Goal: Transaction & Acquisition: Book appointment/travel/reservation

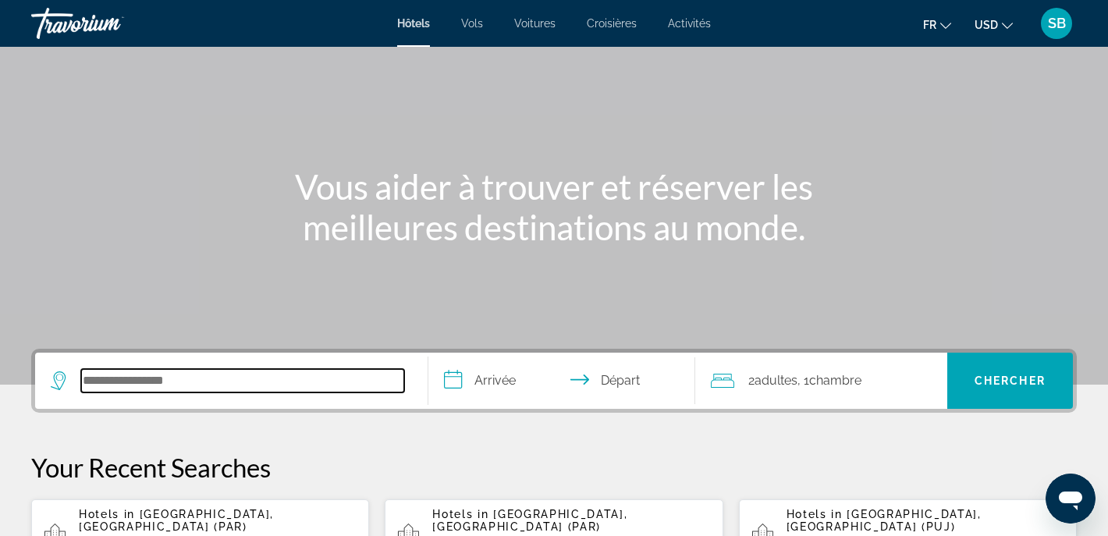
click at [217, 379] on input "Search hotel destination" at bounding box center [242, 380] width 323 height 23
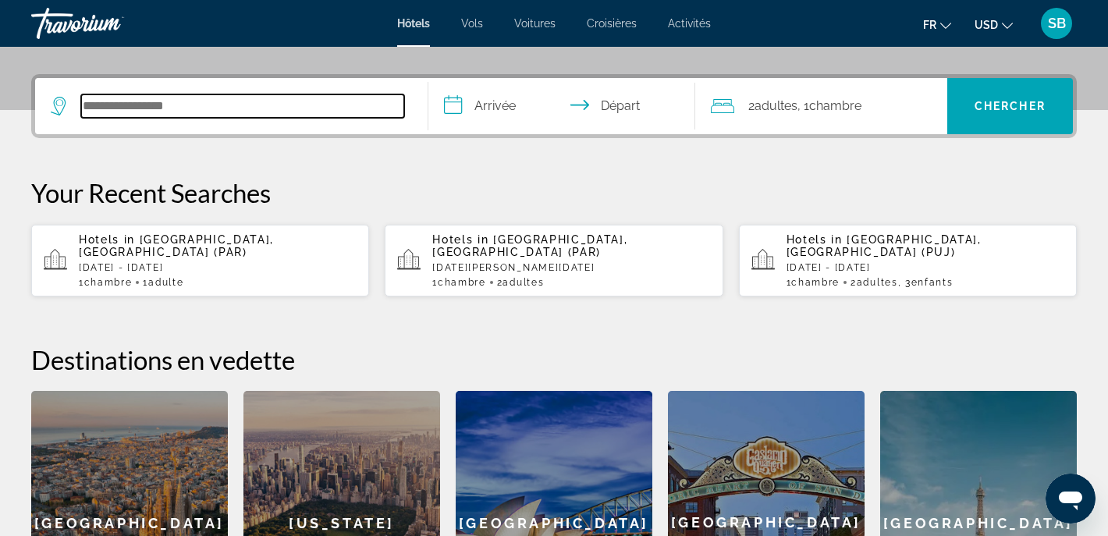
scroll to position [381, 0]
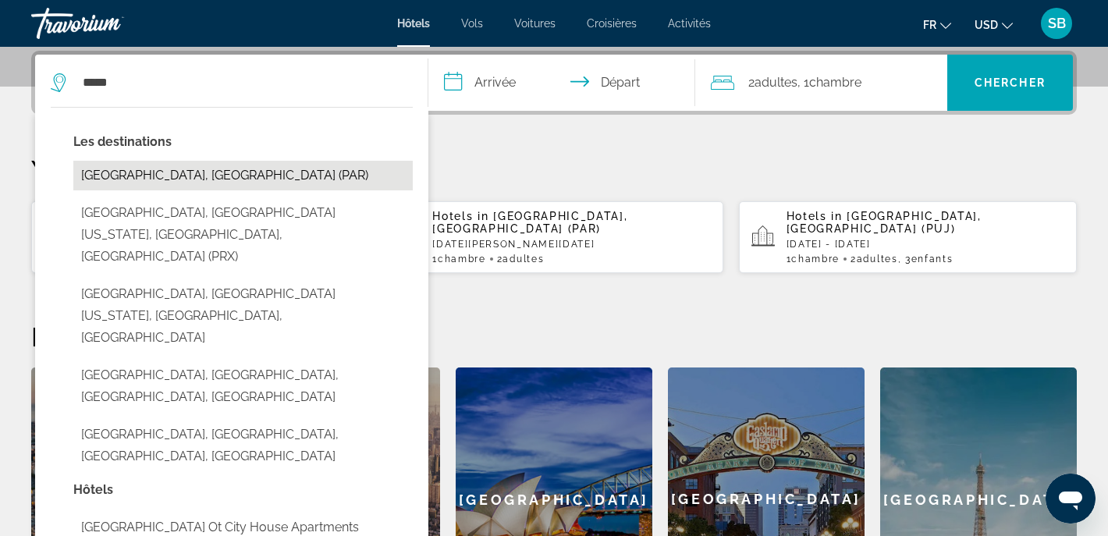
click at [98, 184] on button "[GEOGRAPHIC_DATA], [GEOGRAPHIC_DATA] (PAR)" at bounding box center [242, 176] width 339 height 30
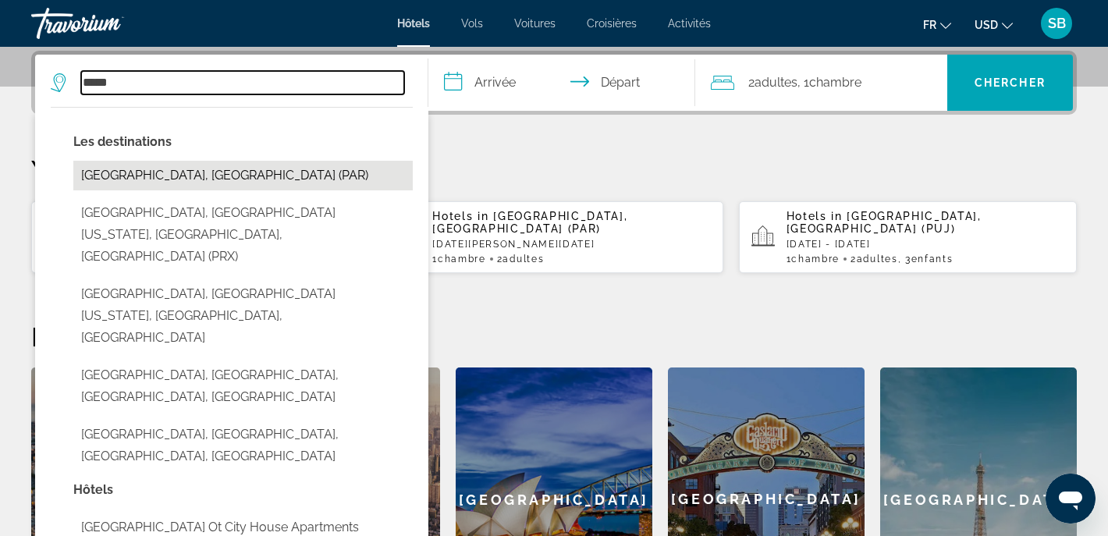
type input "**********"
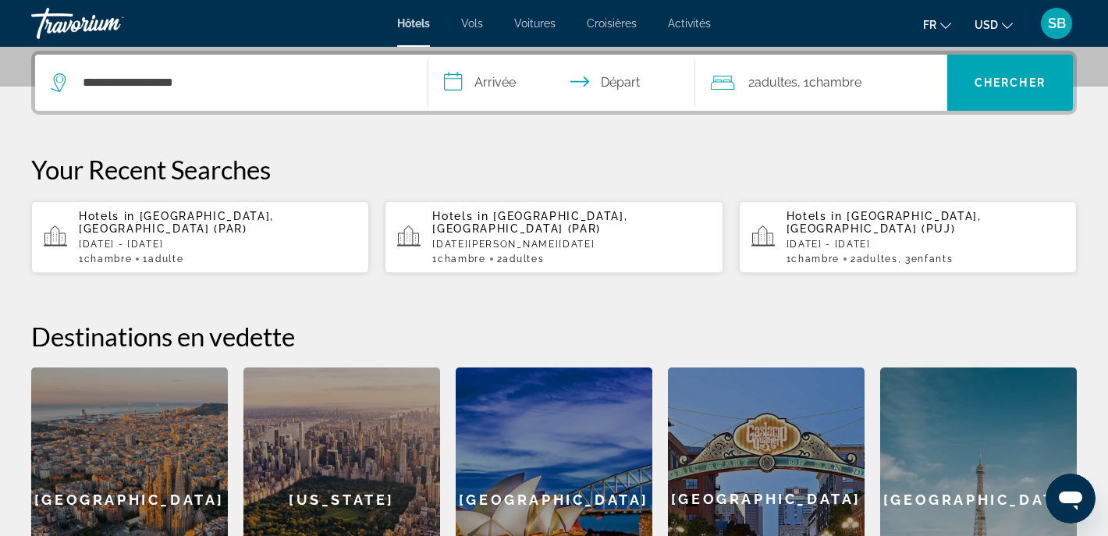
click at [502, 83] on input "**********" at bounding box center [565, 85] width 274 height 61
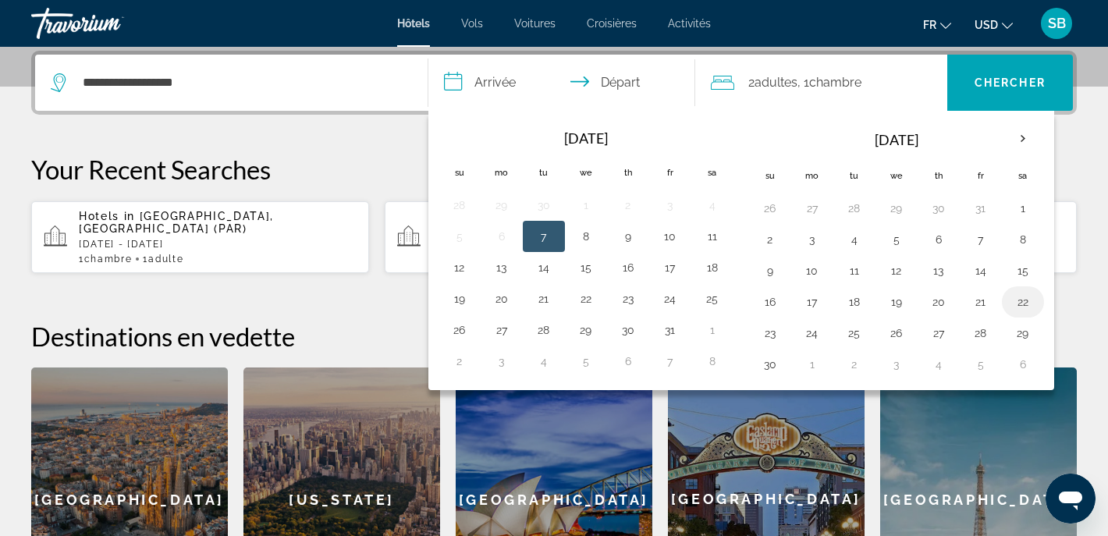
click at [1021, 303] on button "22" at bounding box center [1022, 302] width 25 height 22
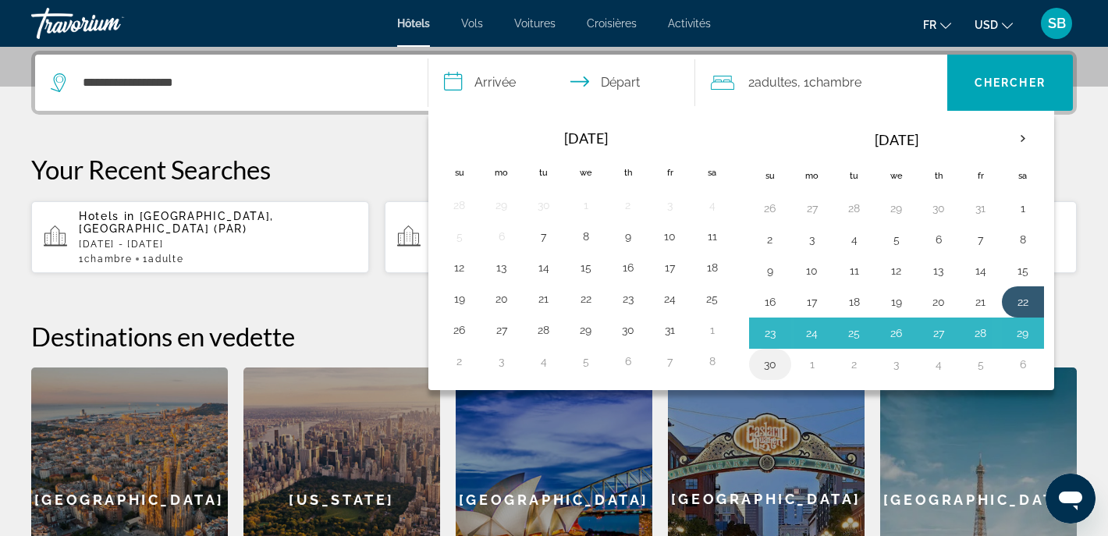
click at [766, 368] on button "30" at bounding box center [769, 364] width 25 height 22
type input "**********"
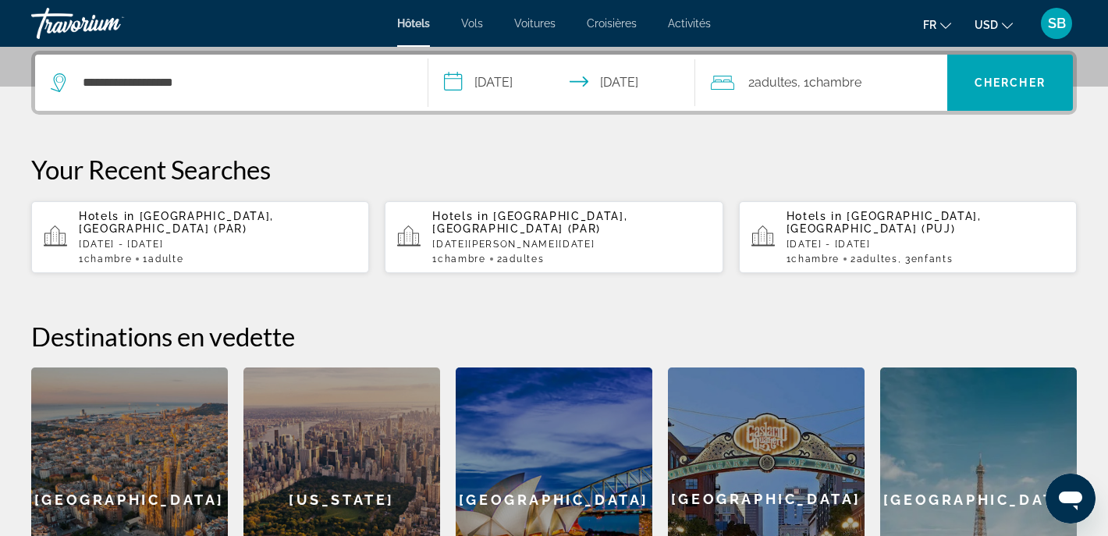
click at [793, 87] on span "Adultes" at bounding box center [775, 82] width 43 height 15
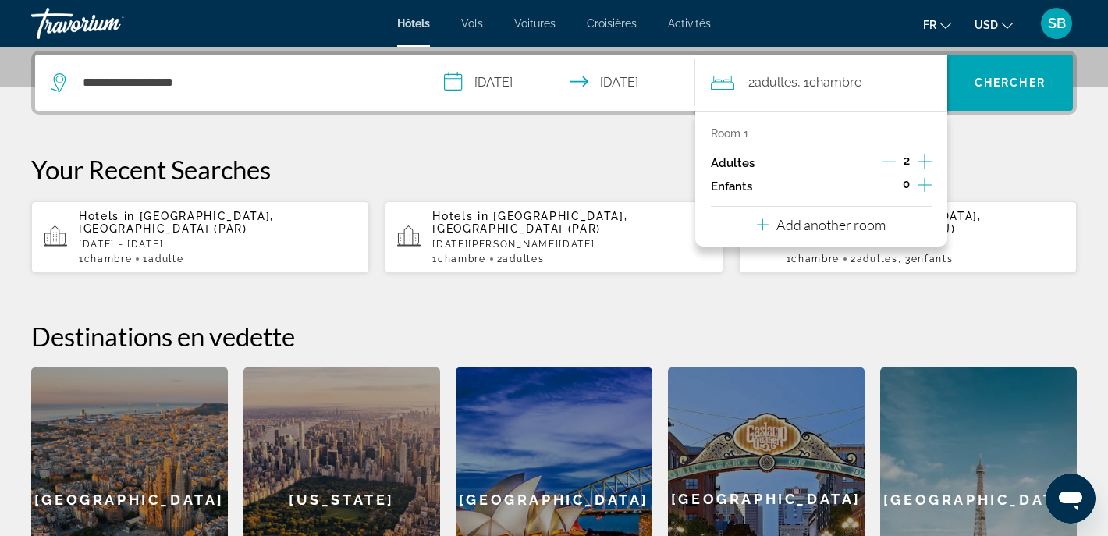
click at [886, 165] on icon "Decrement adults" at bounding box center [888, 161] width 14 height 14
click at [1016, 76] on span "Search" at bounding box center [1010, 82] width 126 height 37
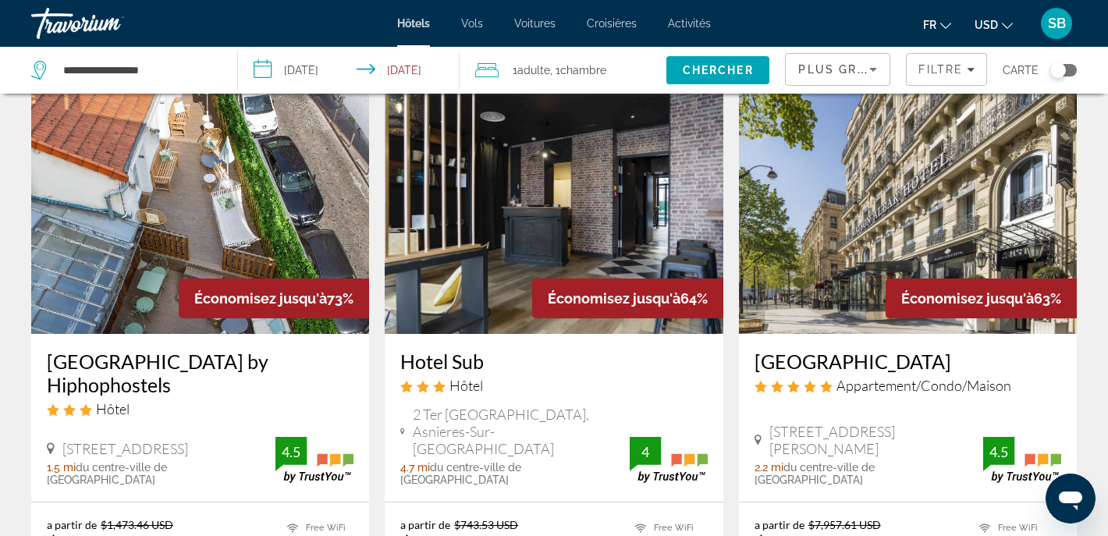
scroll to position [697, 0]
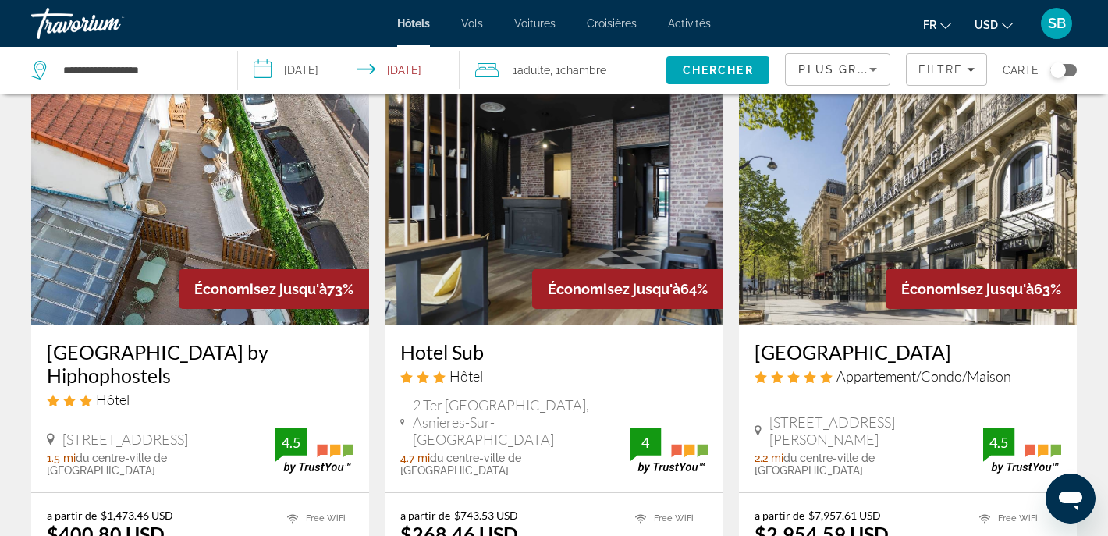
click at [1005, 24] on icon "Change currency" at bounding box center [1007, 26] width 11 height 6
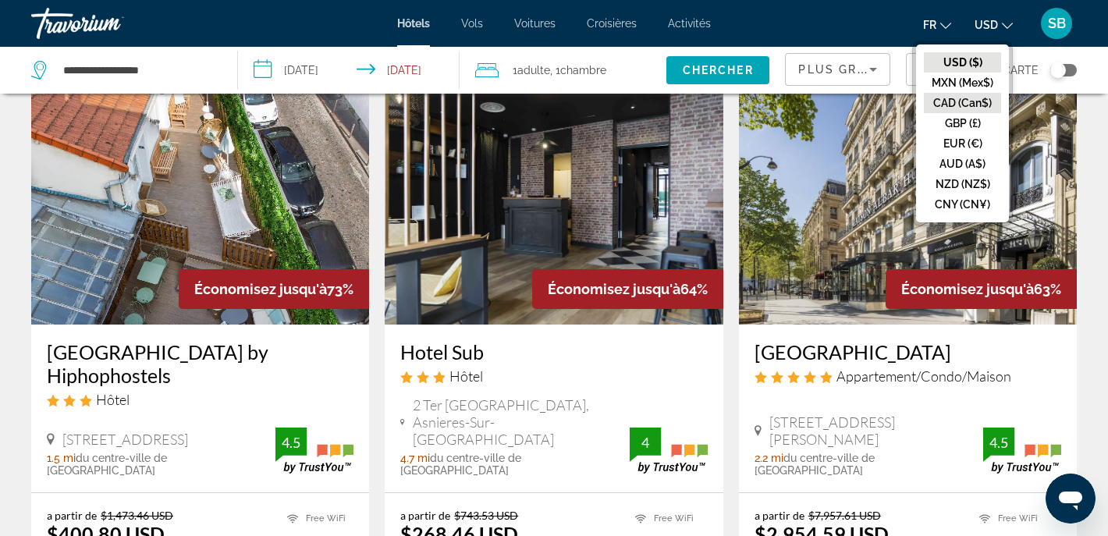
click at [956, 103] on button "CAD (Can$)" at bounding box center [962, 103] width 77 height 20
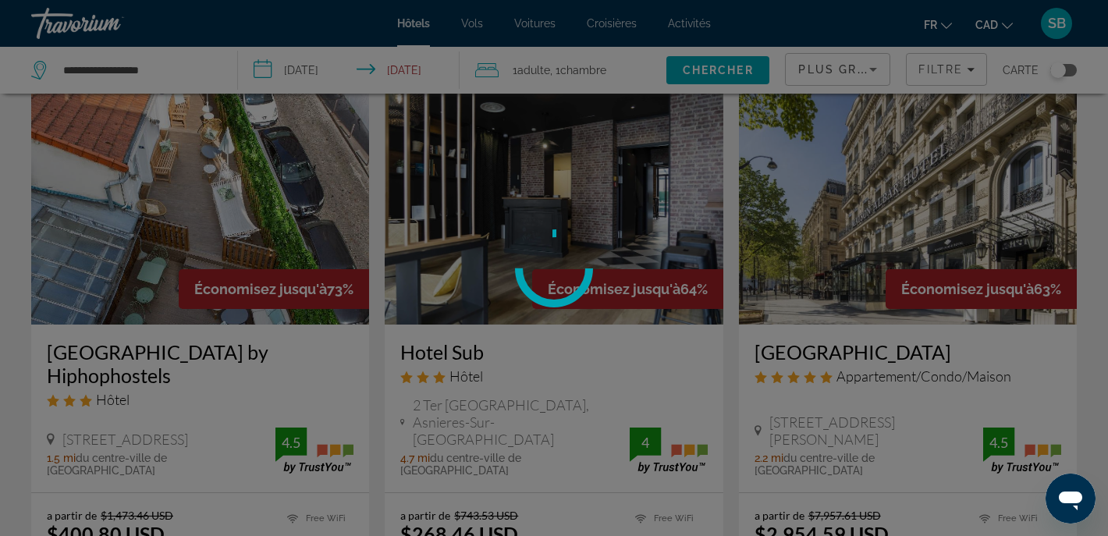
scroll to position [0, 0]
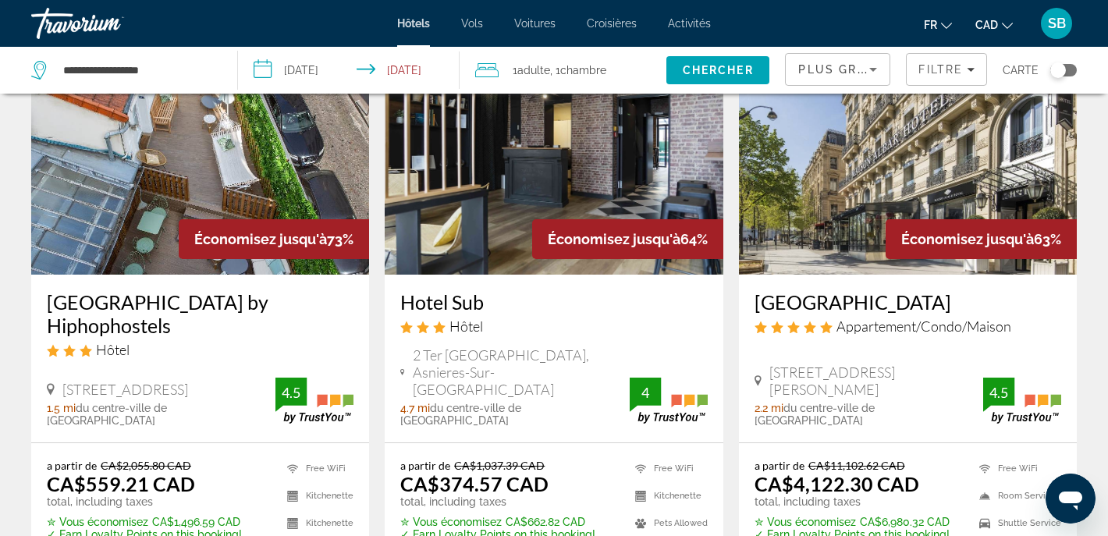
scroll to position [772, 0]
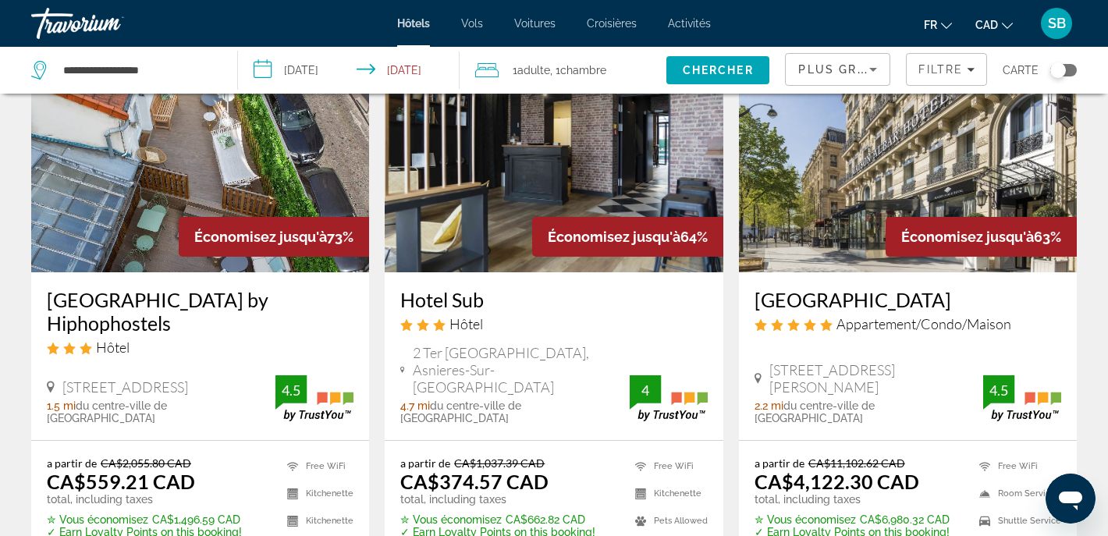
click at [119, 288] on h3 "[GEOGRAPHIC_DATA] by Hiphophostels" at bounding box center [200, 311] width 307 height 47
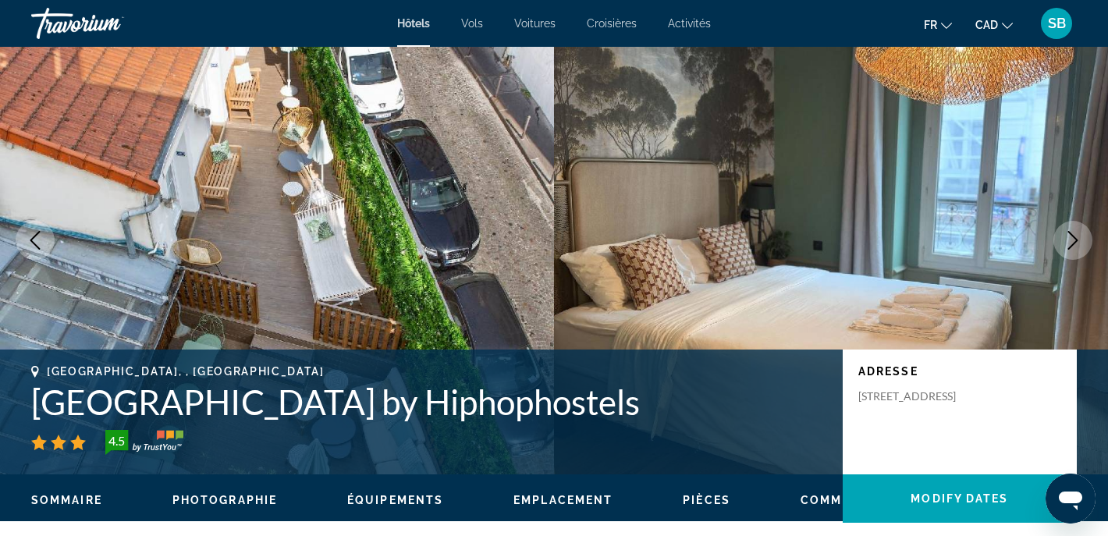
scroll to position [39, 0]
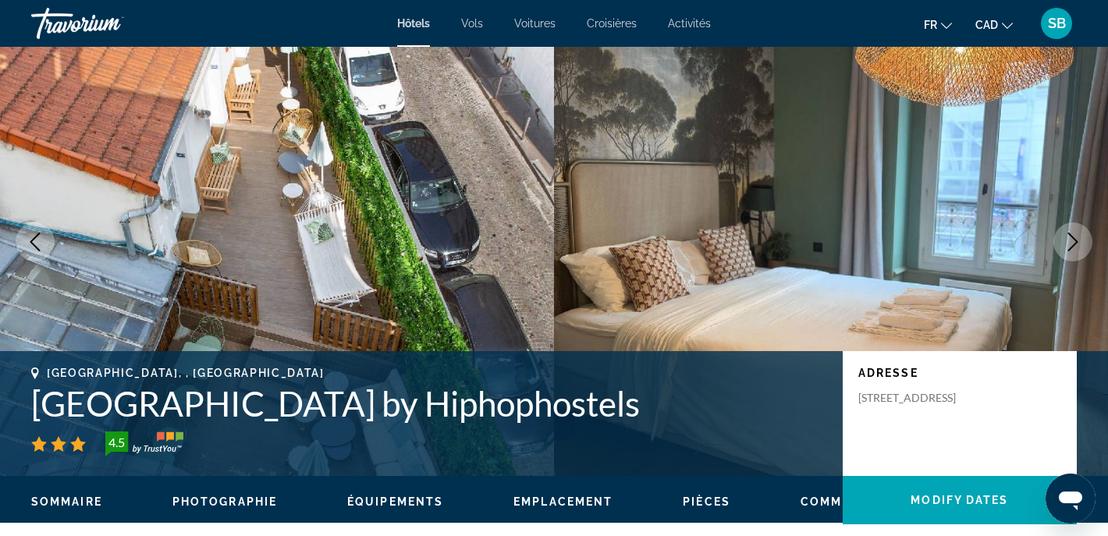
click at [1071, 246] on icon "Next image" at bounding box center [1072, 241] width 19 height 19
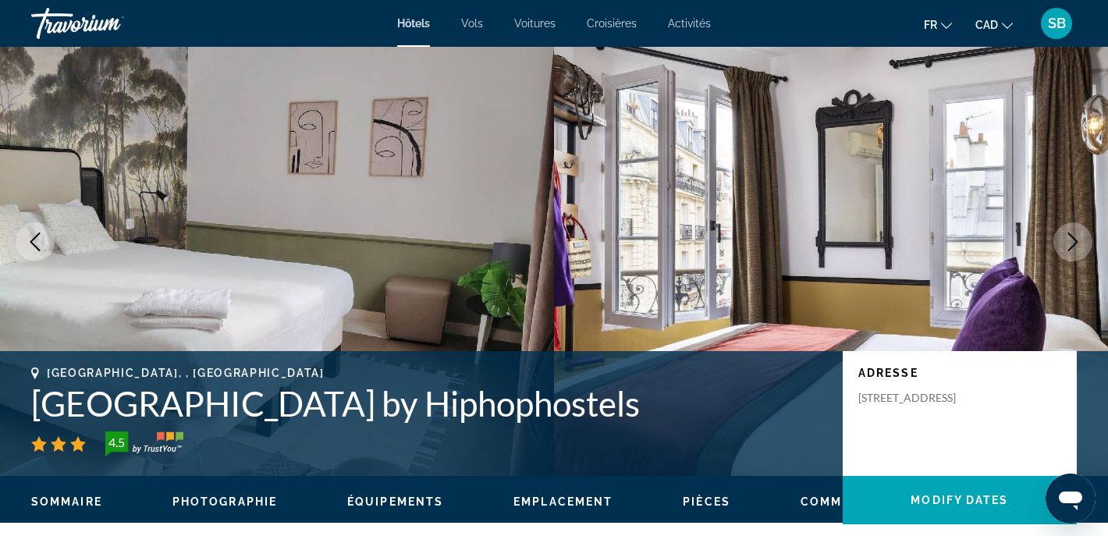
click at [1071, 247] on icon "Next image" at bounding box center [1072, 241] width 19 height 19
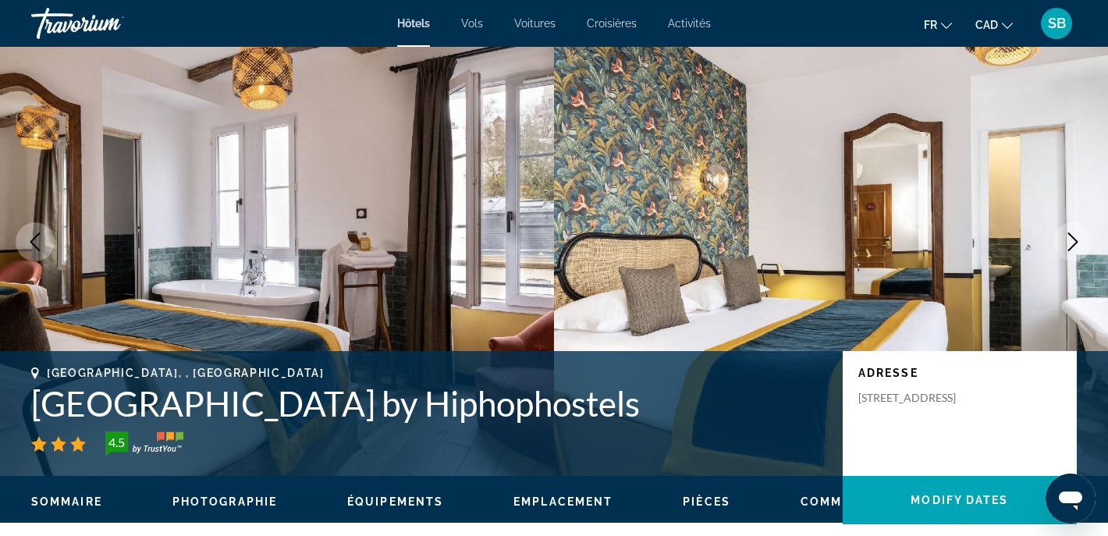
click at [1071, 247] on icon "Next image" at bounding box center [1073, 241] width 10 height 19
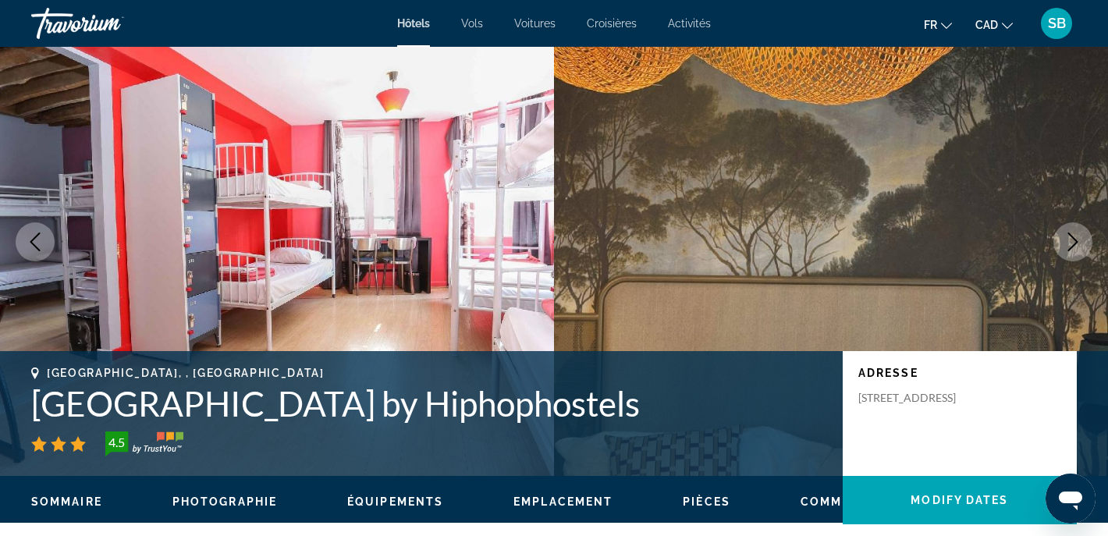
click at [1071, 247] on icon "Next image" at bounding box center [1073, 241] width 10 height 19
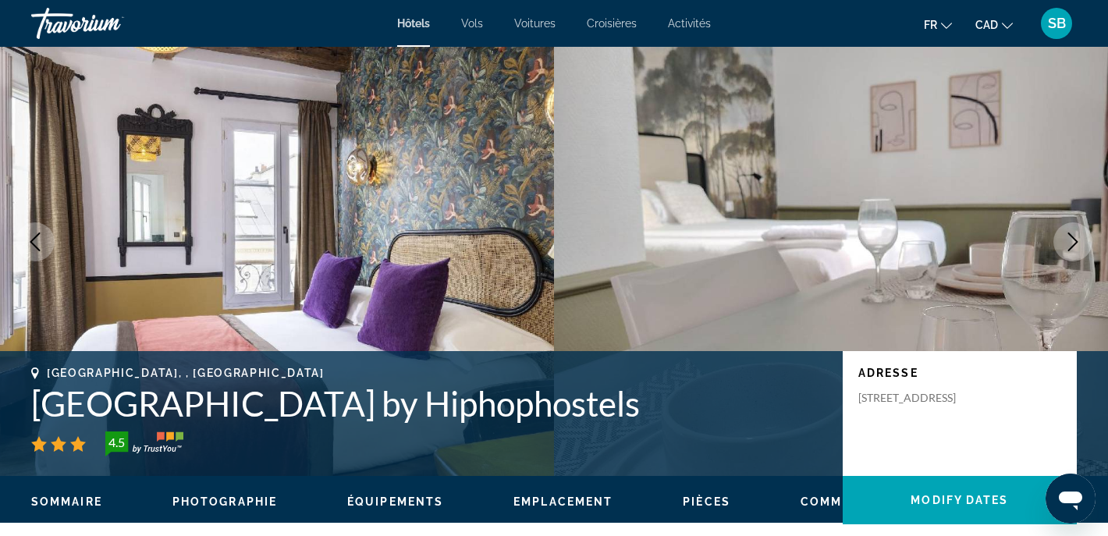
click at [1071, 247] on icon "Next image" at bounding box center [1073, 241] width 10 height 19
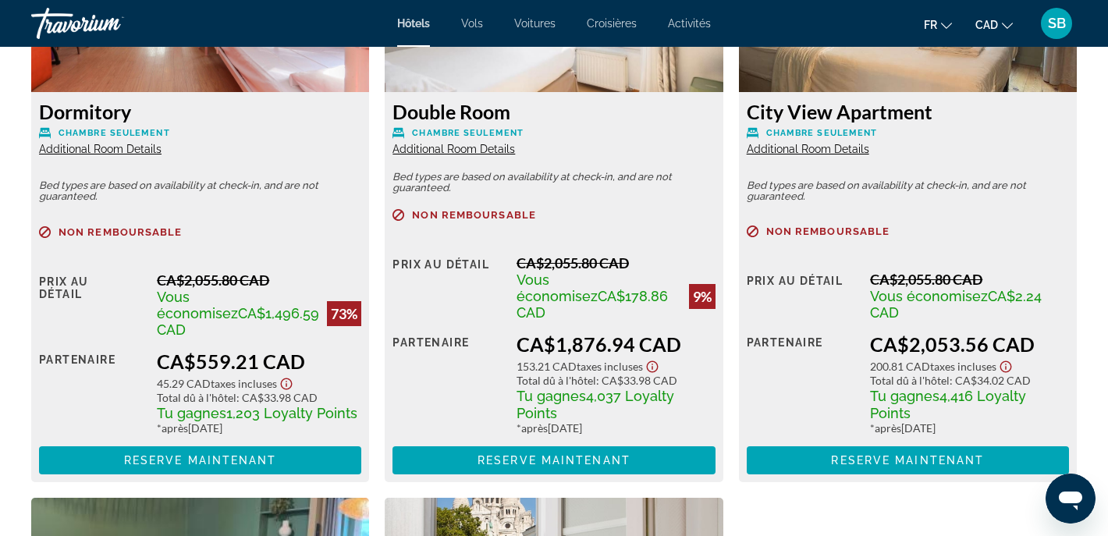
scroll to position [2227, 0]
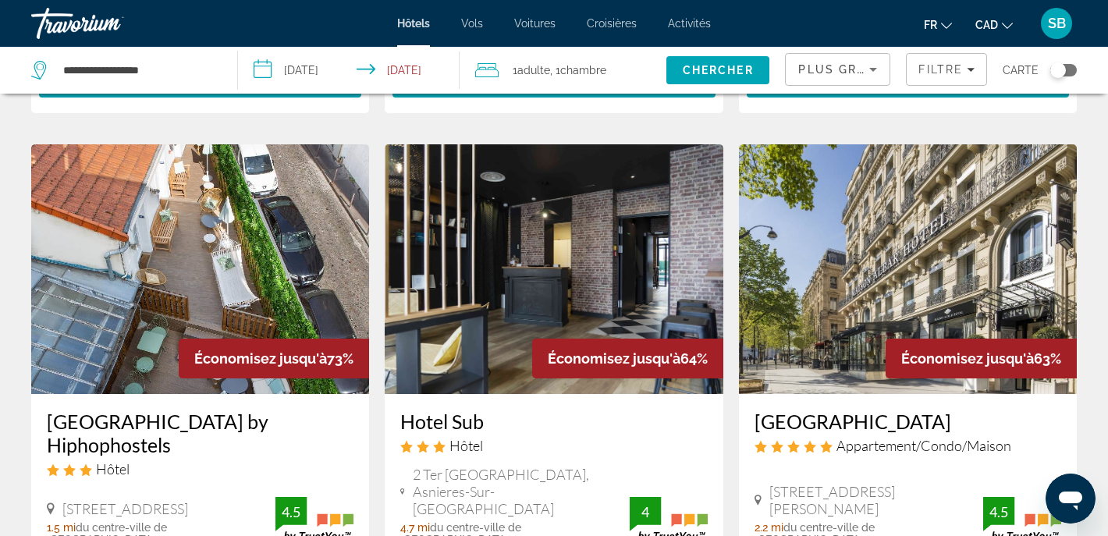
scroll to position [650, 0]
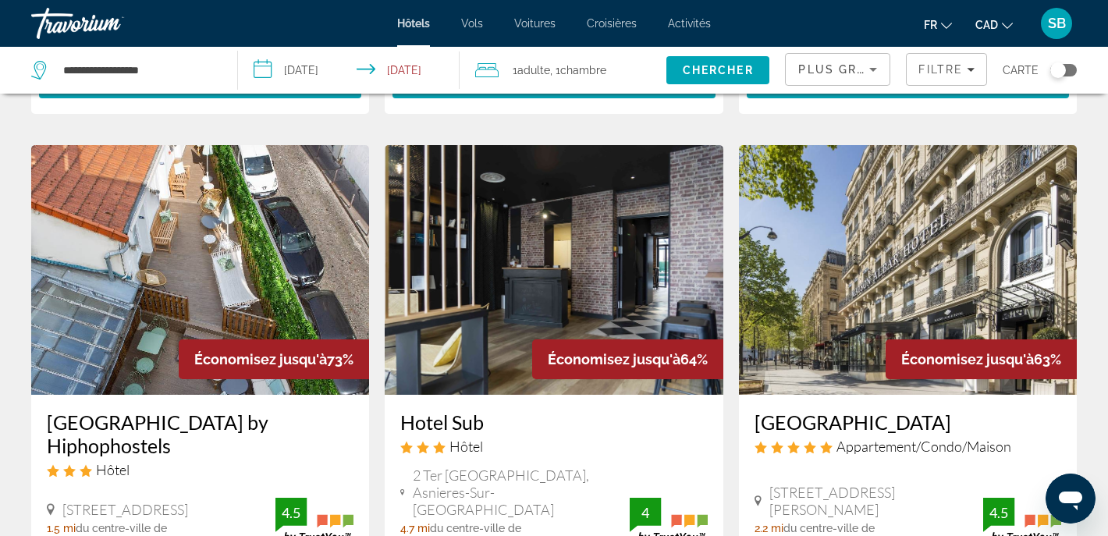
click at [463, 297] on img "Main content" at bounding box center [554, 270] width 338 height 250
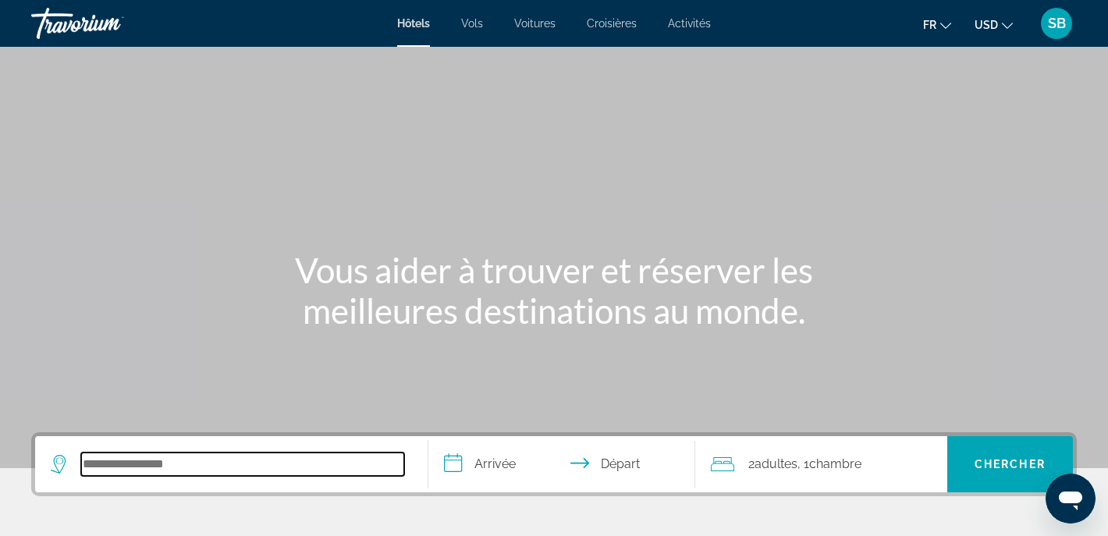
click at [248, 475] on input "Search hotel destination" at bounding box center [242, 463] width 323 height 23
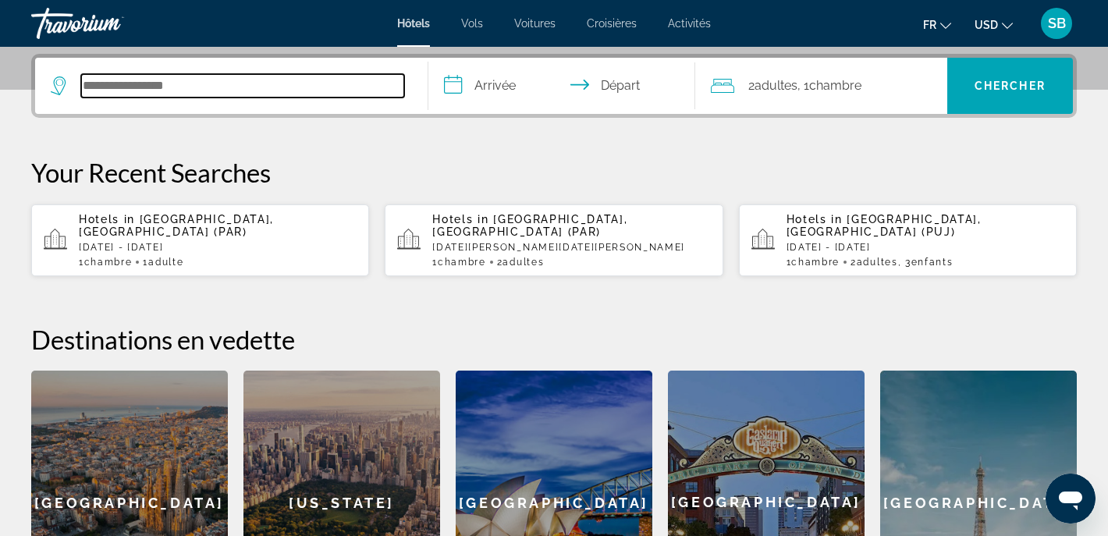
scroll to position [381, 0]
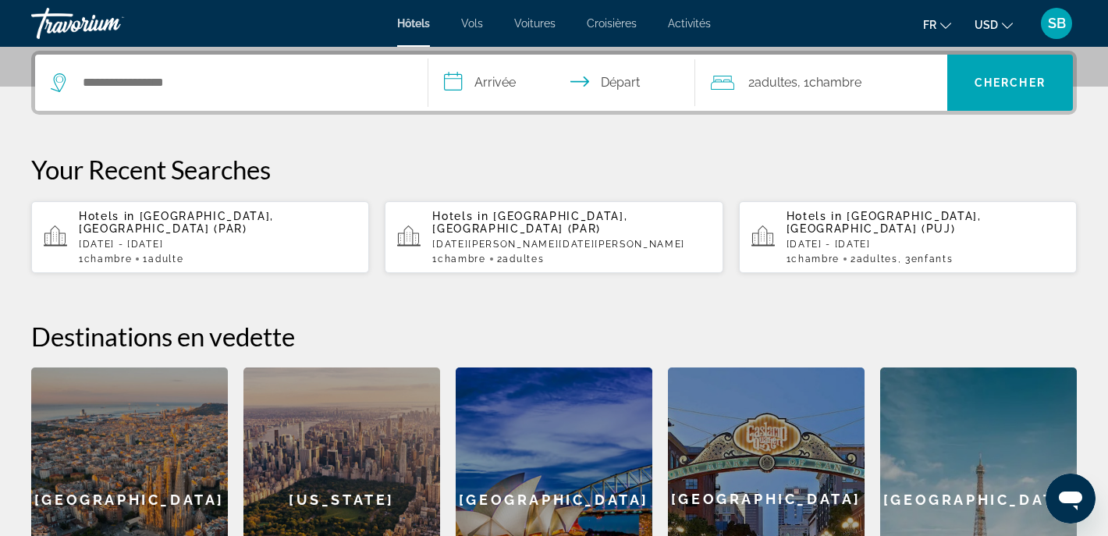
click at [972, 438] on div "[GEOGRAPHIC_DATA]" at bounding box center [978, 499] width 197 height 264
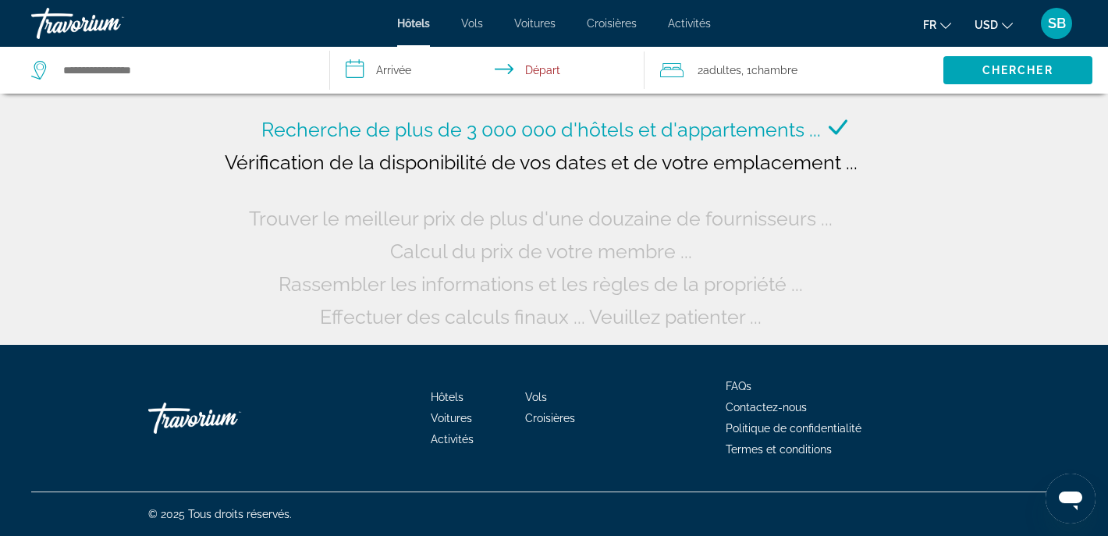
click at [400, 65] on input "**********" at bounding box center [490, 72] width 321 height 51
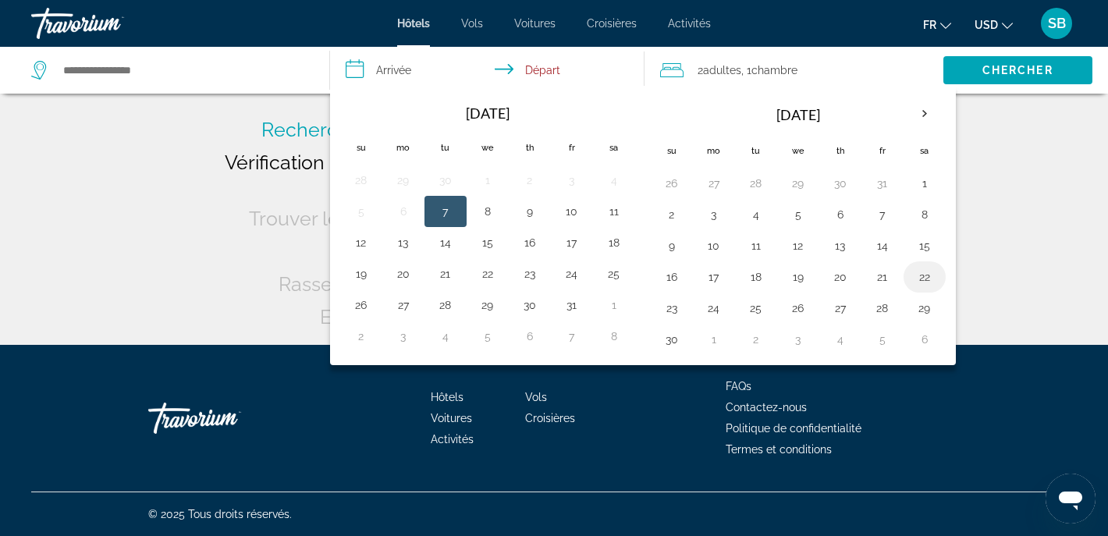
click at [938, 275] on td "22" at bounding box center [924, 276] width 42 height 31
click at [665, 336] on button "30" at bounding box center [671, 339] width 25 height 22
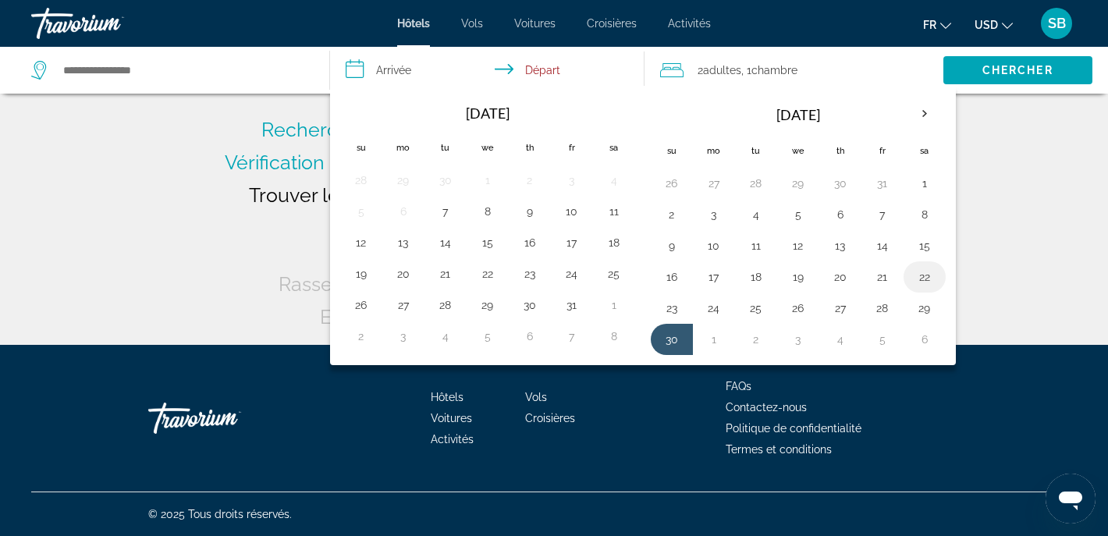
click at [922, 274] on button "22" at bounding box center [924, 277] width 25 height 22
type input "**********"
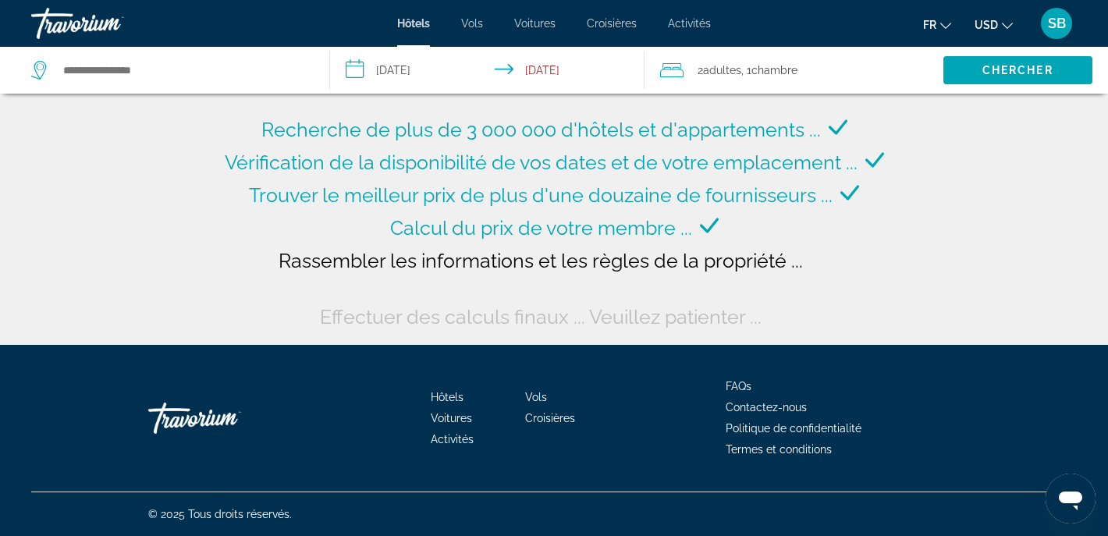
click at [714, 65] on span "Adultes" at bounding box center [722, 70] width 38 height 12
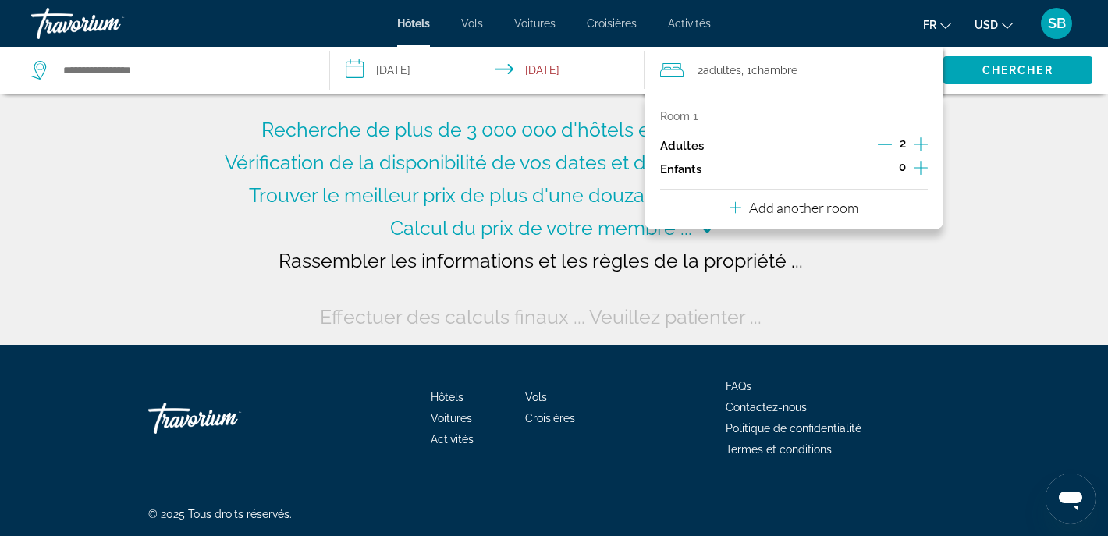
click at [887, 147] on icon "Decrement adults" at bounding box center [885, 144] width 14 height 14
click at [996, 70] on span "Chercher" at bounding box center [1017, 70] width 71 height 12
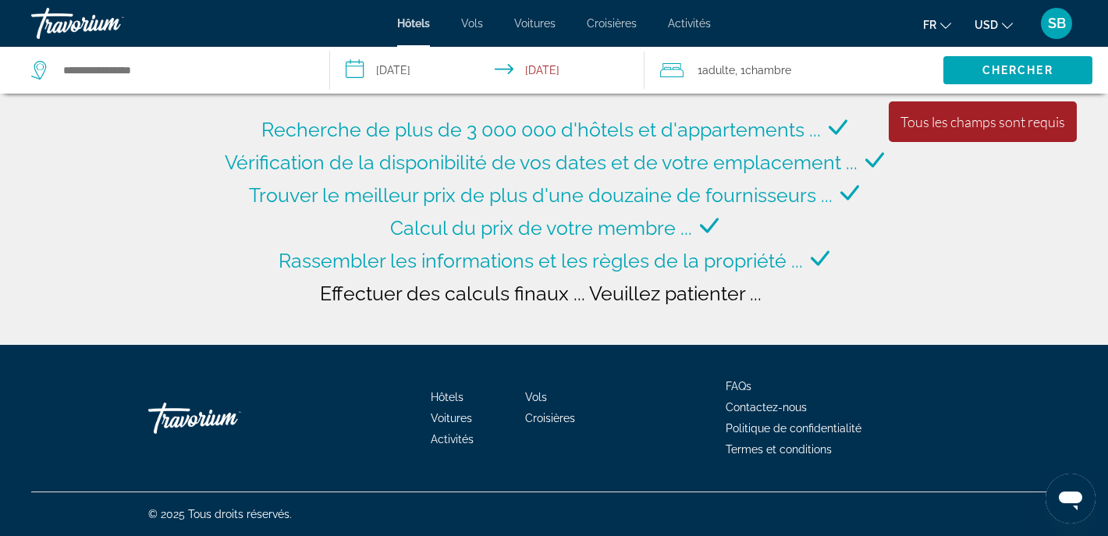
click at [1012, 25] on icon "Change currency" at bounding box center [1007, 25] width 11 height 11
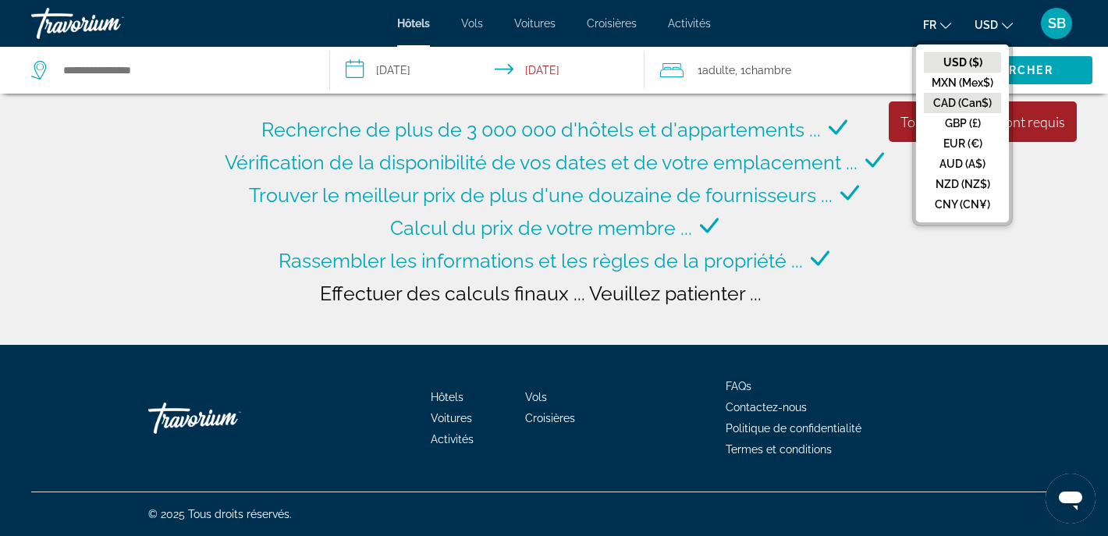
click at [952, 99] on button "CAD (Can$)" at bounding box center [962, 103] width 77 height 20
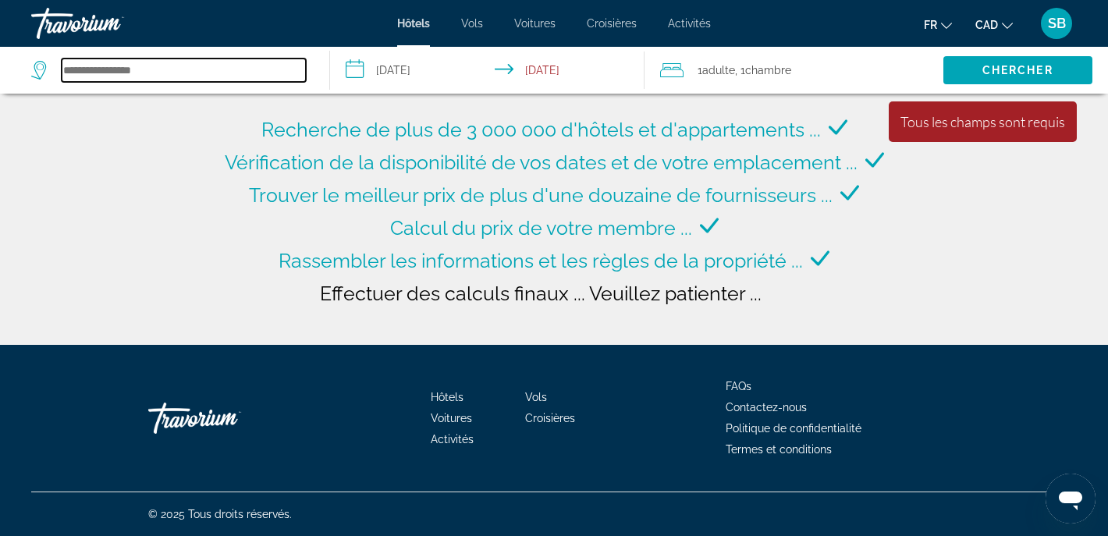
click at [177, 62] on input "Search hotel destination" at bounding box center [184, 70] width 244 height 23
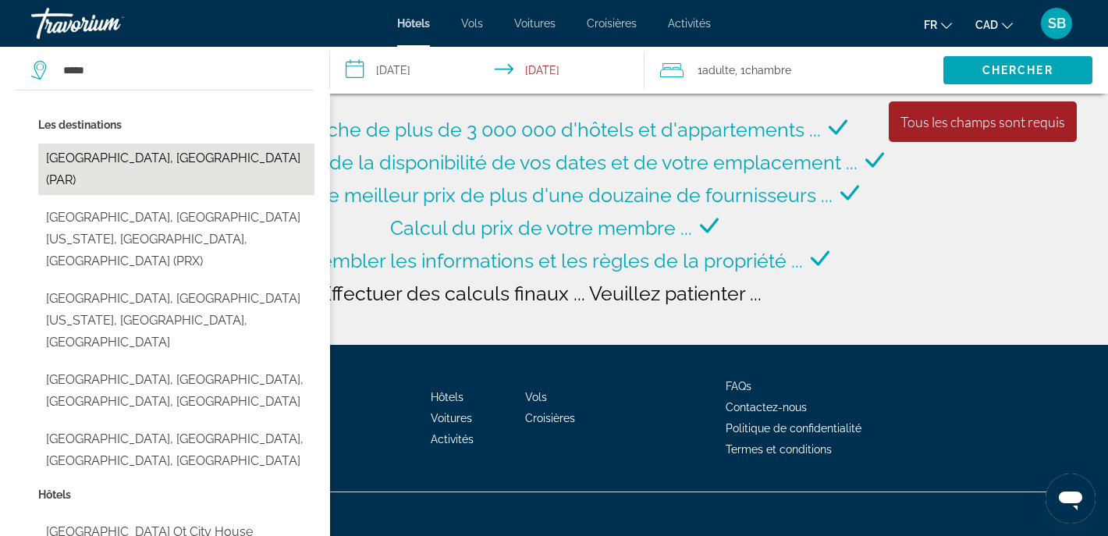
click at [129, 158] on button "[GEOGRAPHIC_DATA], [GEOGRAPHIC_DATA] (PAR)" at bounding box center [176, 169] width 276 height 51
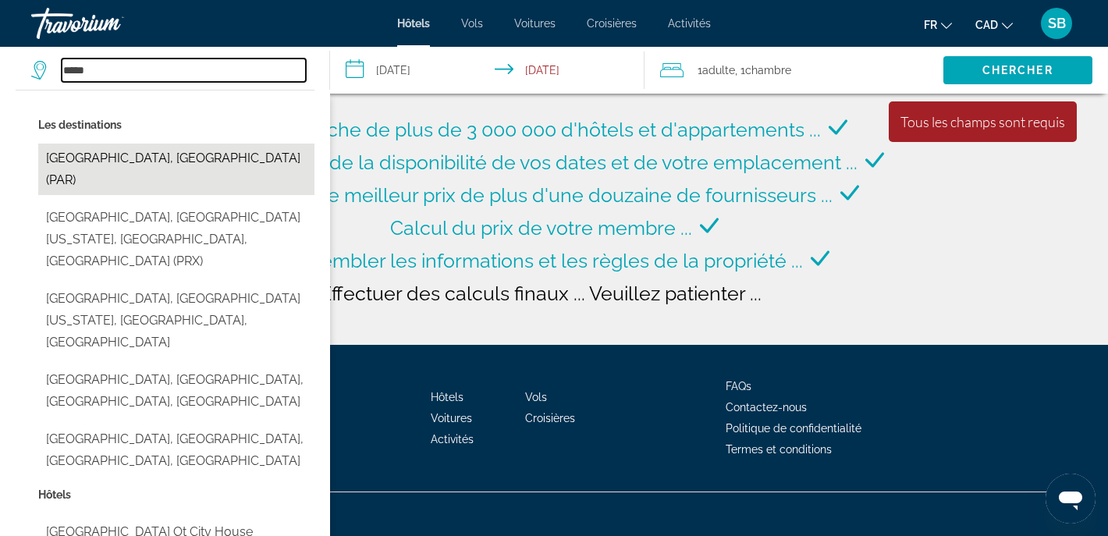
type input "**********"
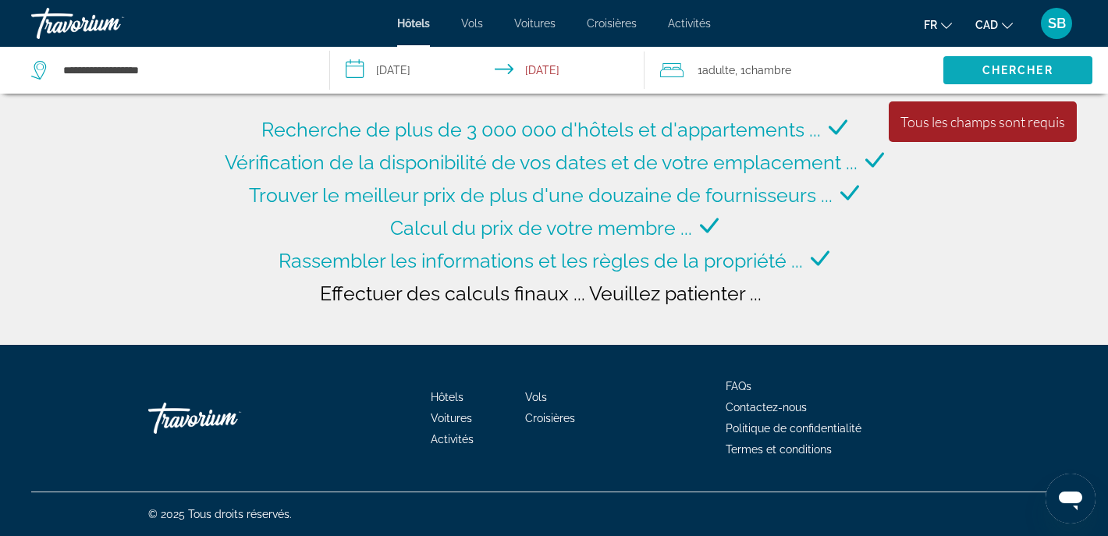
click at [999, 71] on span "Chercher" at bounding box center [1017, 70] width 71 height 12
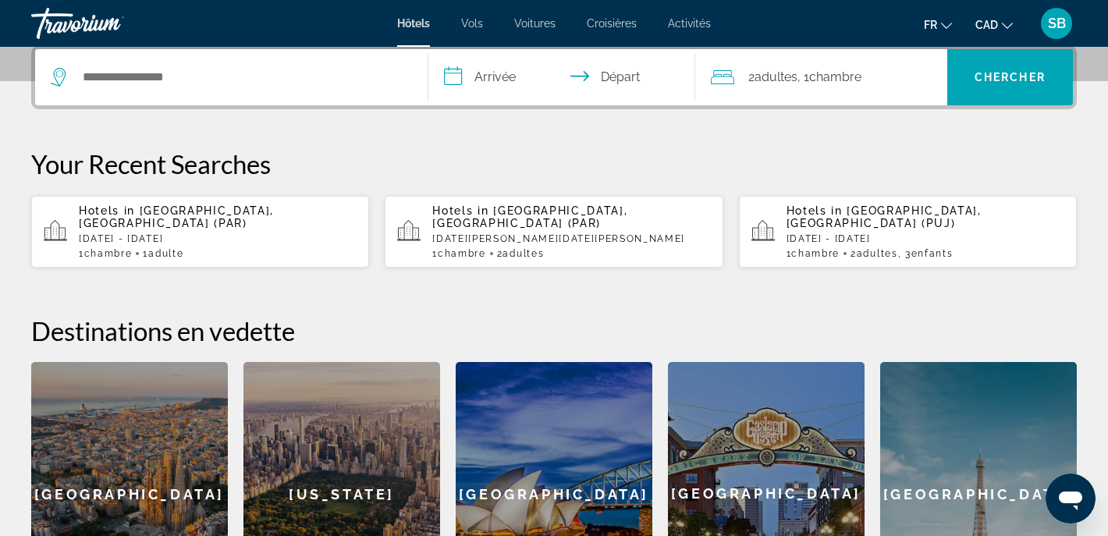
scroll to position [390, 0]
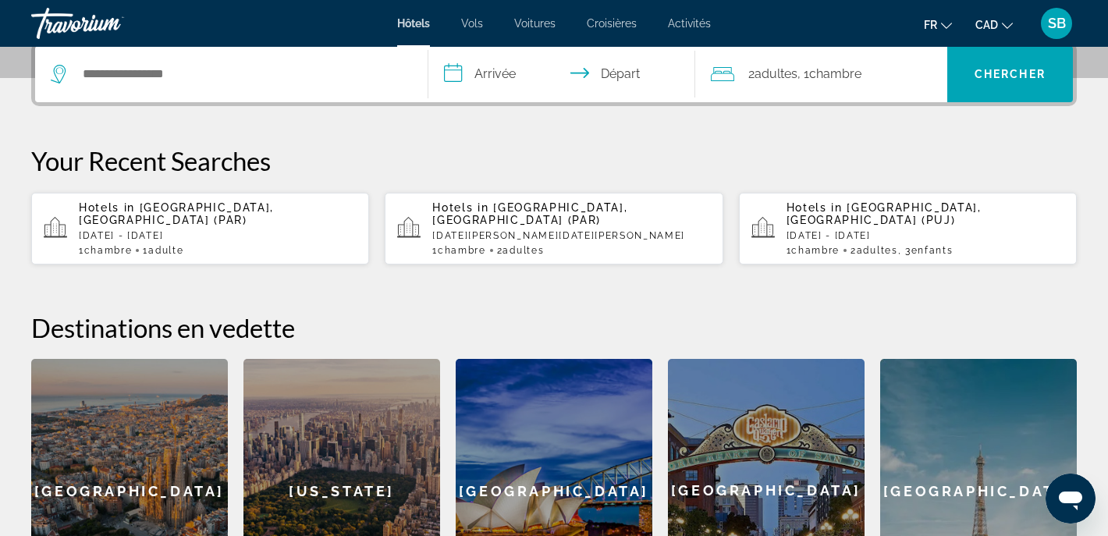
click at [328, 245] on div "1 Chambre pièces 1 Adulte Adultes" at bounding box center [218, 250] width 278 height 11
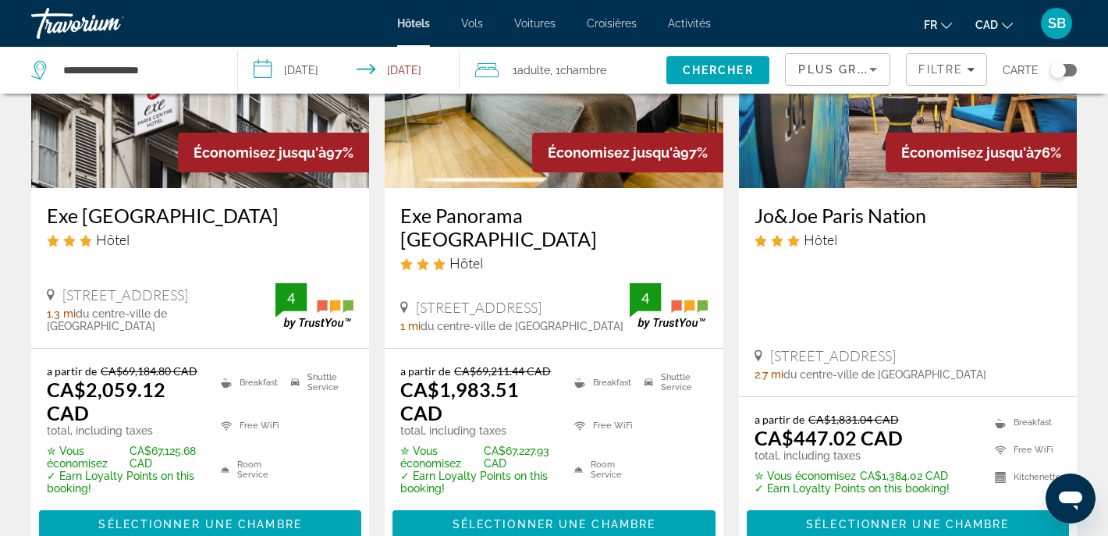
scroll to position [211, 0]
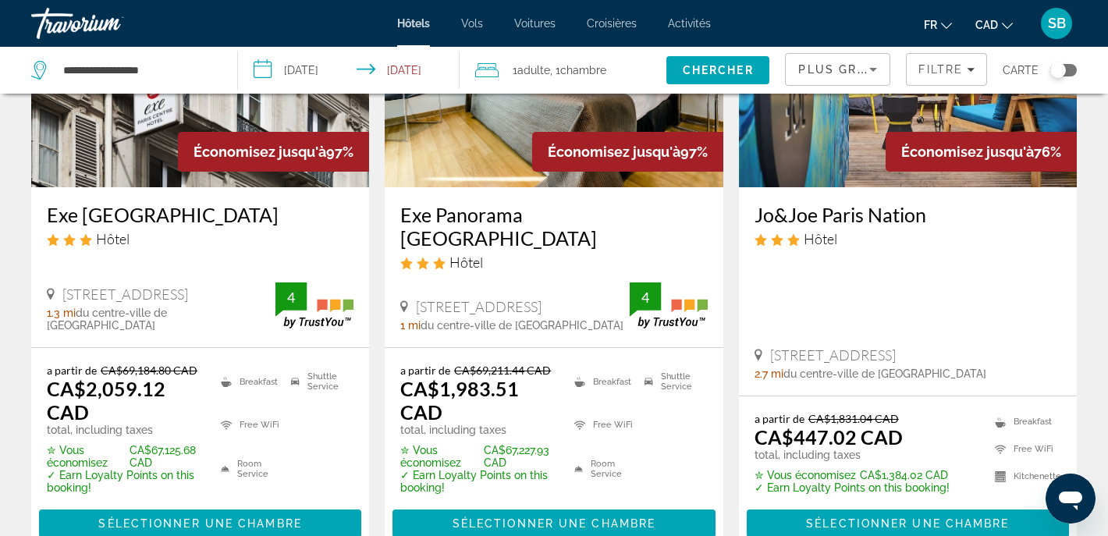
click at [826, 141] on img "Main content" at bounding box center [908, 63] width 338 height 250
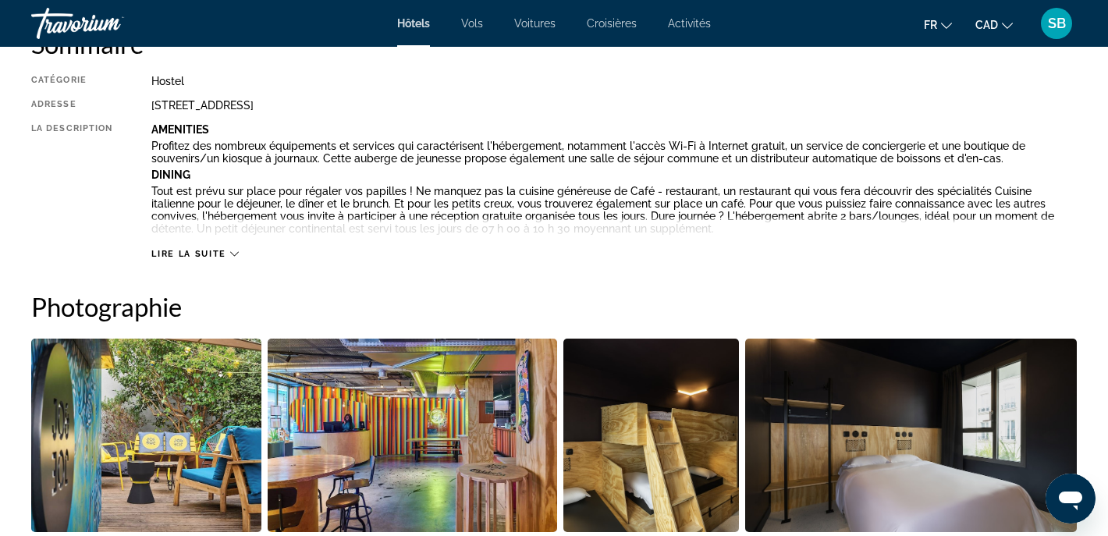
scroll to position [564, 0]
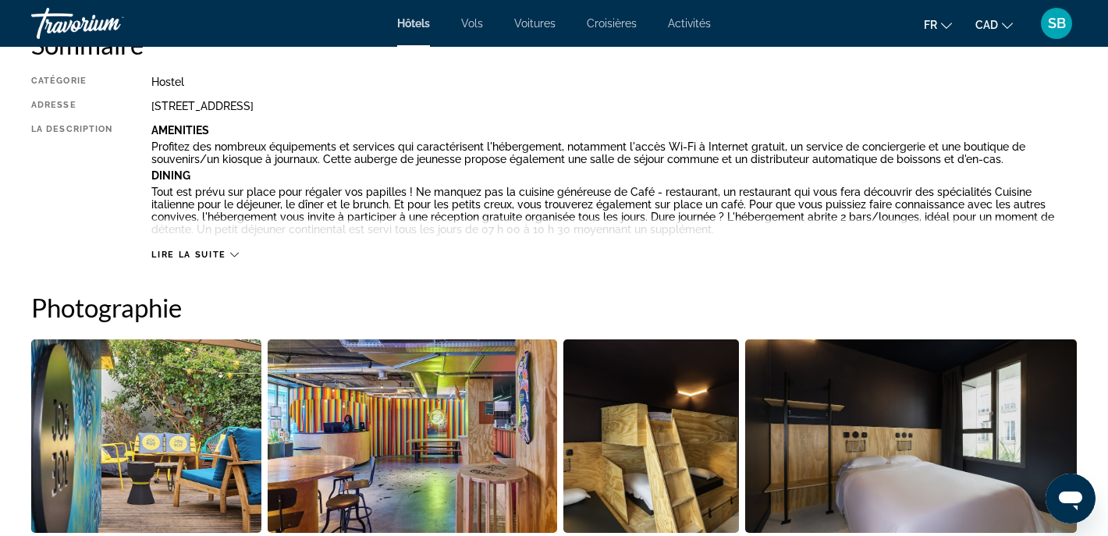
click at [204, 252] on span "Lire la suite" at bounding box center [188, 255] width 74 height 10
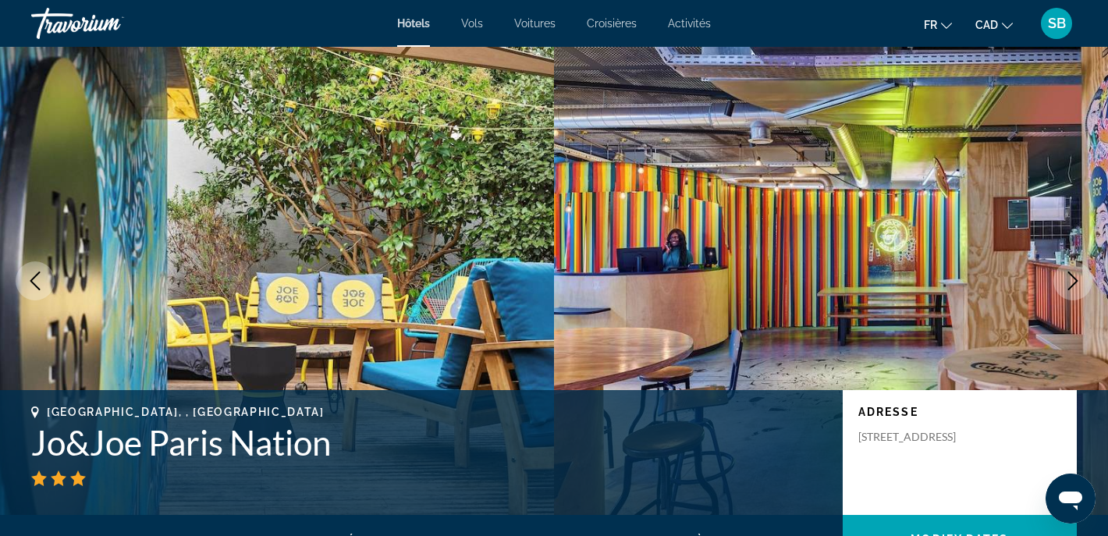
scroll to position [0, 0]
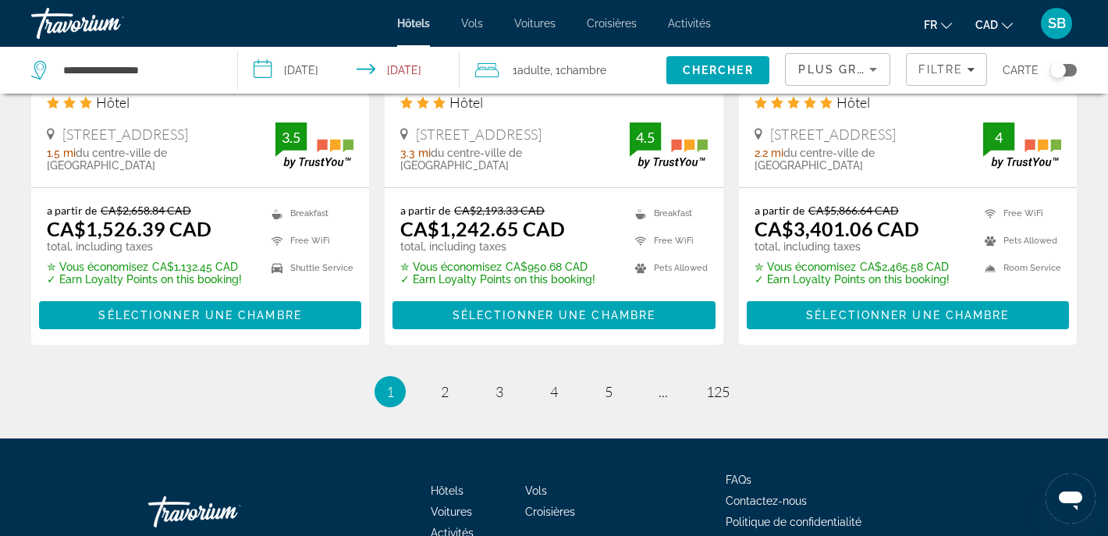
scroll to position [2257, 0]
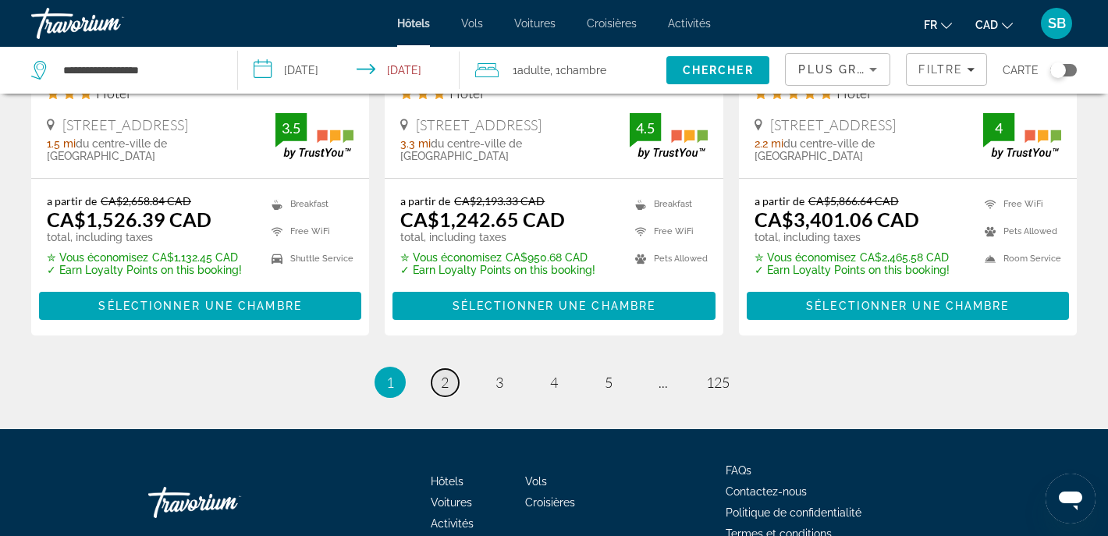
click at [441, 374] on span "2" at bounding box center [445, 382] width 8 height 17
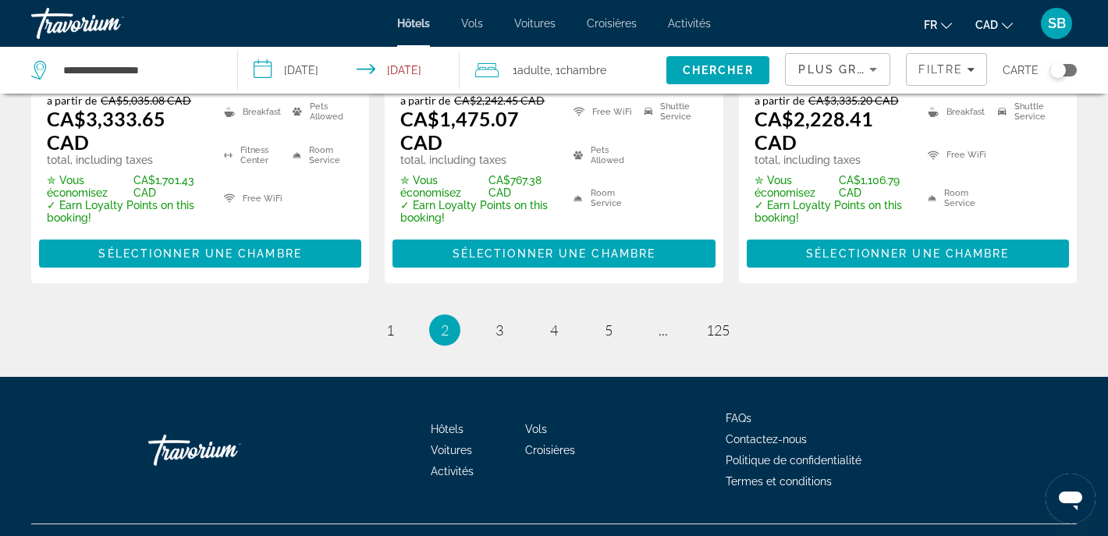
scroll to position [2402, 0]
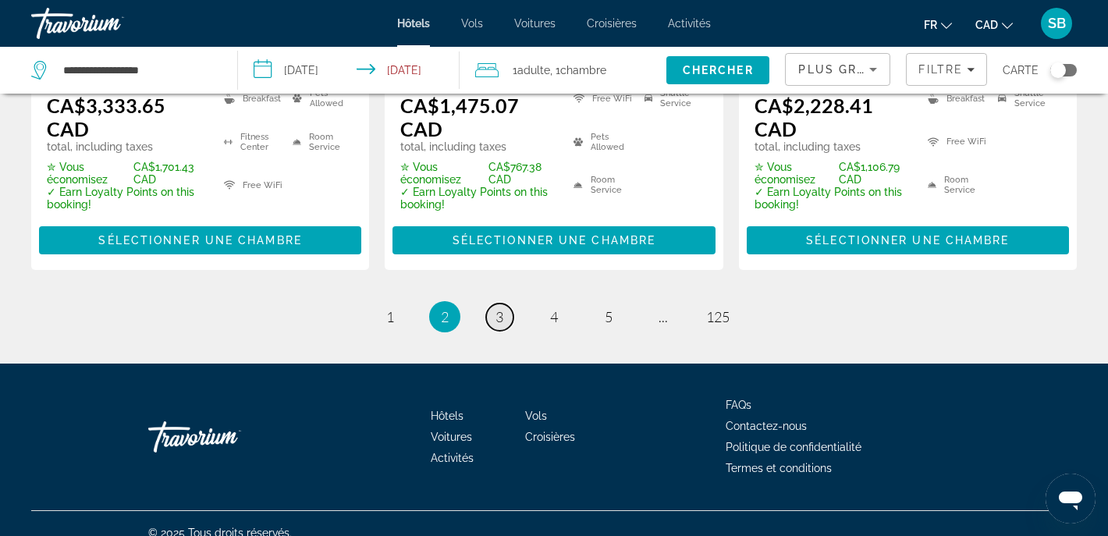
click at [497, 312] on span "3" at bounding box center [499, 316] width 8 height 17
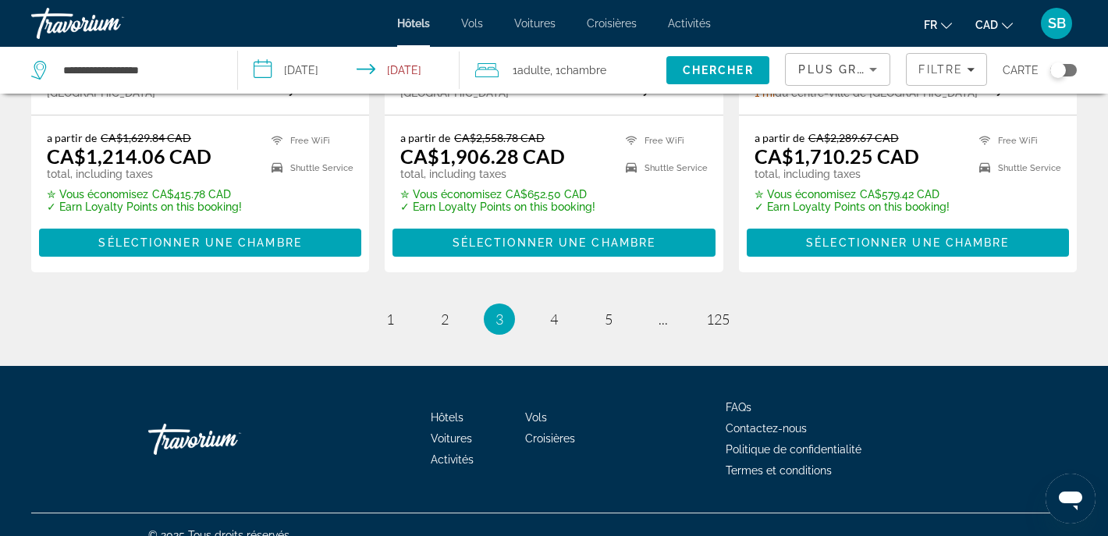
scroll to position [2299, 0]
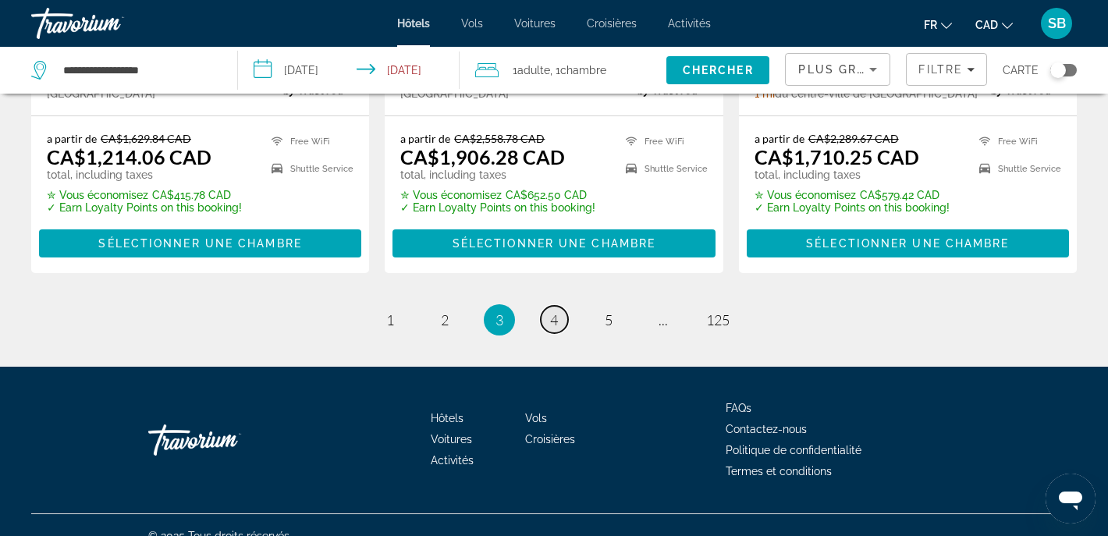
click at [557, 311] on span "4" at bounding box center [554, 319] width 8 height 17
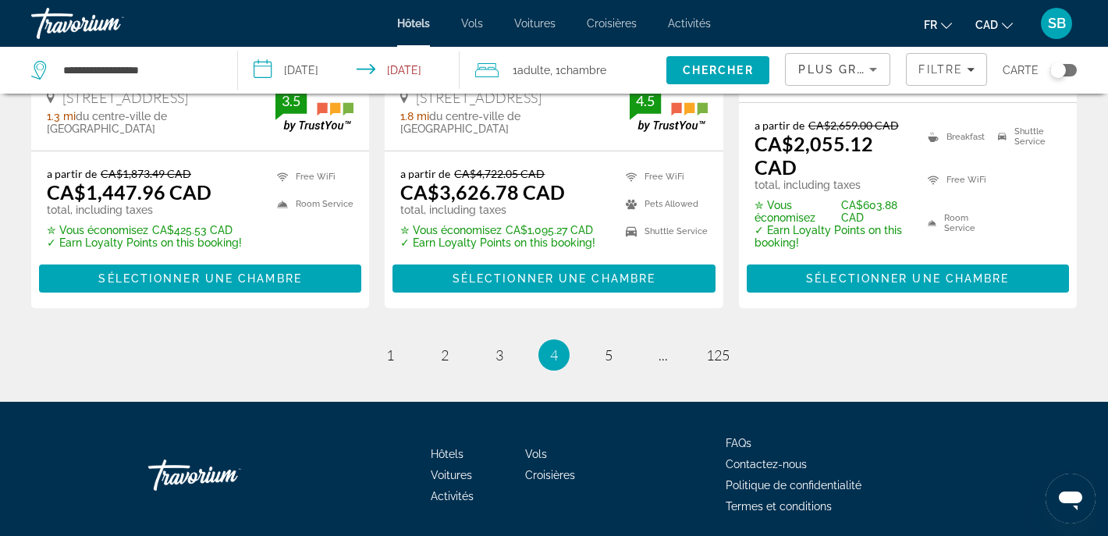
scroll to position [2363, 0]
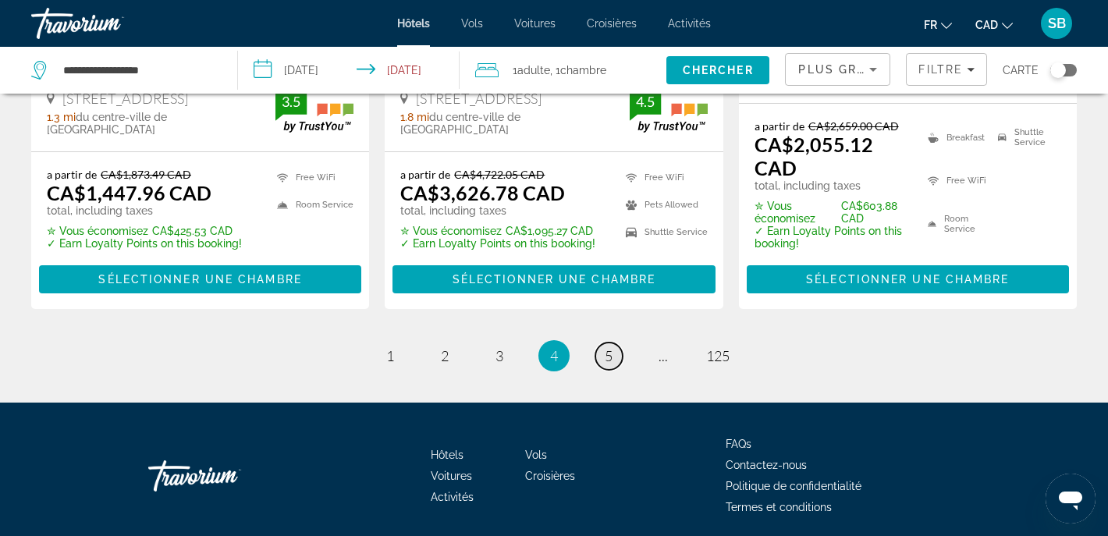
click at [608, 347] on span "5" at bounding box center [609, 355] width 8 height 17
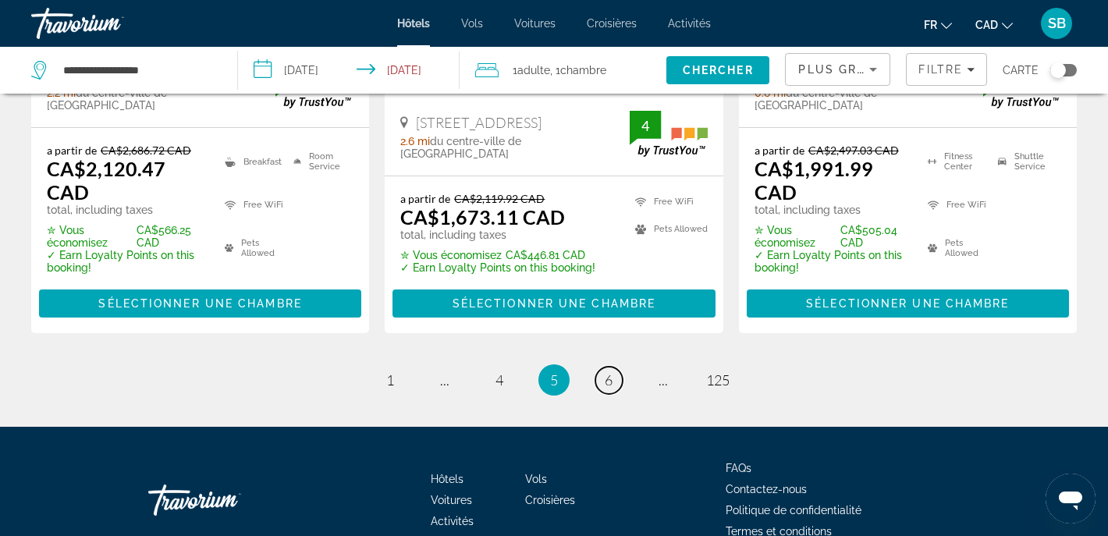
scroll to position [2336, 0]
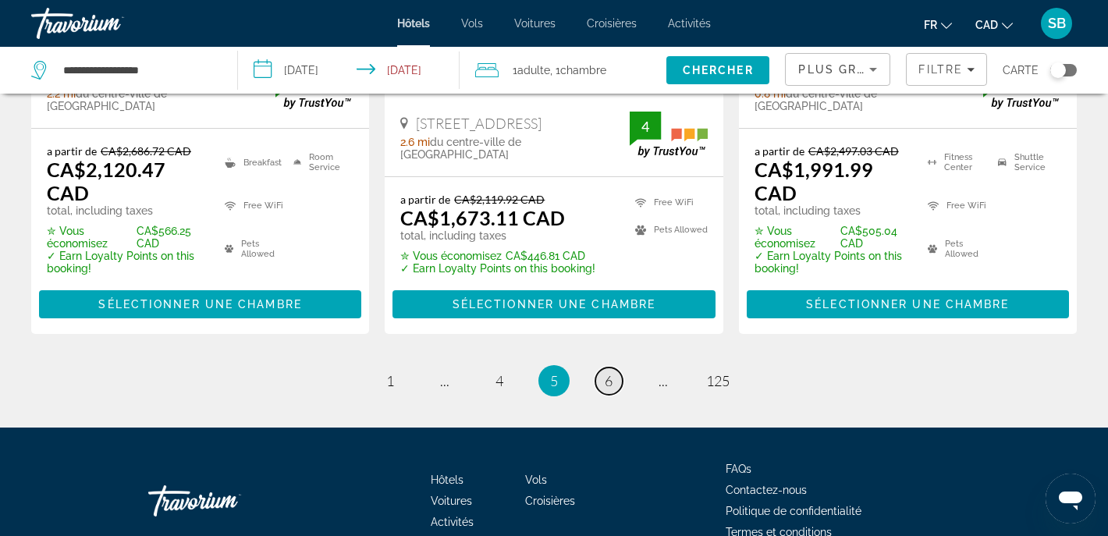
click at [610, 372] on span "6" at bounding box center [609, 380] width 8 height 17
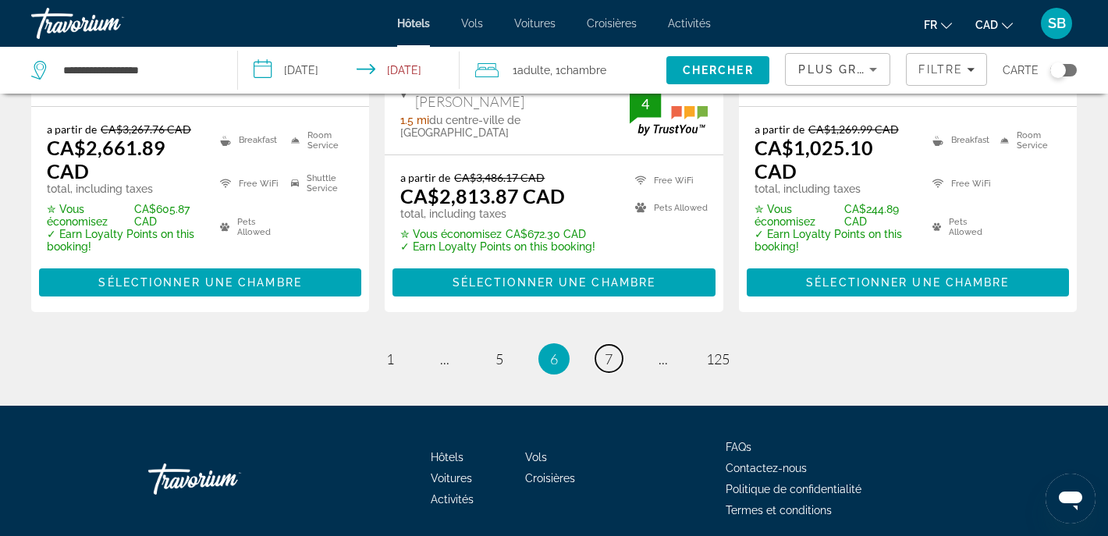
scroll to position [2301, 0]
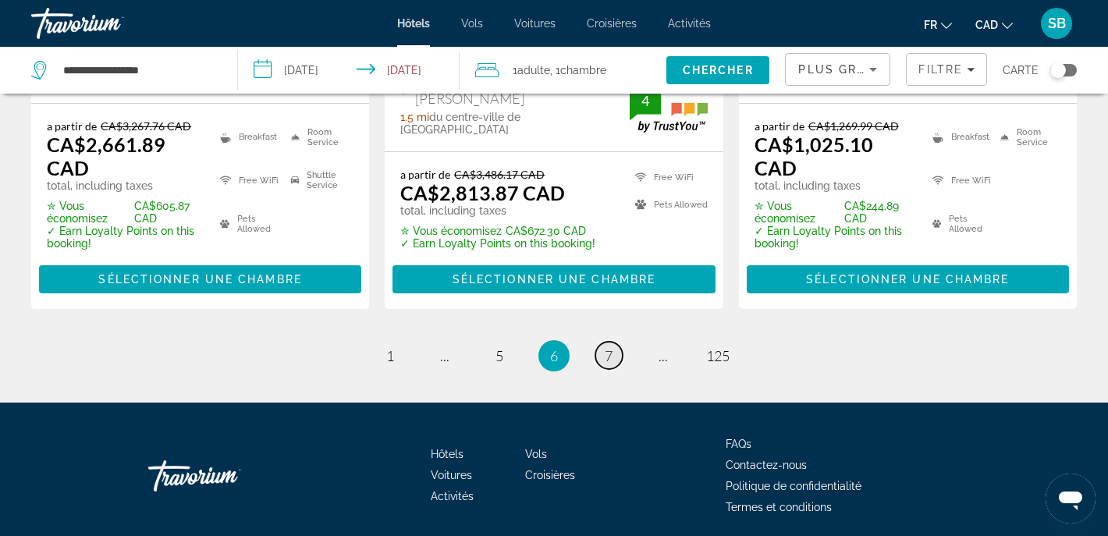
click at [608, 347] on span "7" at bounding box center [609, 355] width 8 height 17
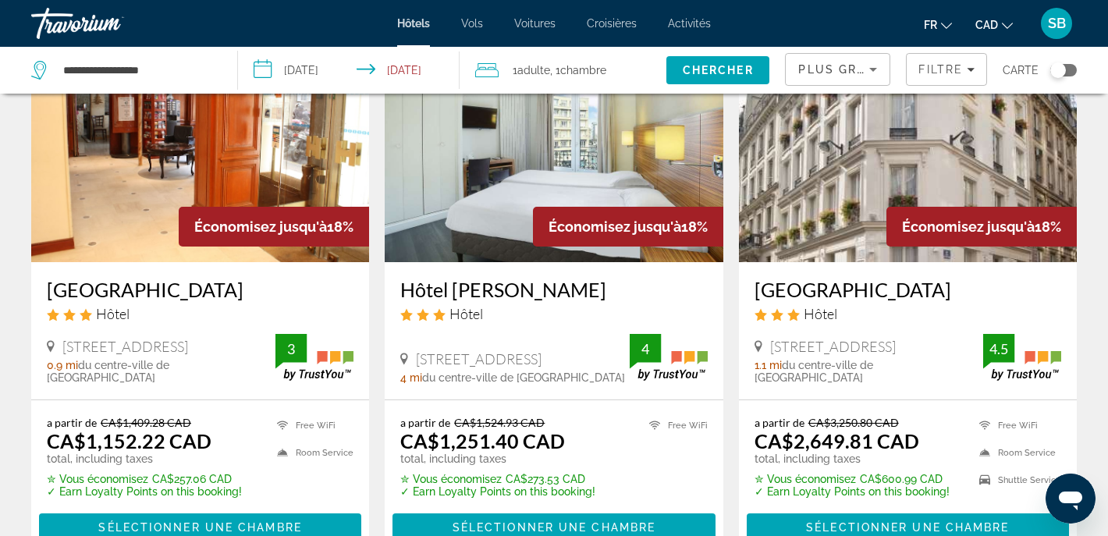
scroll to position [1343, 0]
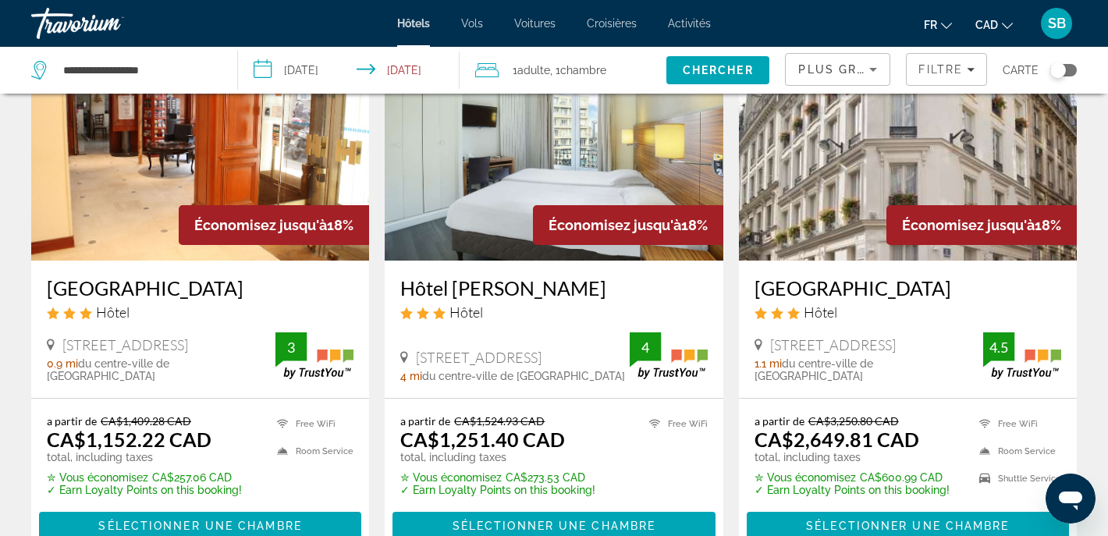
click at [112, 276] on h3 "[GEOGRAPHIC_DATA]" at bounding box center [200, 287] width 307 height 23
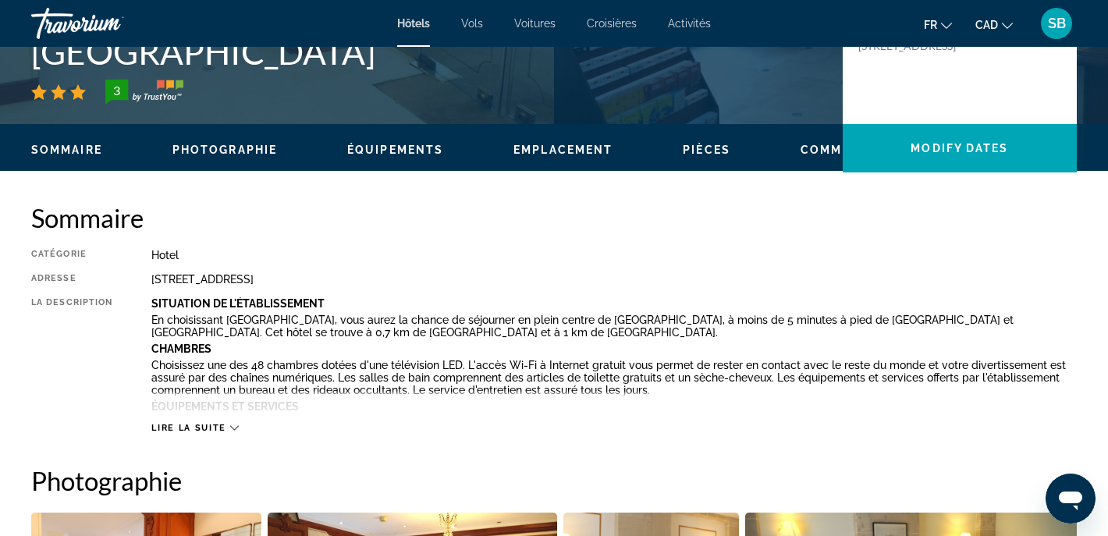
scroll to position [396, 0]
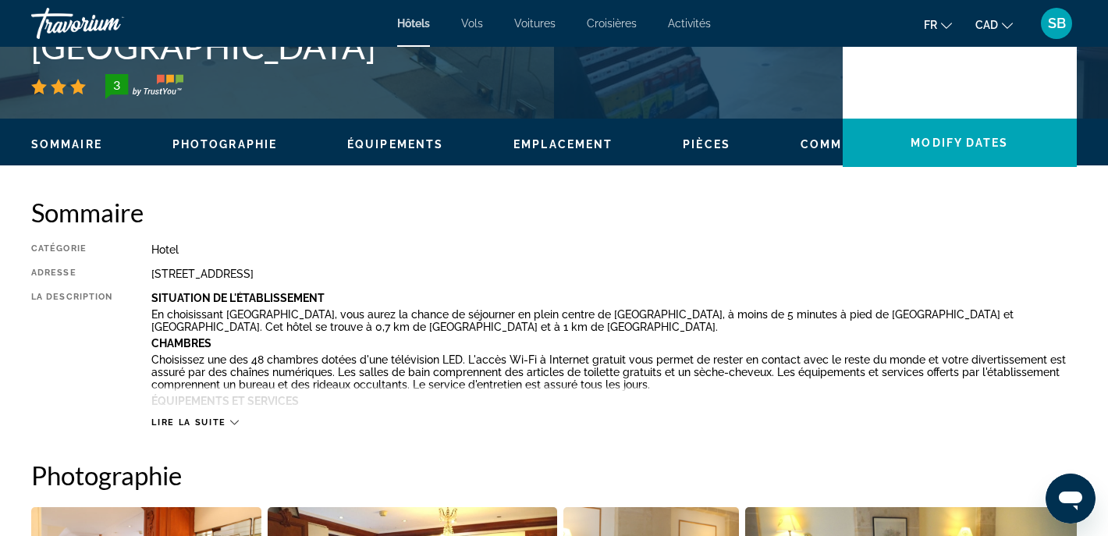
click at [215, 420] on span "Lire la suite" at bounding box center [188, 422] width 74 height 10
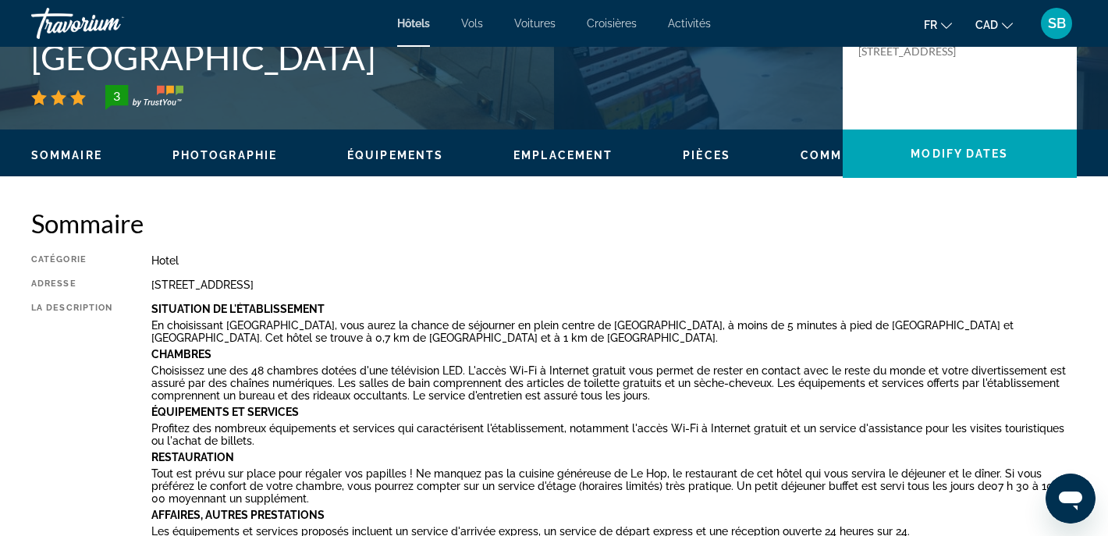
scroll to position [316, 0]
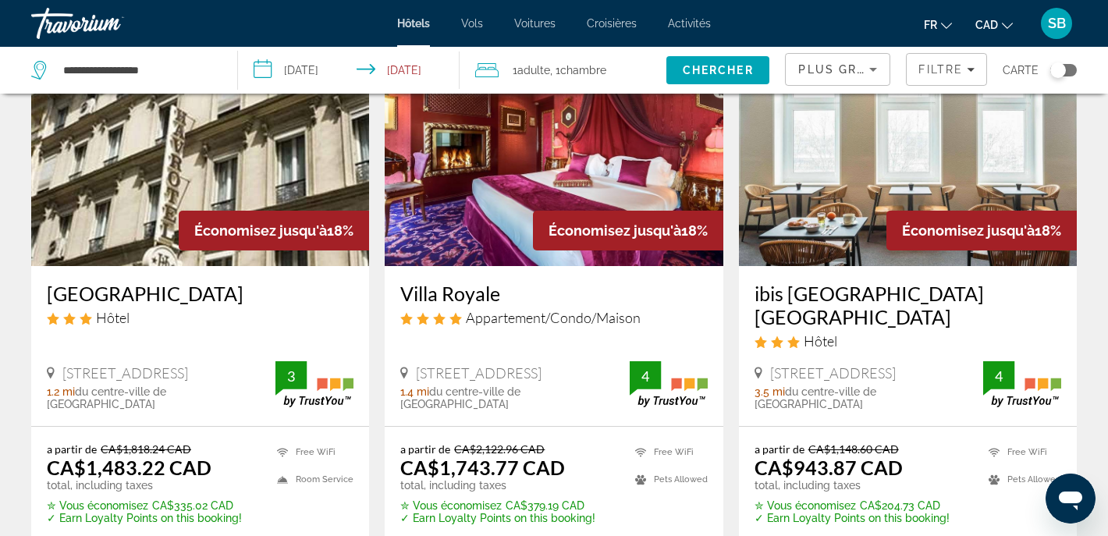
scroll to position [727, 0]
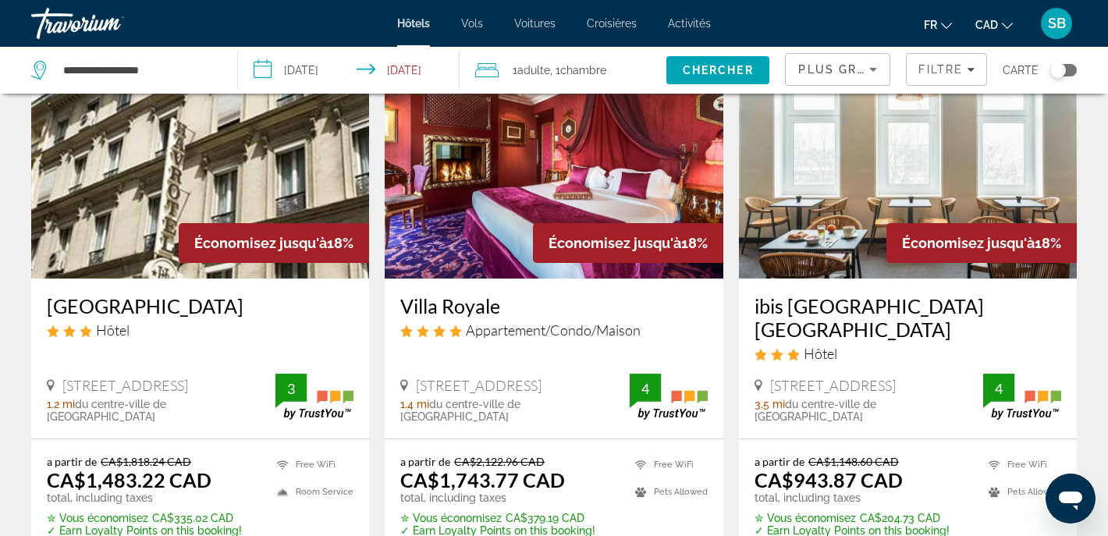
click at [889, 312] on h3 "ibis [GEOGRAPHIC_DATA] [GEOGRAPHIC_DATA]" at bounding box center [907, 317] width 307 height 47
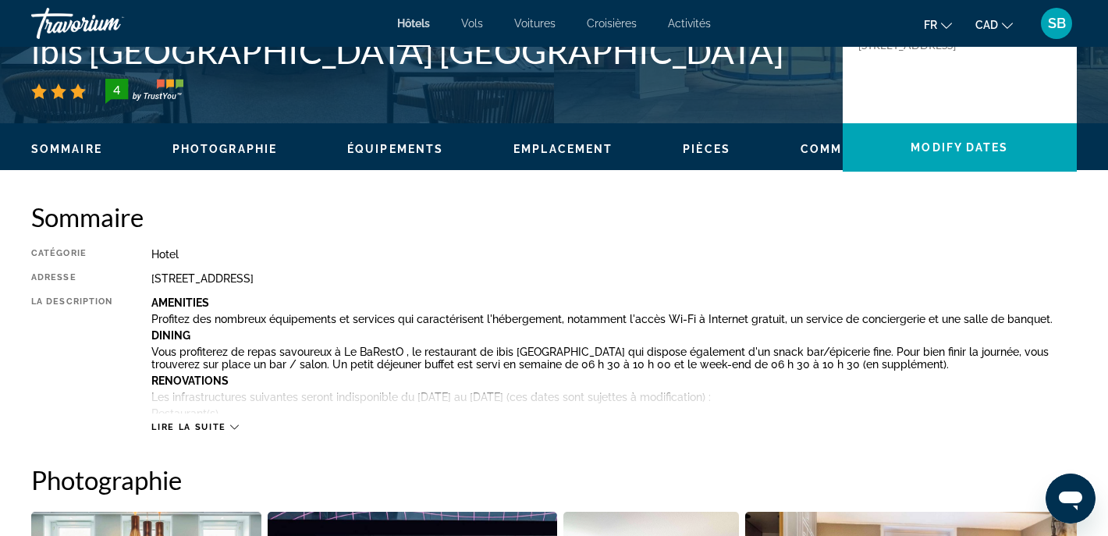
scroll to position [398, 0]
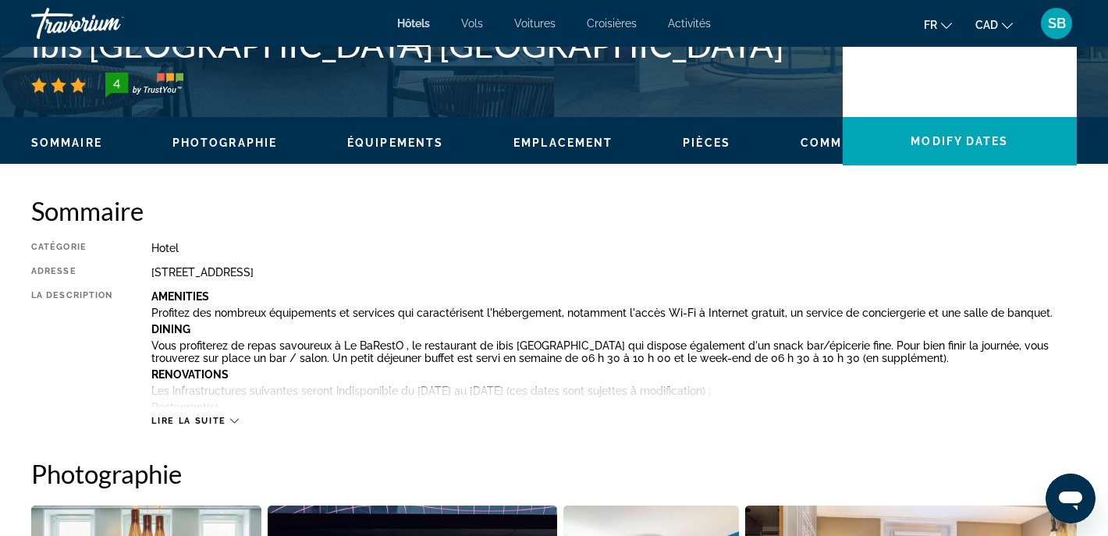
click at [195, 420] on span "Lire la suite" at bounding box center [188, 421] width 74 height 10
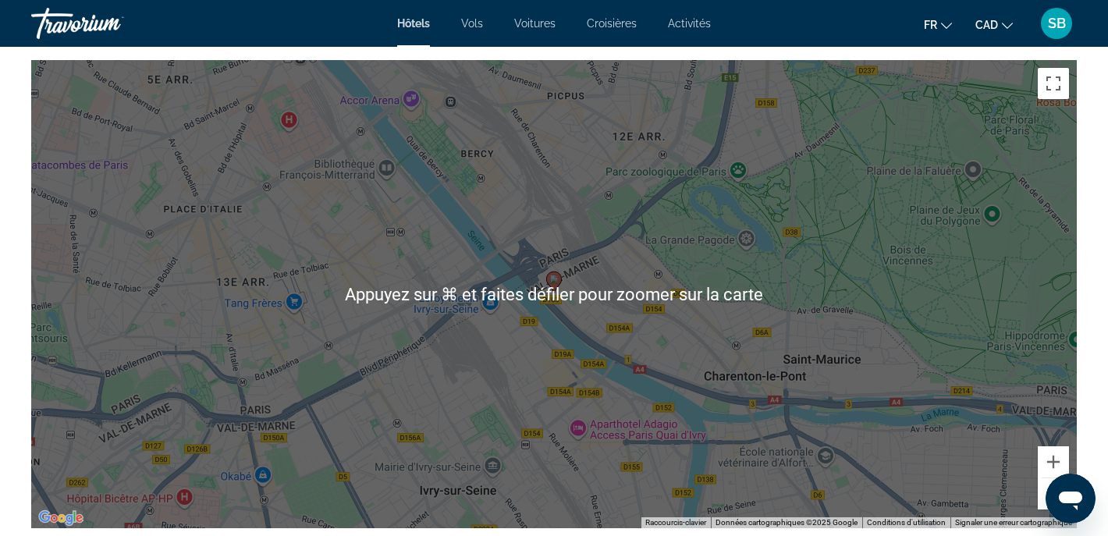
scroll to position [2098, 0]
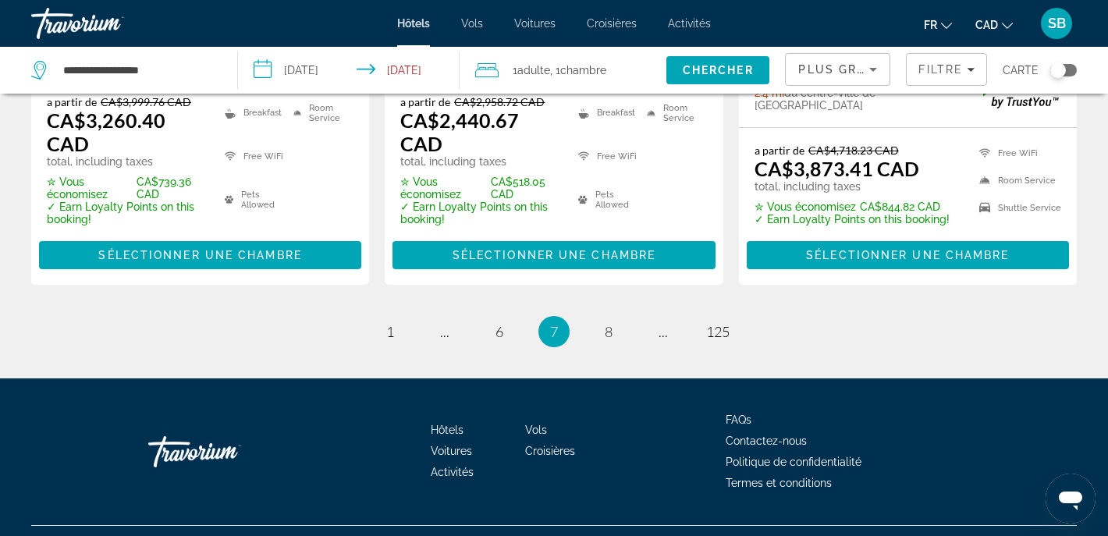
scroll to position [2251, 0]
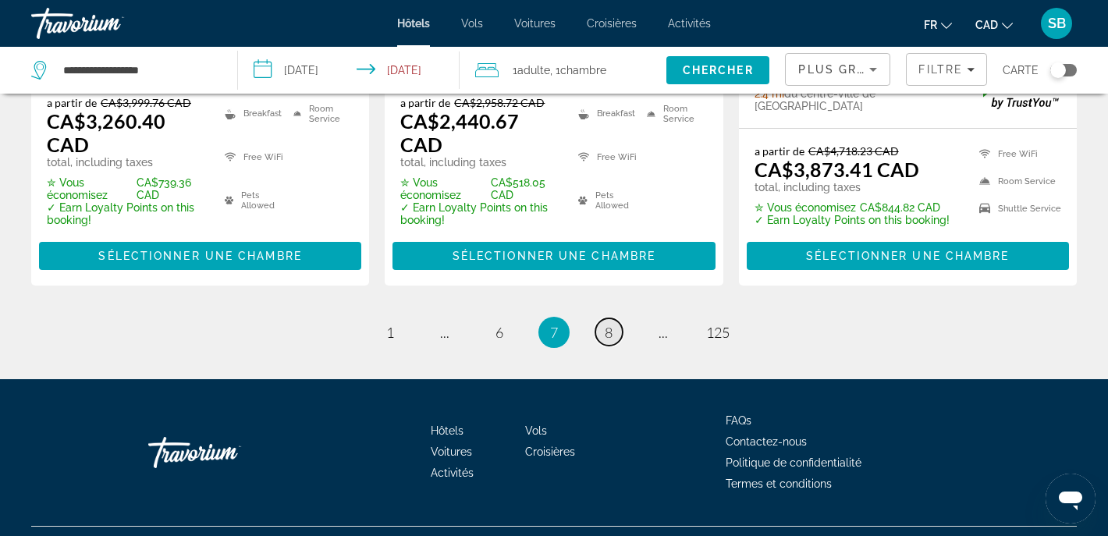
click at [612, 324] on span "8" at bounding box center [609, 332] width 8 height 17
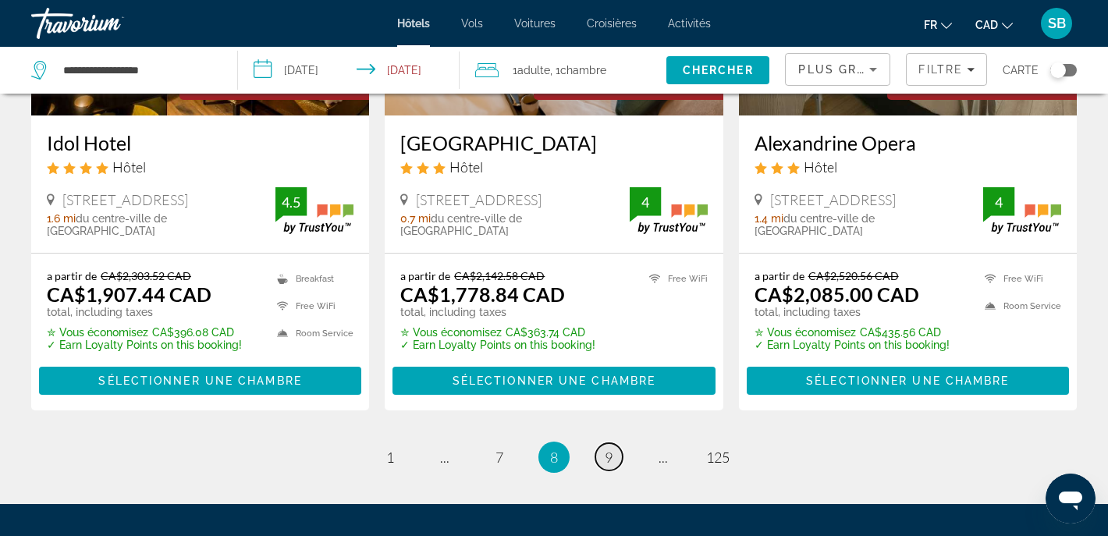
scroll to position [2081, 0]
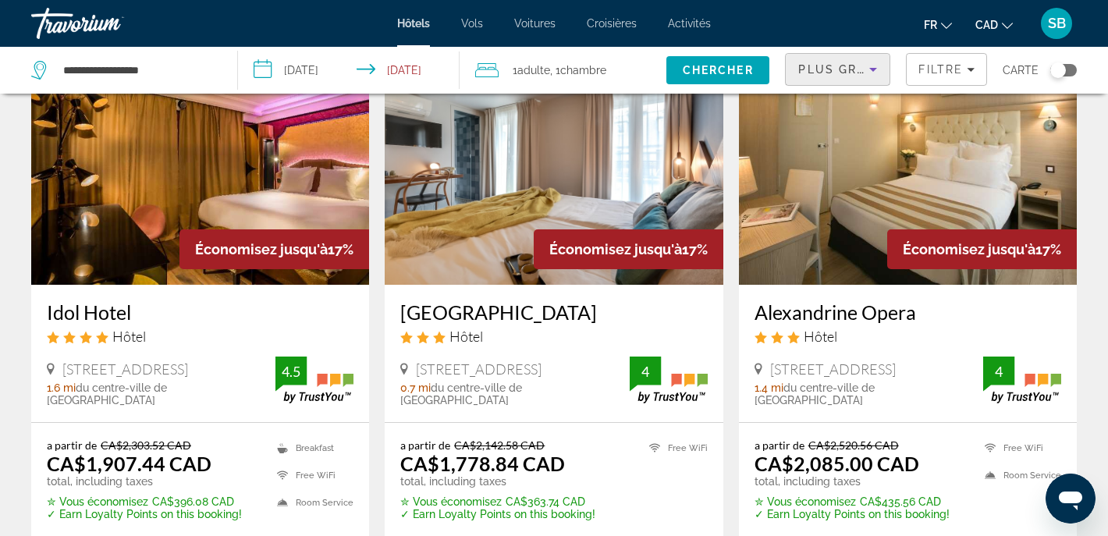
click at [872, 71] on icon "Sort by" at bounding box center [873, 69] width 19 height 19
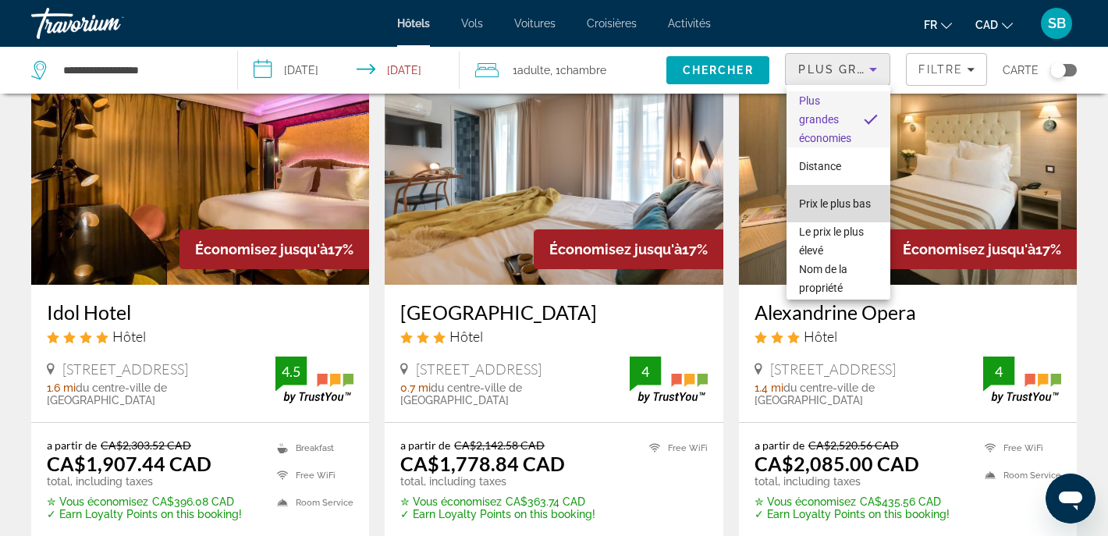
click at [822, 202] on span "Prix le plus bas" at bounding box center [835, 203] width 72 height 12
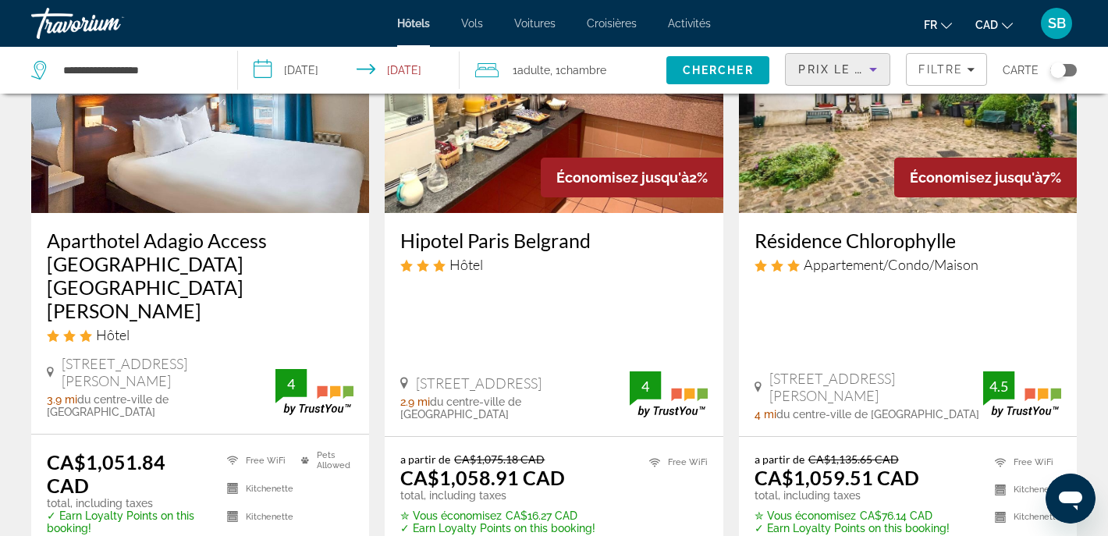
scroll to position [180, 0]
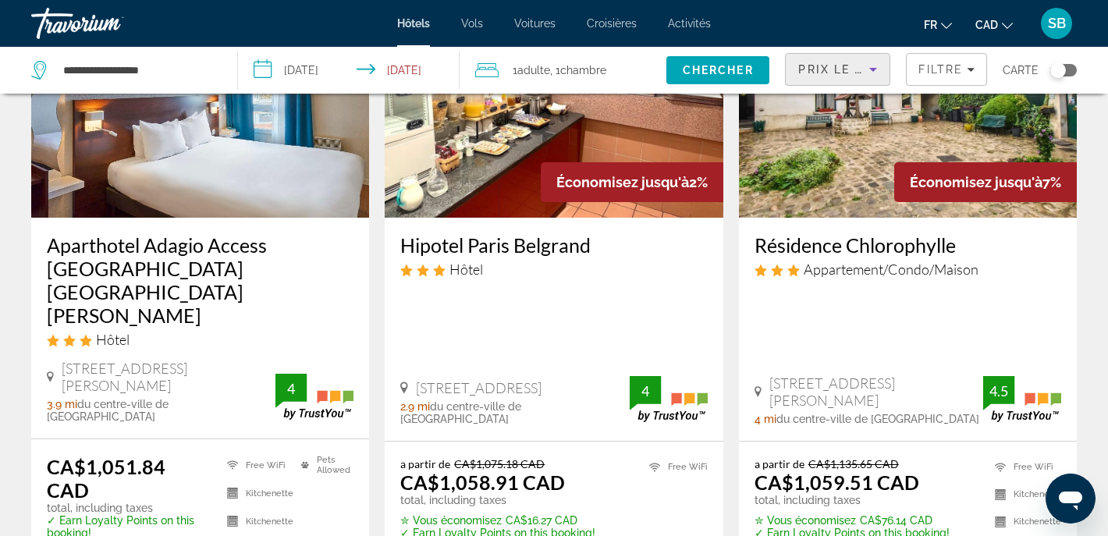
click at [838, 179] on img "Main content" at bounding box center [908, 93] width 338 height 250
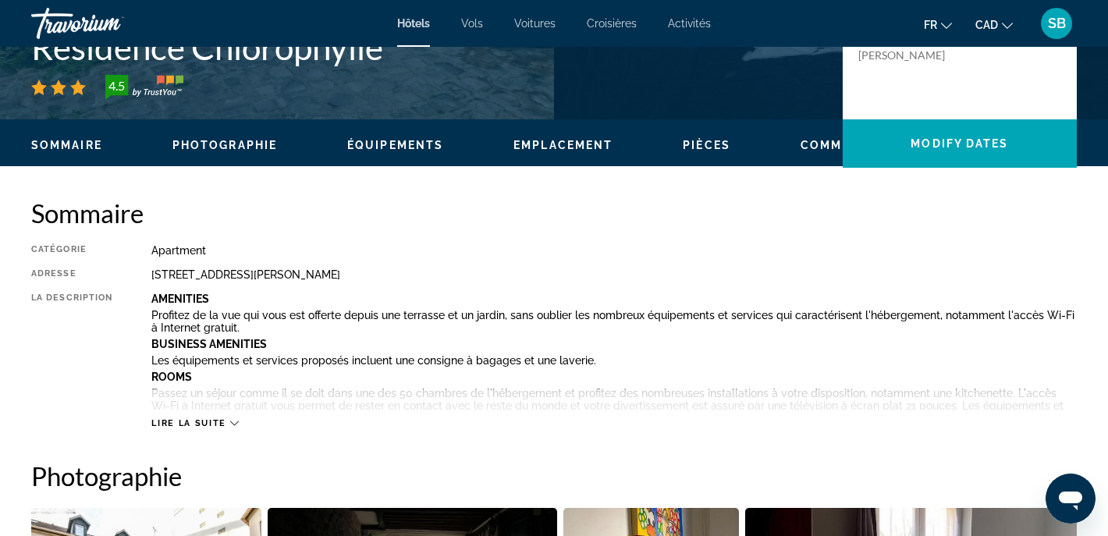
scroll to position [396, 0]
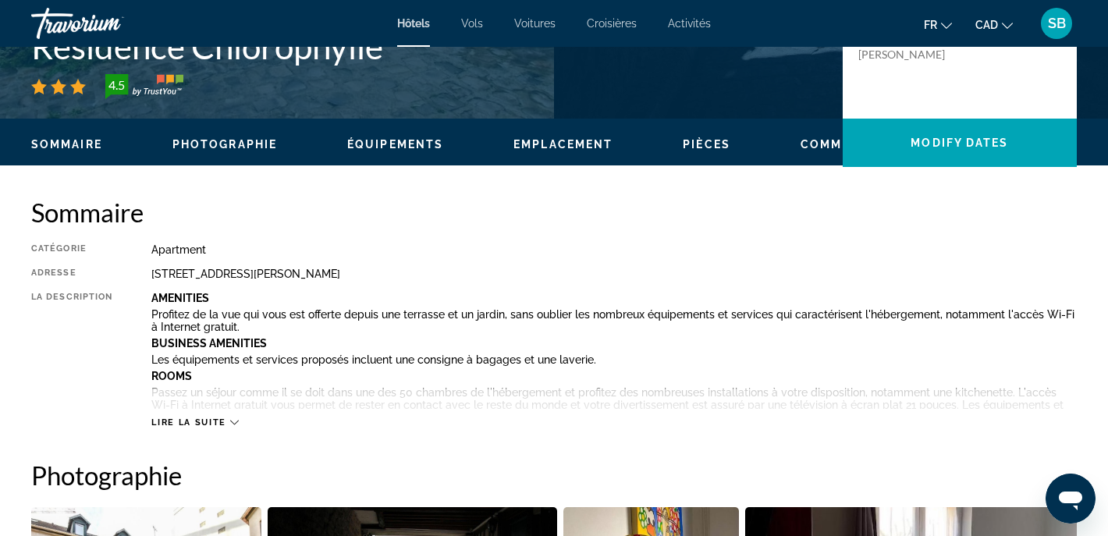
click at [183, 424] on span "Lire la suite" at bounding box center [188, 422] width 74 height 10
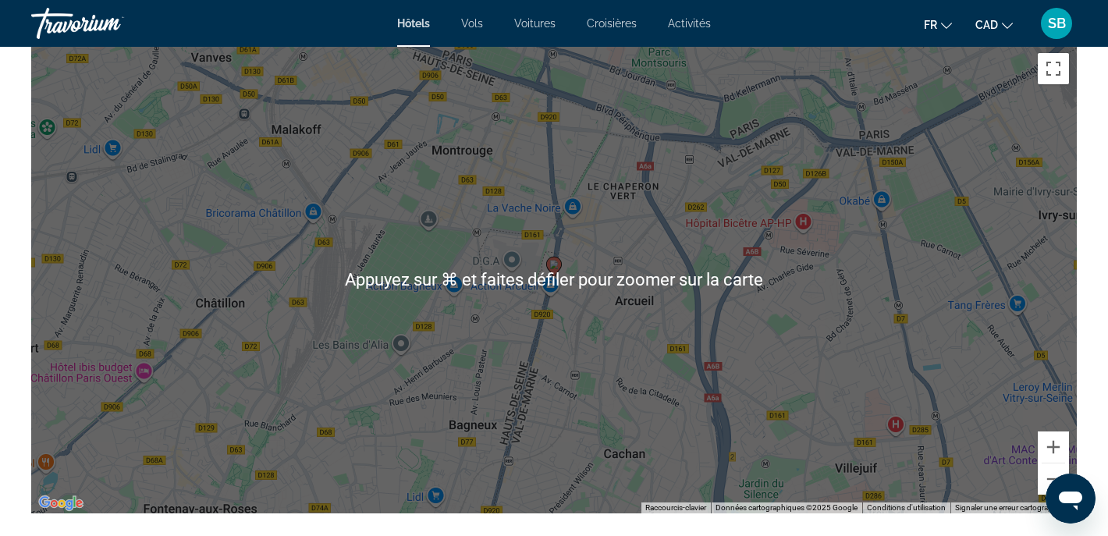
scroll to position [1986, 0]
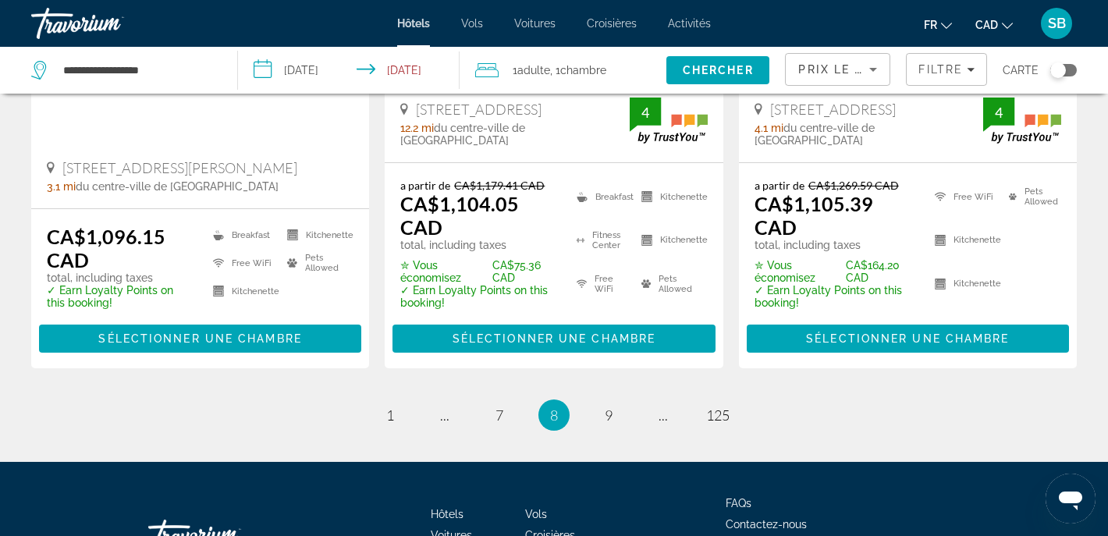
scroll to position [2277, 0]
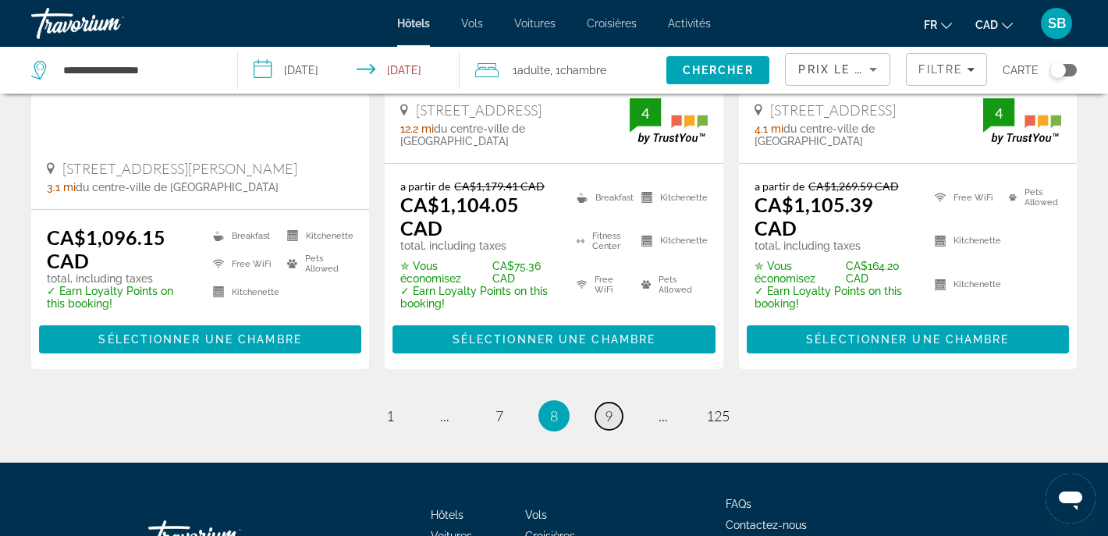
click at [605, 407] on span "9" at bounding box center [609, 415] width 8 height 17
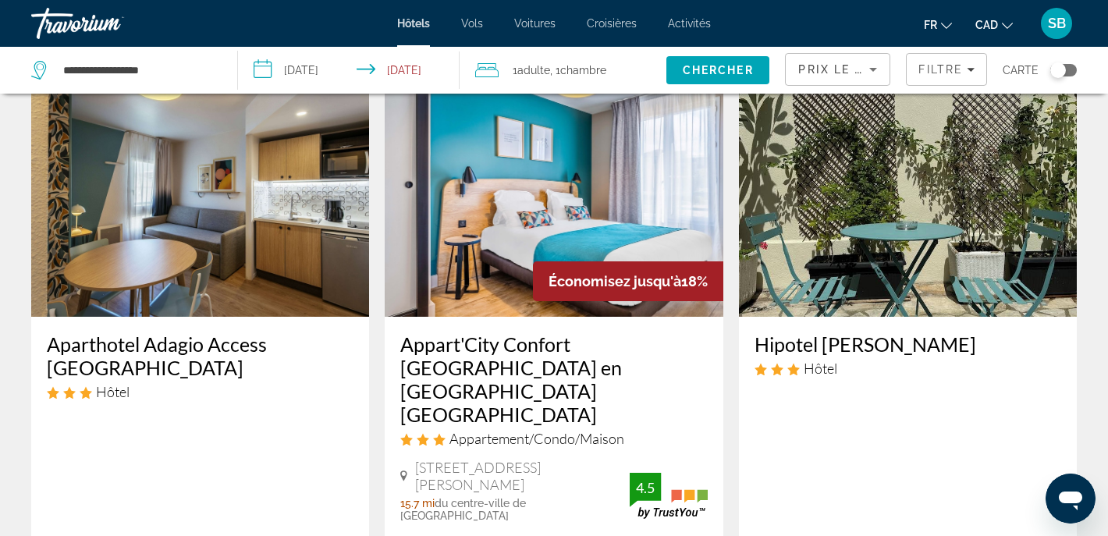
scroll to position [81, 0]
click at [217, 300] on img "Main content" at bounding box center [200, 192] width 338 height 250
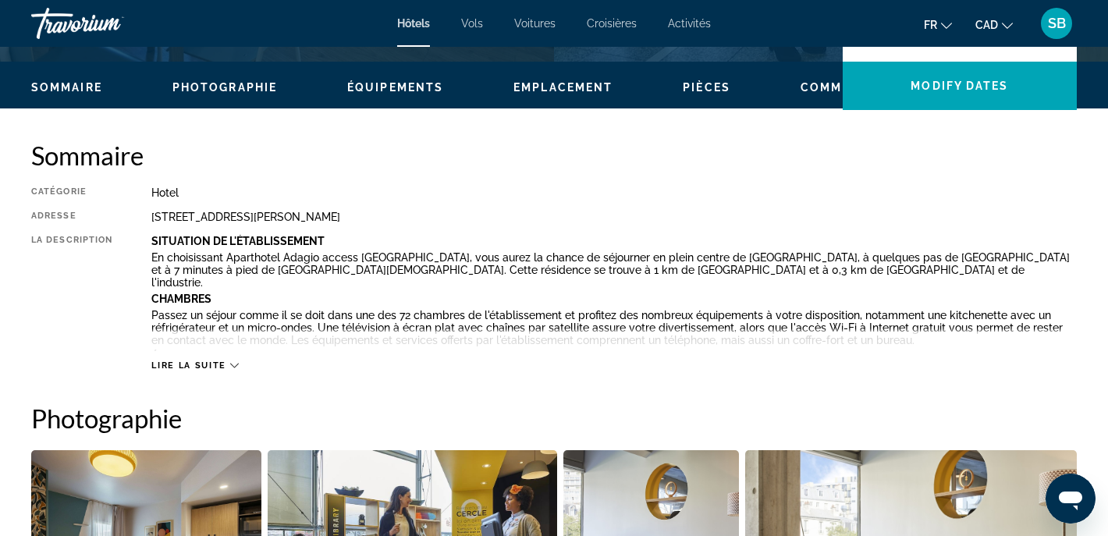
scroll to position [454, 0]
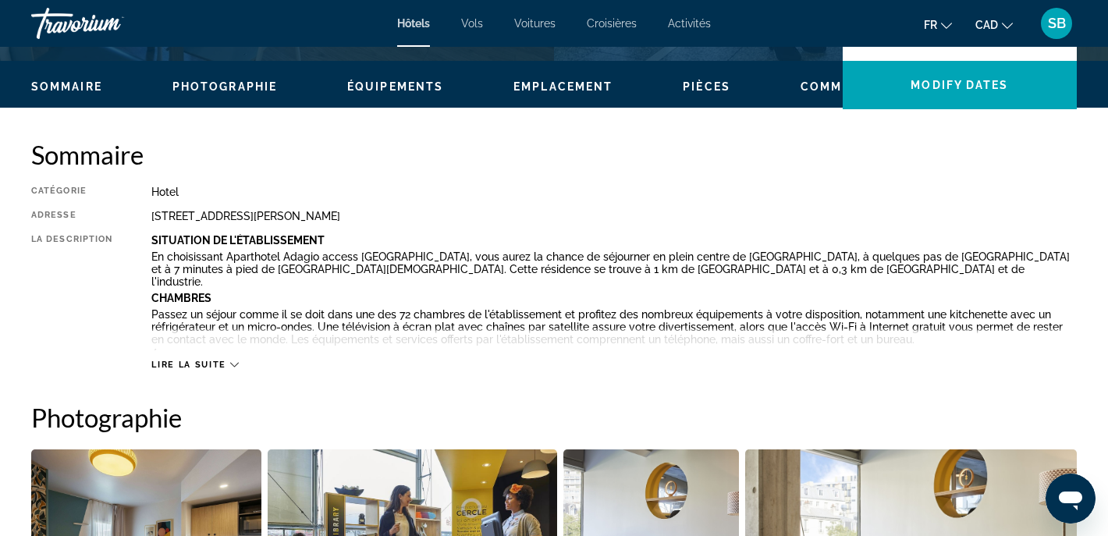
click at [206, 361] on span "Lire la suite" at bounding box center [188, 365] width 74 height 10
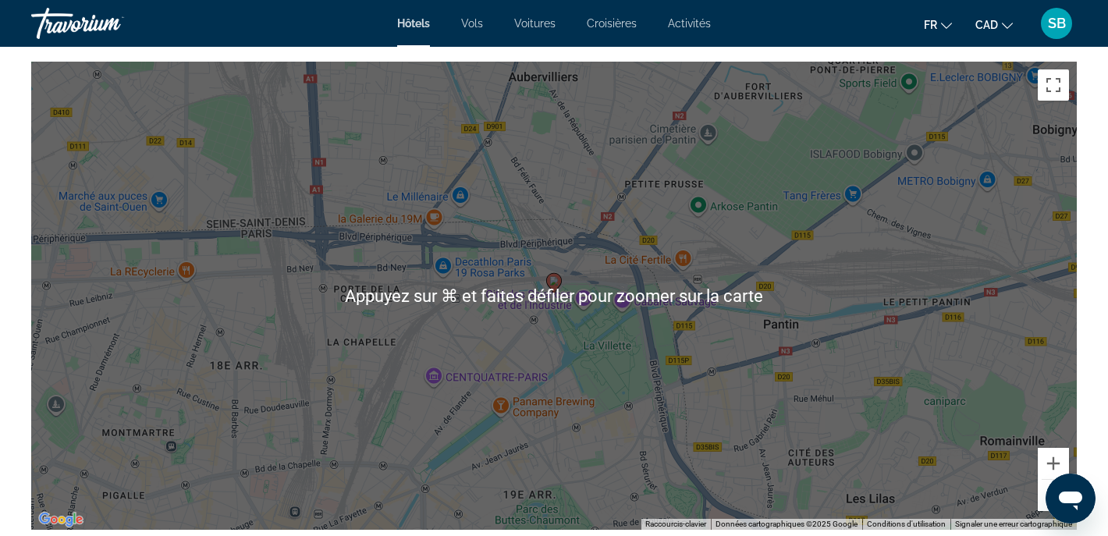
scroll to position [1653, 0]
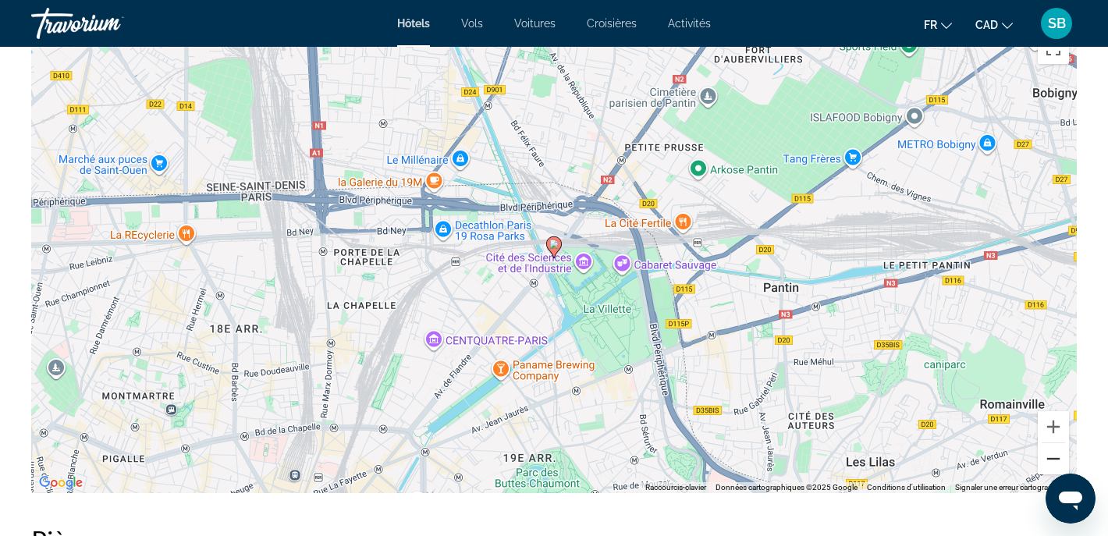
click at [1052, 443] on button "Zoom arrière" at bounding box center [1053, 458] width 31 height 31
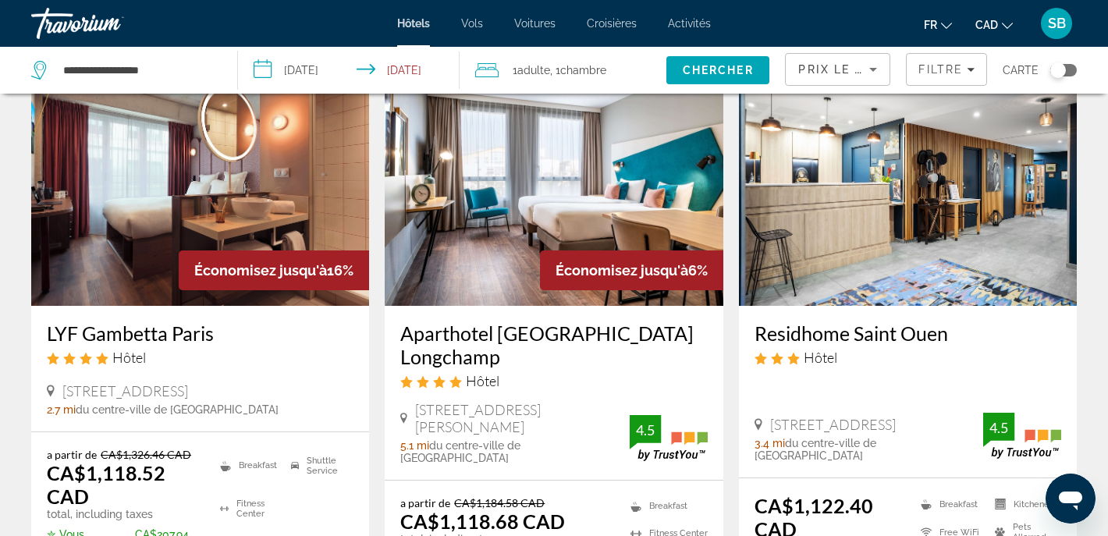
scroll to position [805, 0]
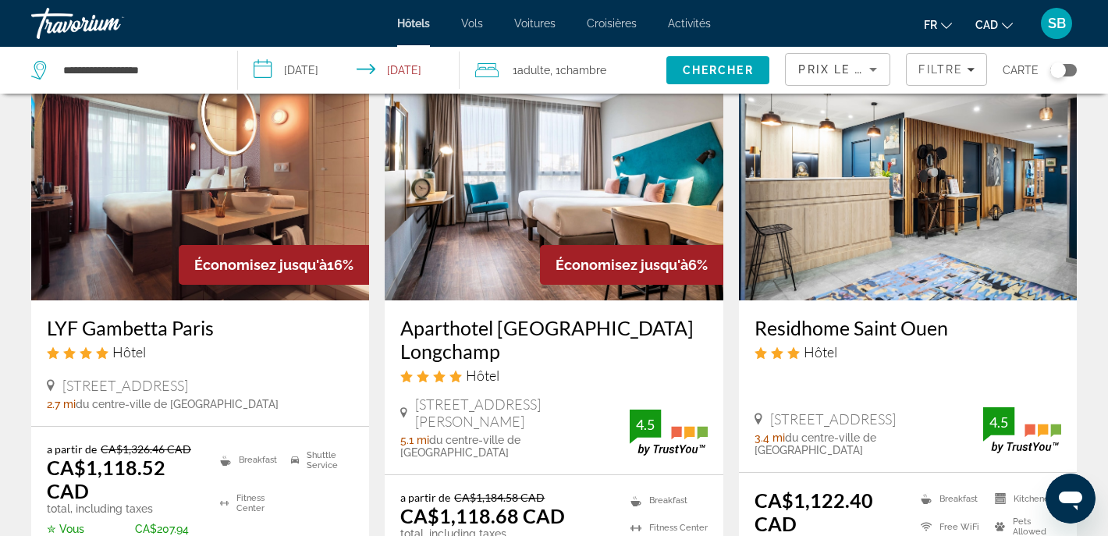
click at [153, 210] on img "Main content" at bounding box center [200, 176] width 338 height 250
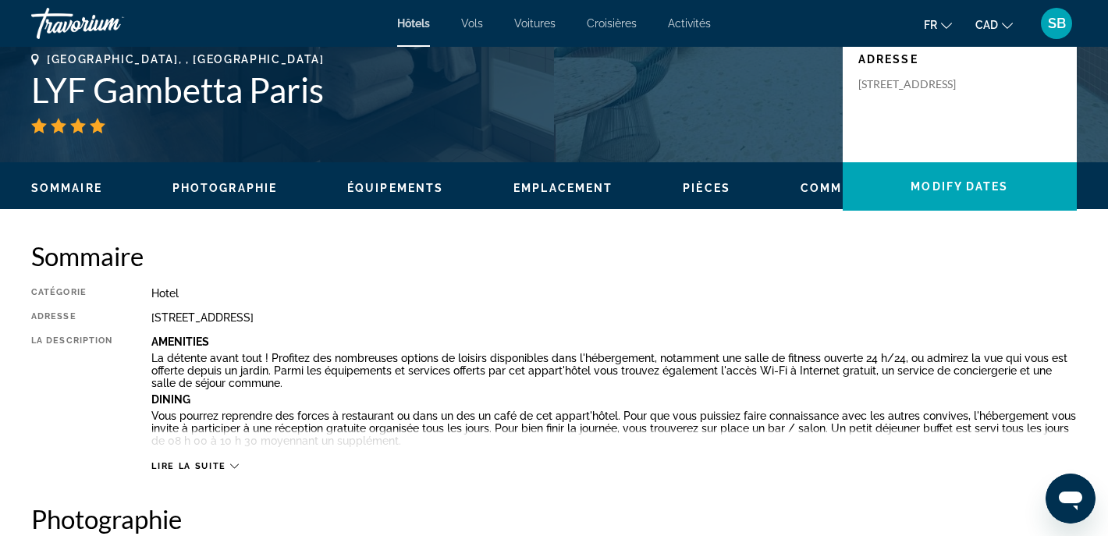
scroll to position [354, 0]
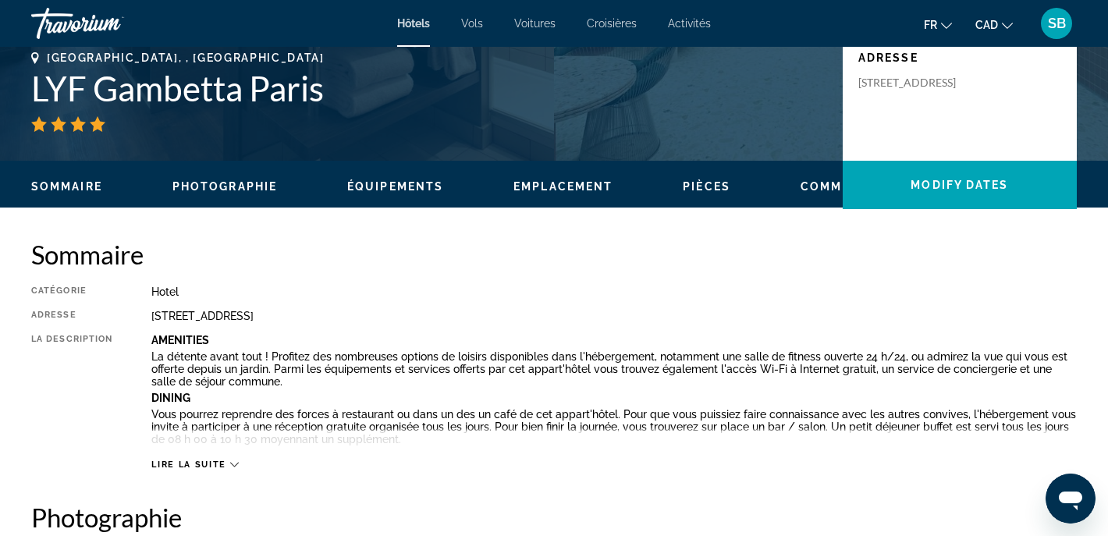
click at [207, 464] on span "Lire la suite" at bounding box center [188, 464] width 74 height 10
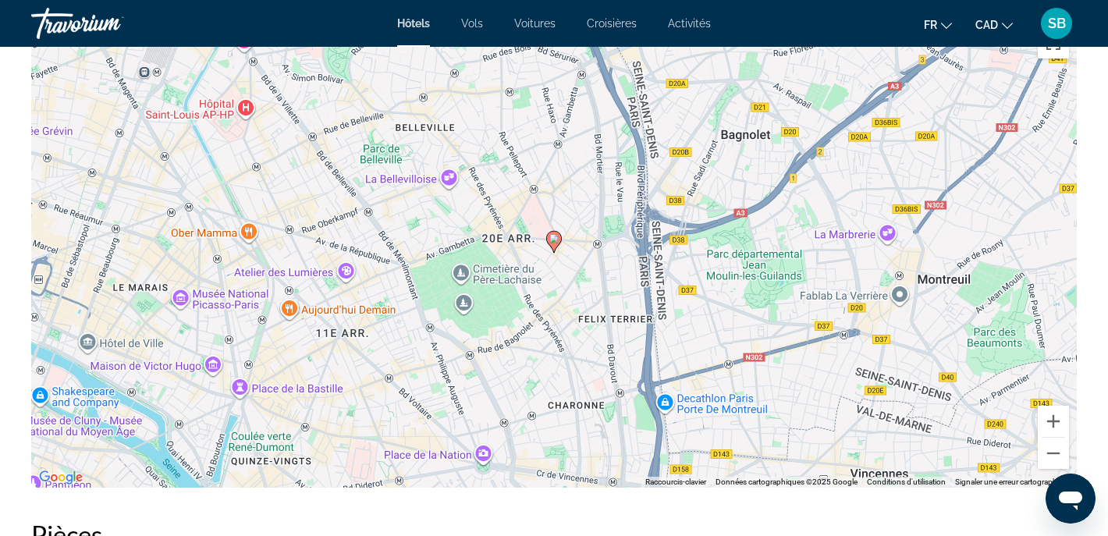
scroll to position [2059, 0]
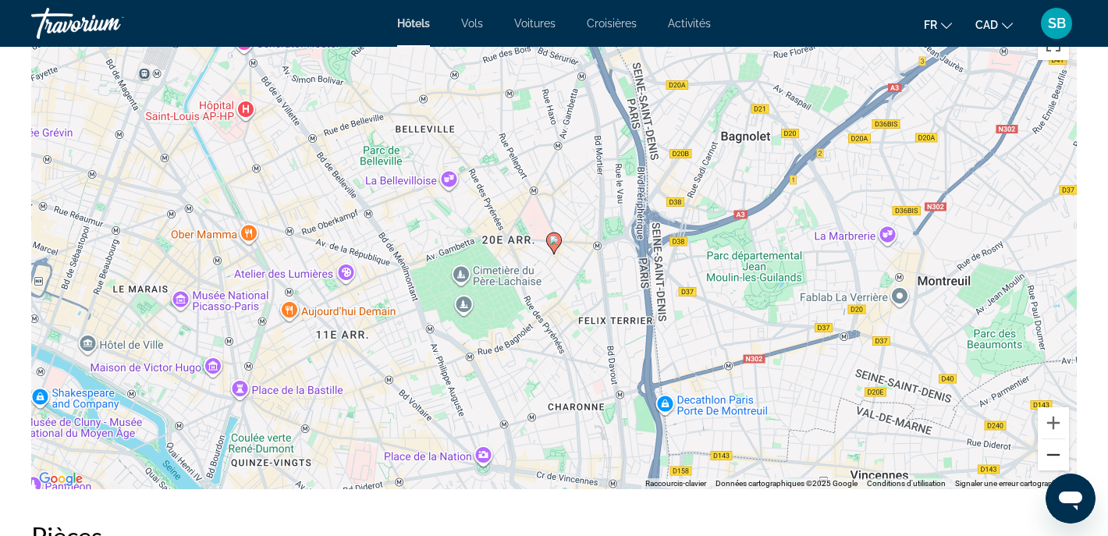
click at [1055, 456] on button "Zoom arrière" at bounding box center [1053, 454] width 31 height 31
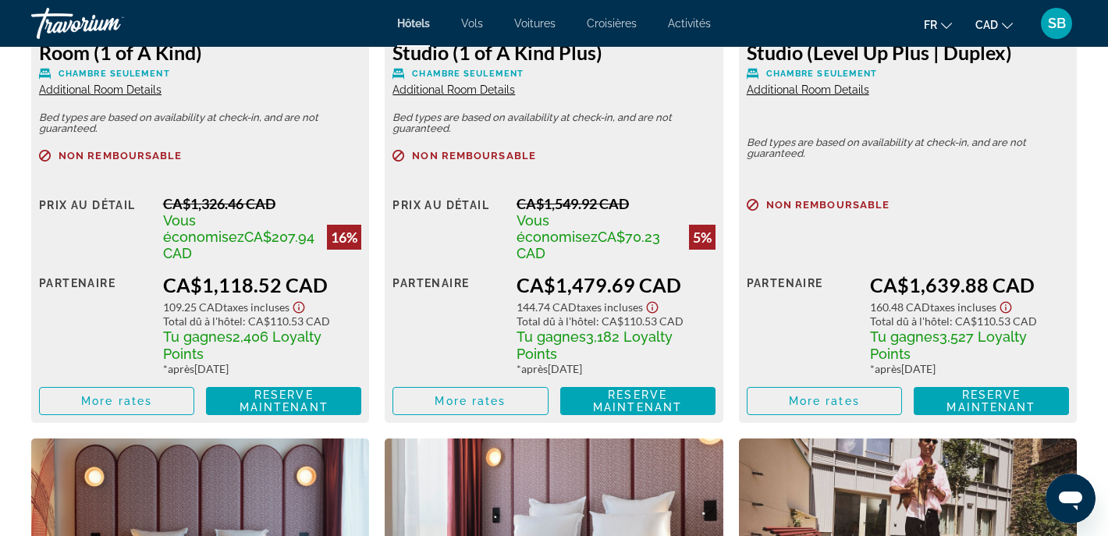
scroll to position [2887, 0]
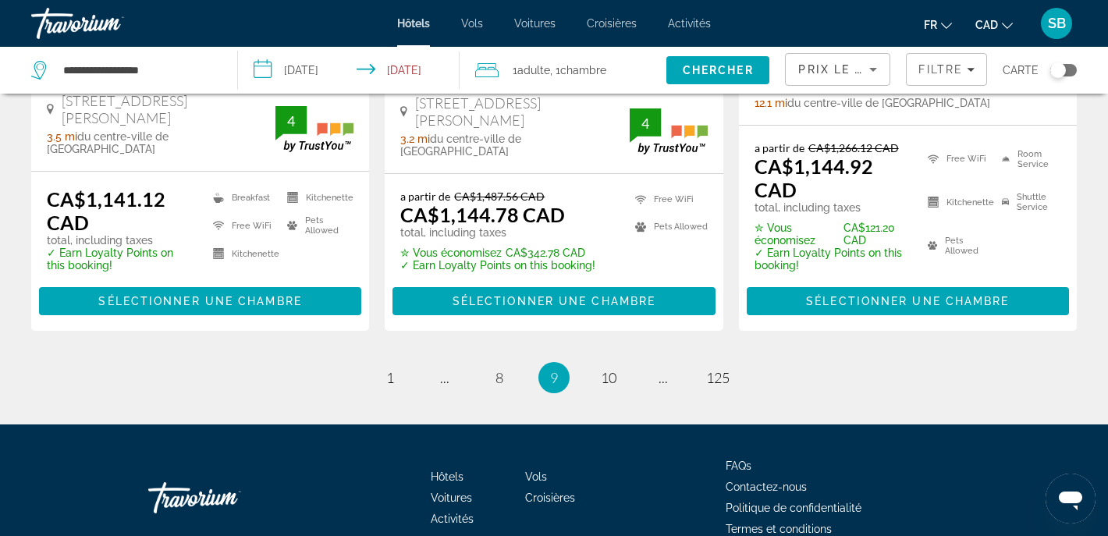
scroll to position [2317, 0]
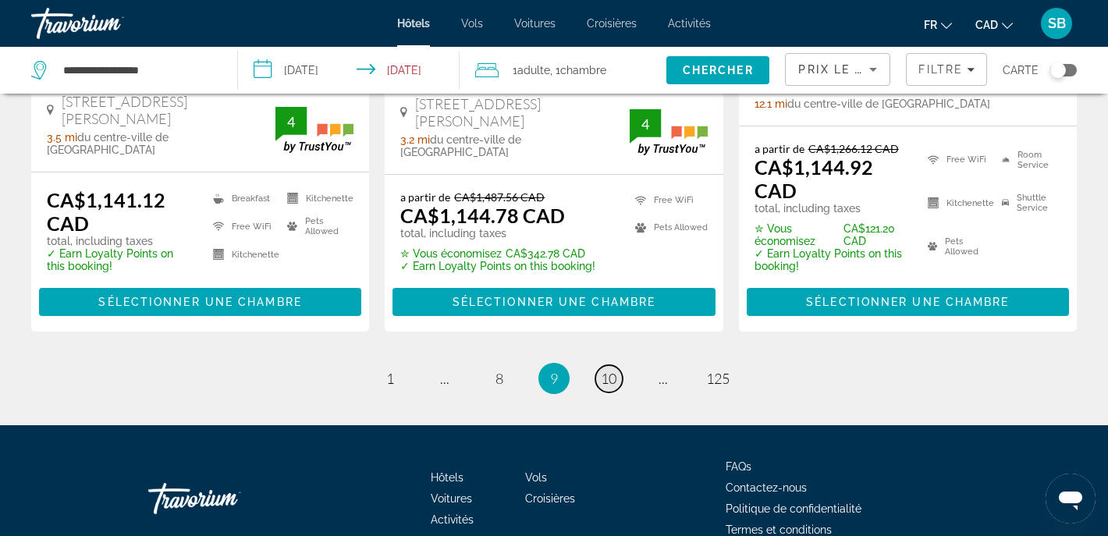
click at [619, 365] on link "page 10" at bounding box center [608, 378] width 27 height 27
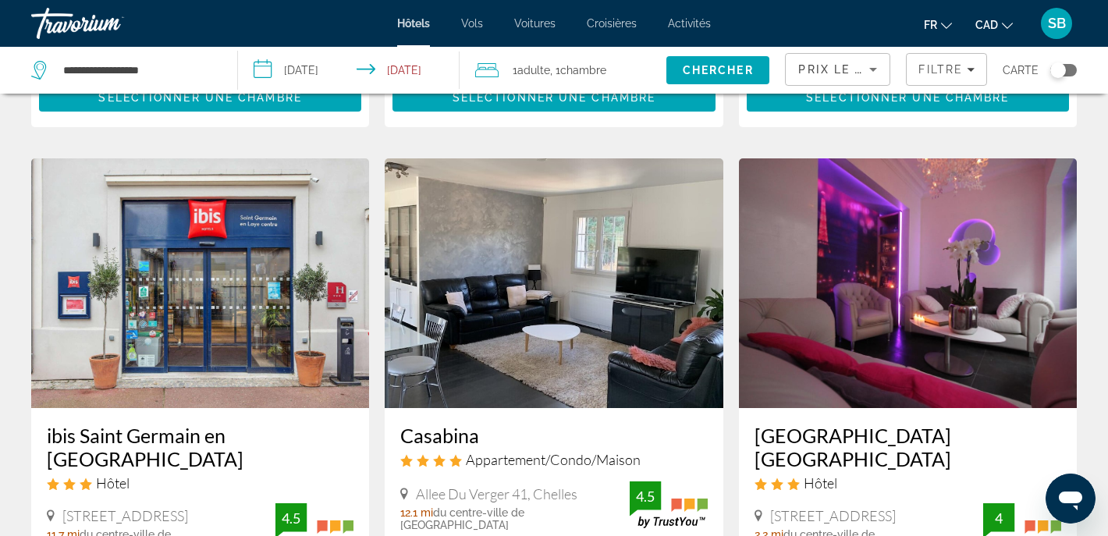
scroll to position [1867, 0]
click at [885, 424] on h3 "[GEOGRAPHIC_DATA] [GEOGRAPHIC_DATA]" at bounding box center [907, 447] width 307 height 47
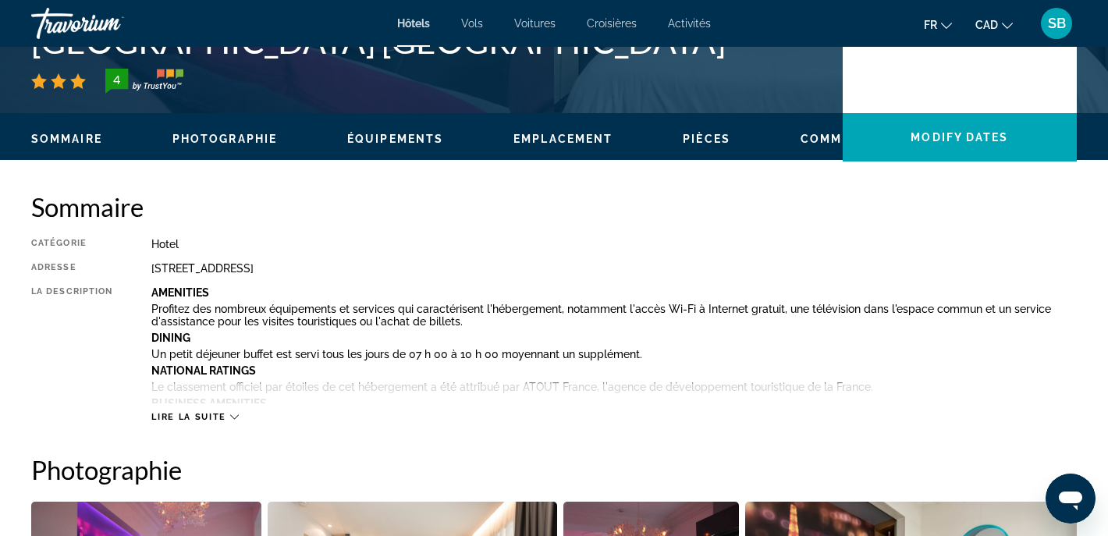
scroll to position [404, 0]
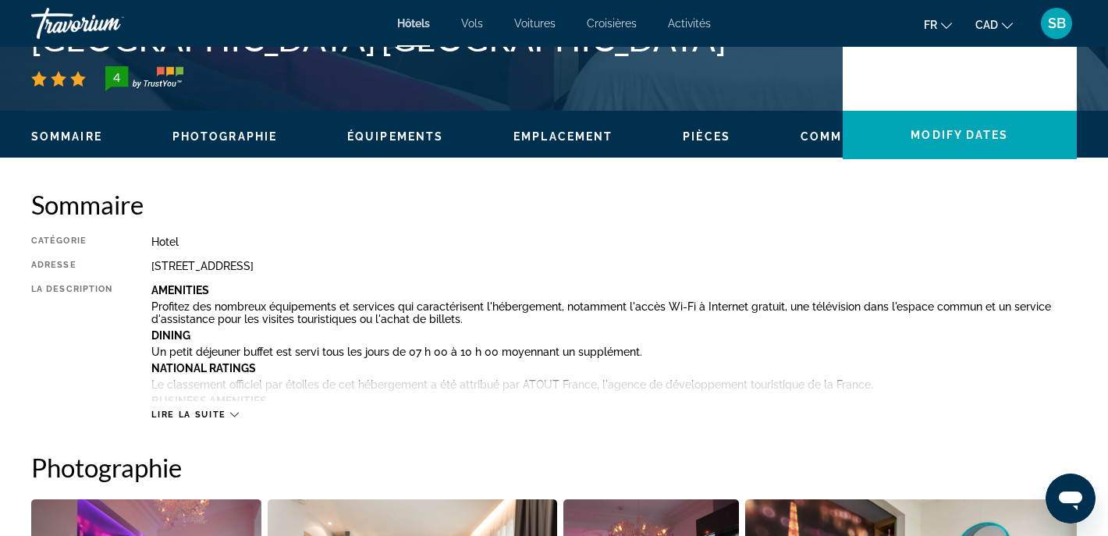
click at [190, 413] on span "Lire la suite" at bounding box center [188, 415] width 74 height 10
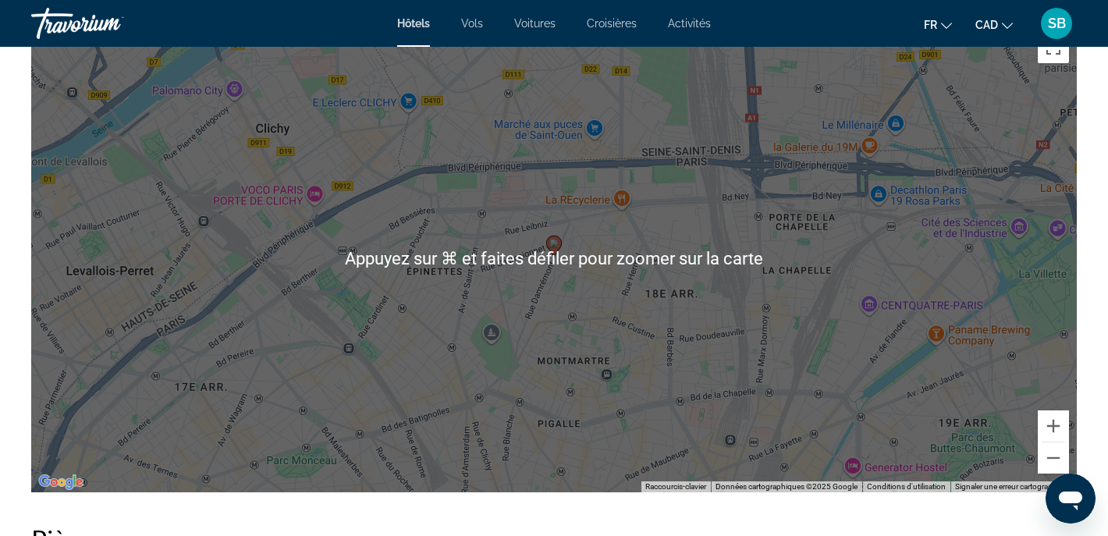
scroll to position [2061, 0]
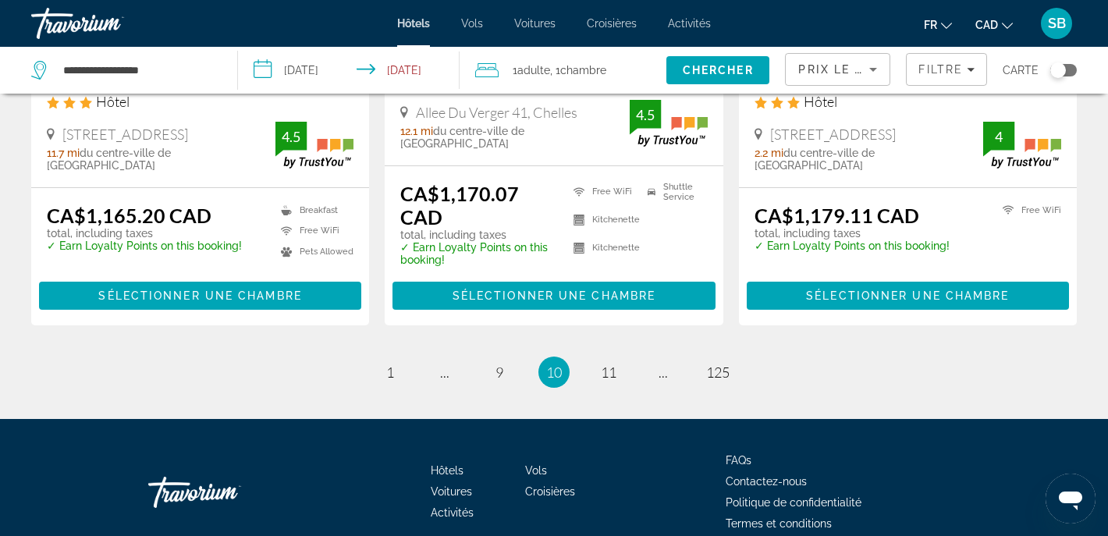
scroll to position [2247, 0]
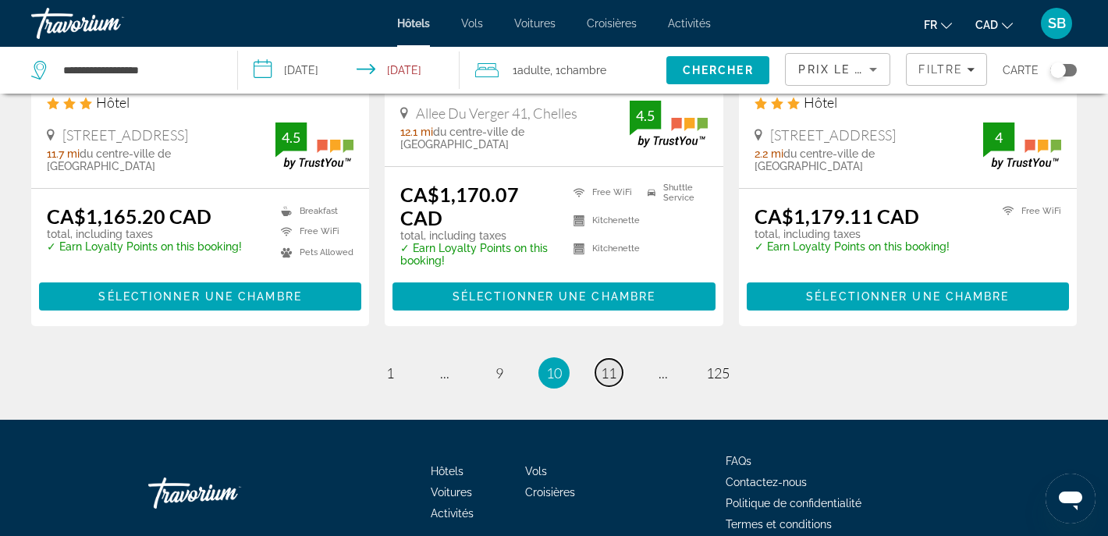
click at [608, 364] on span "11" at bounding box center [609, 372] width 16 height 17
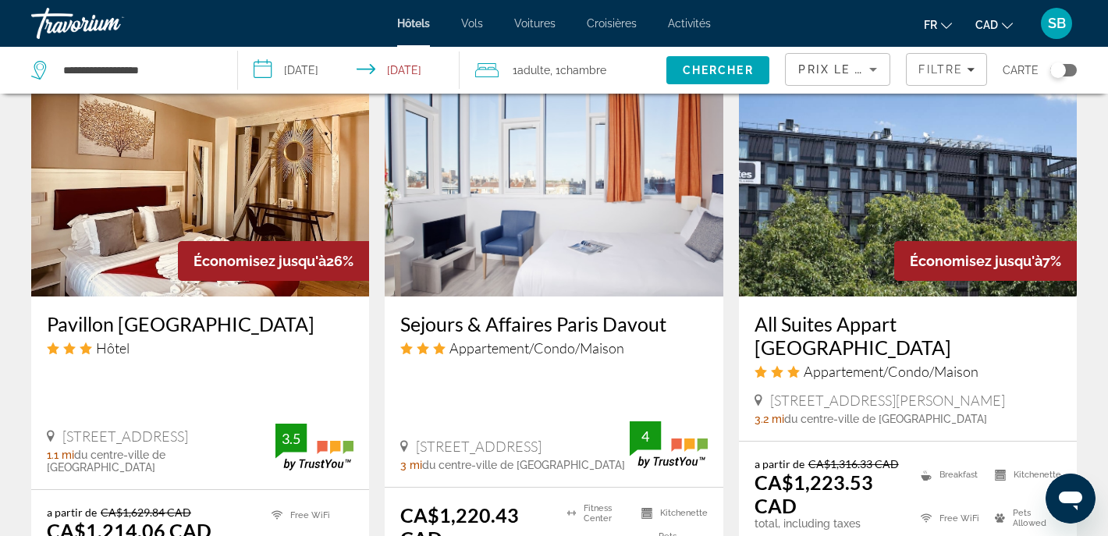
scroll to position [1444, 0]
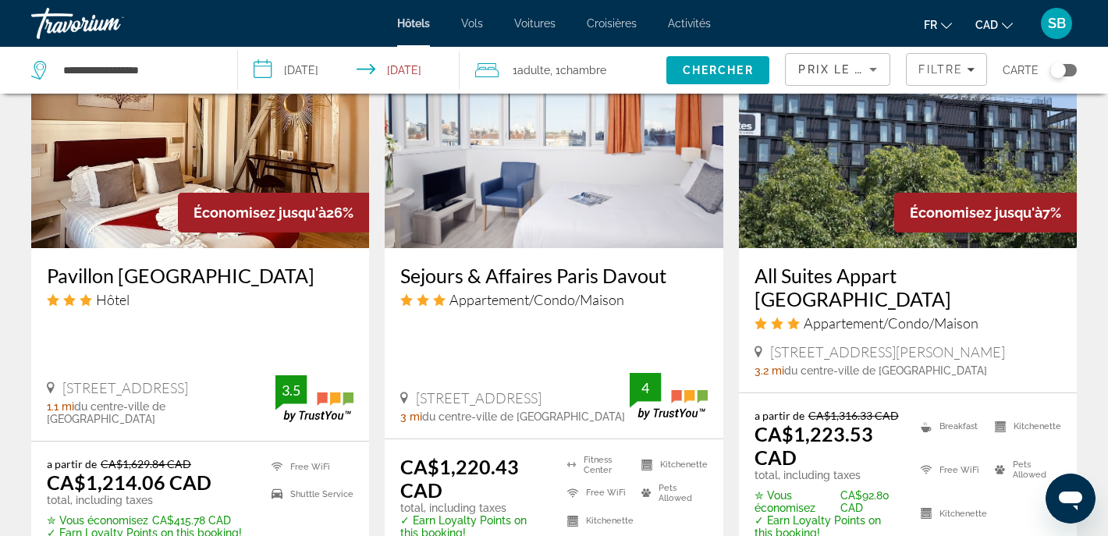
click at [176, 264] on h3 "Pavillon [GEOGRAPHIC_DATA]" at bounding box center [200, 275] width 307 height 23
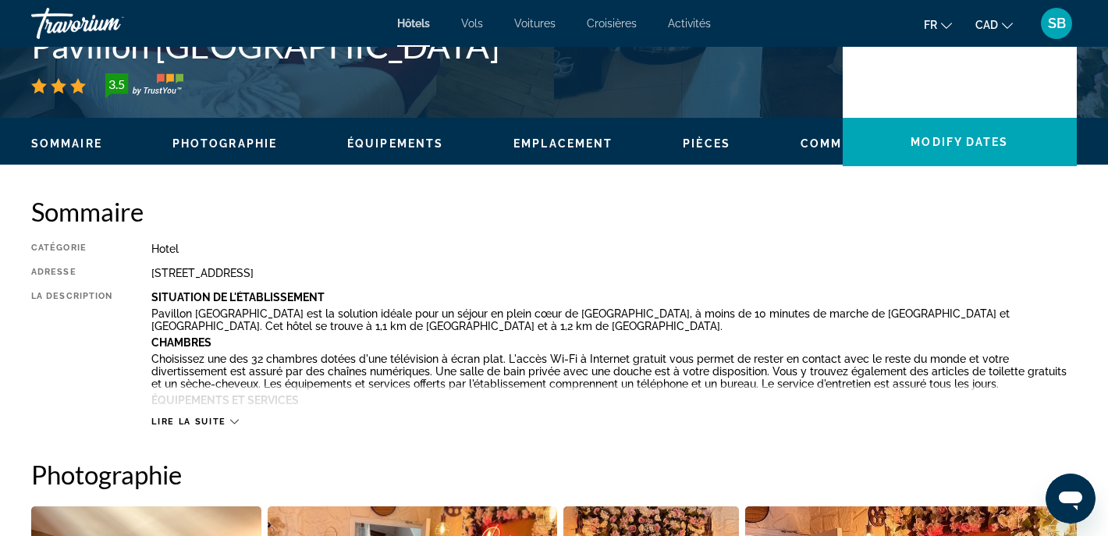
scroll to position [404, 0]
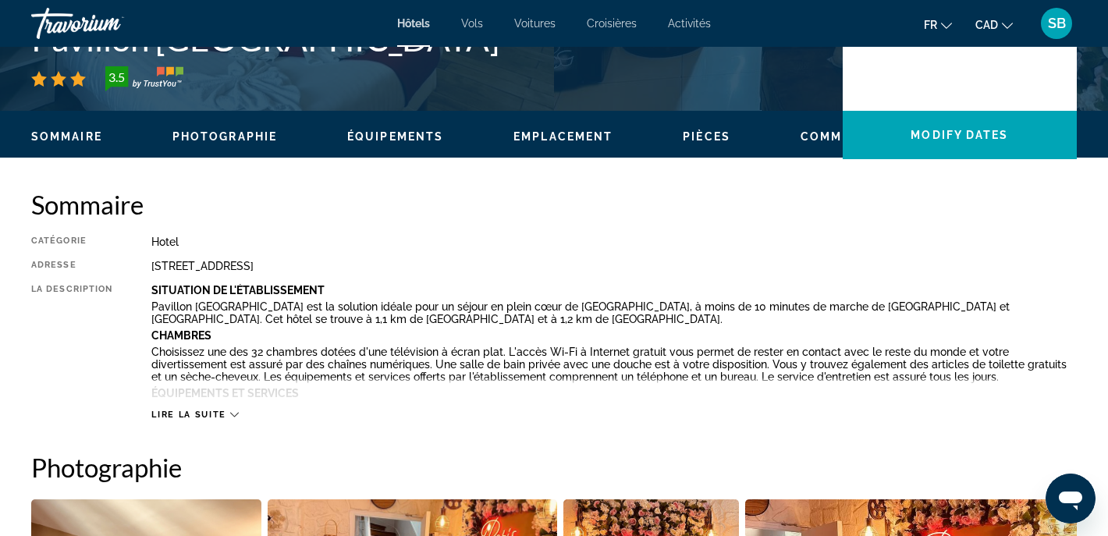
click at [193, 413] on span "Lire la suite" at bounding box center [188, 415] width 74 height 10
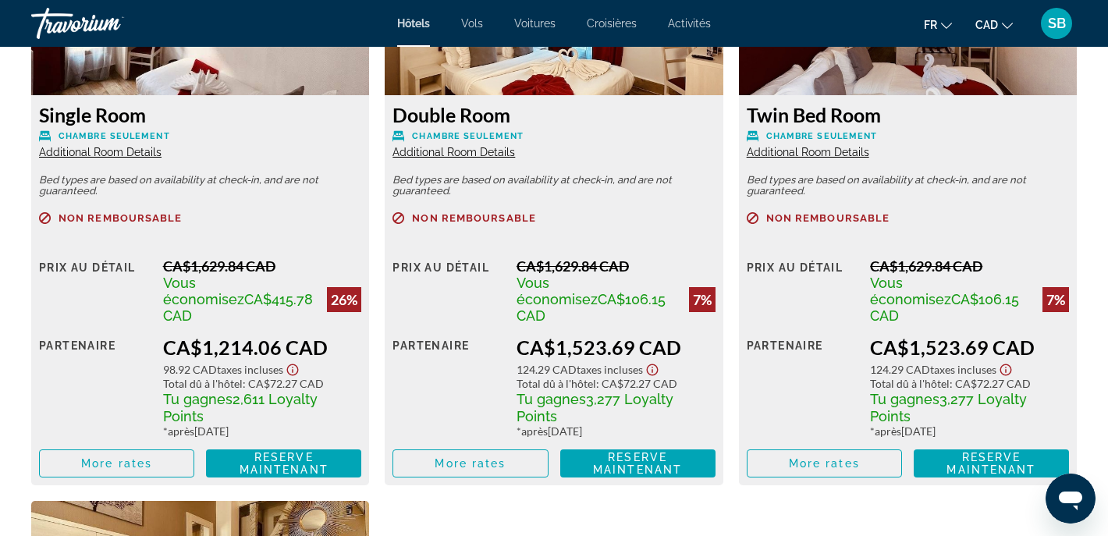
scroll to position [2443, 0]
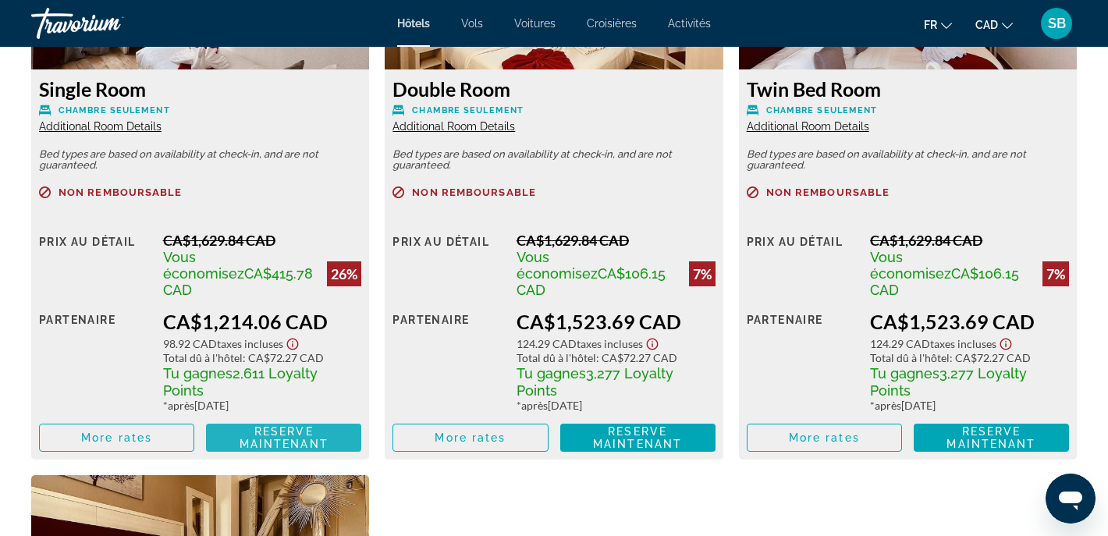
click at [248, 428] on span "Reserve maintenant" at bounding box center [283, 437] width 89 height 25
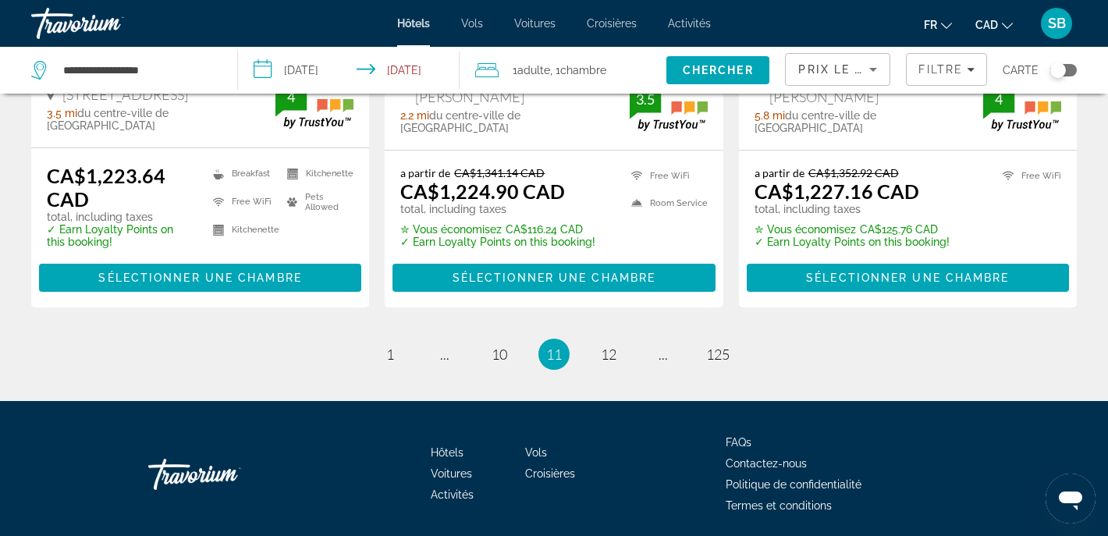
scroll to position [2346, 0]
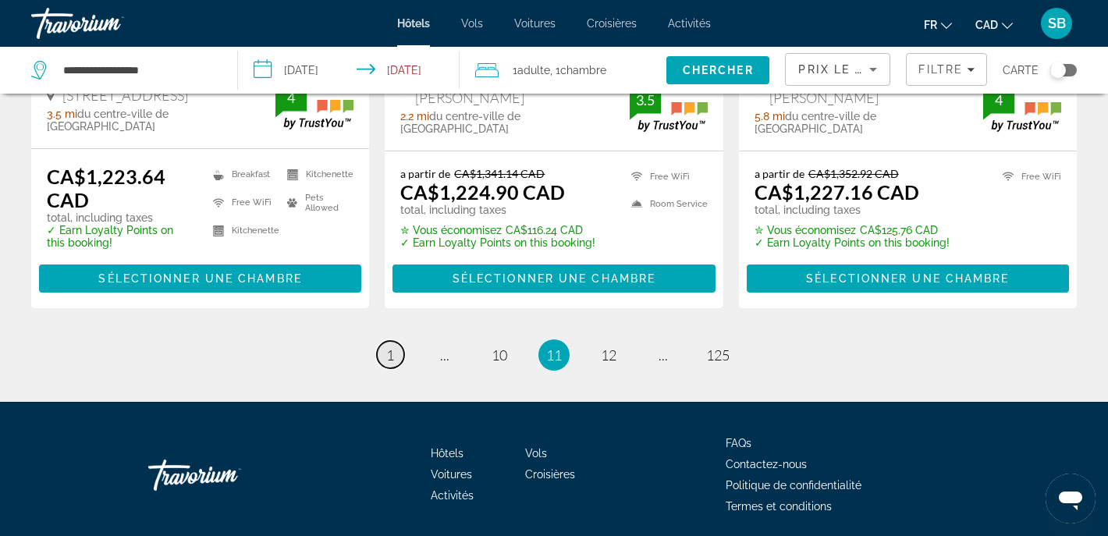
click at [390, 346] on span "1" at bounding box center [390, 354] width 8 height 17
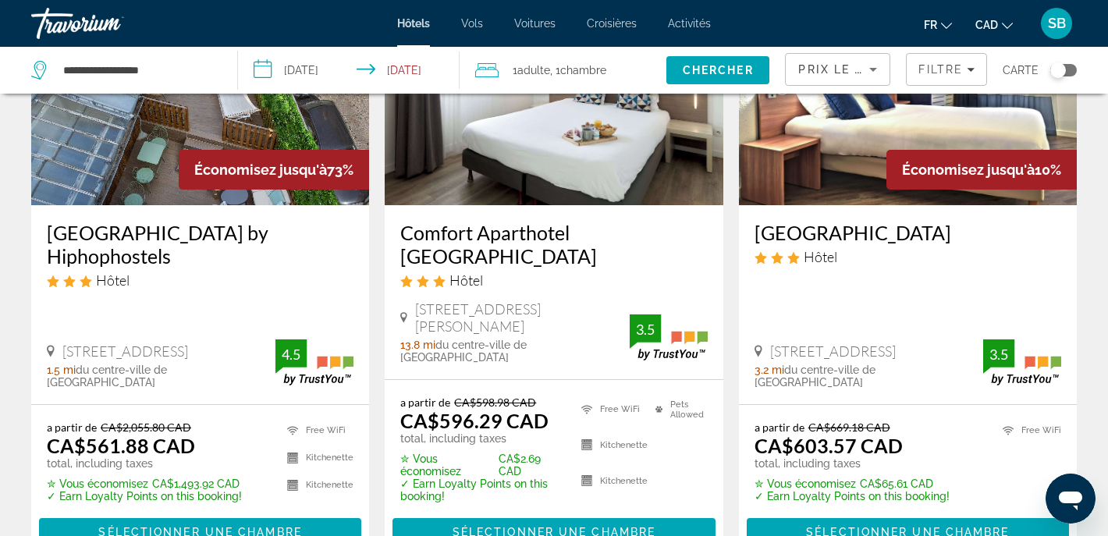
scroll to position [1380, 0]
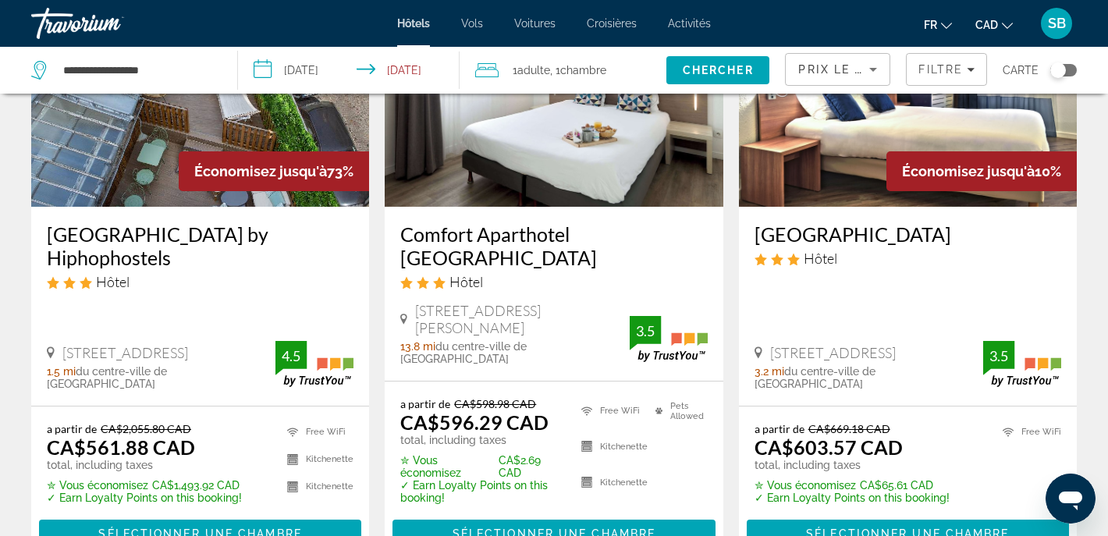
click at [184, 222] on h3 "[GEOGRAPHIC_DATA] by Hiphophostels" at bounding box center [200, 245] width 307 height 47
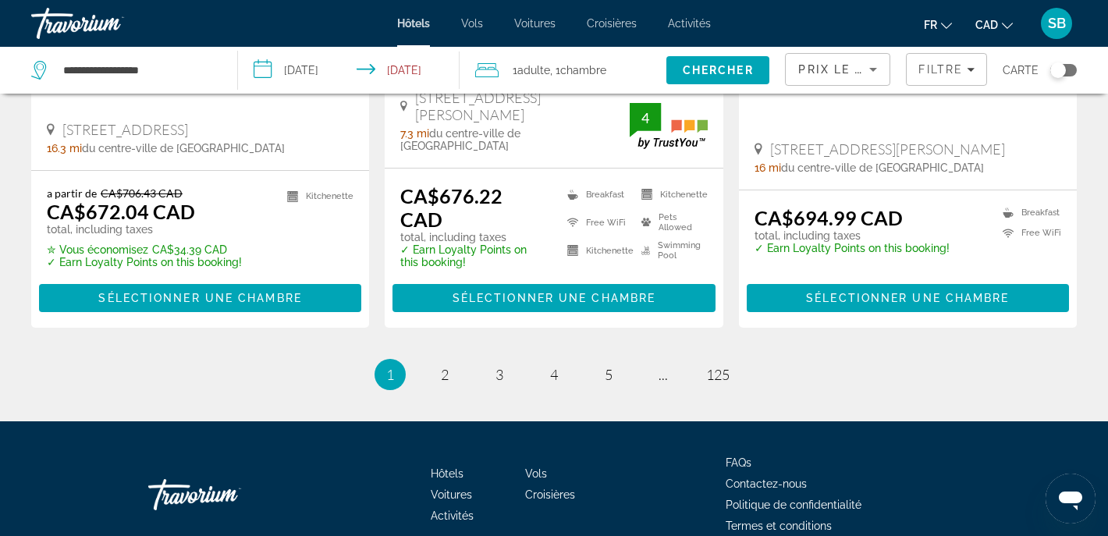
scroll to position [2229, 0]
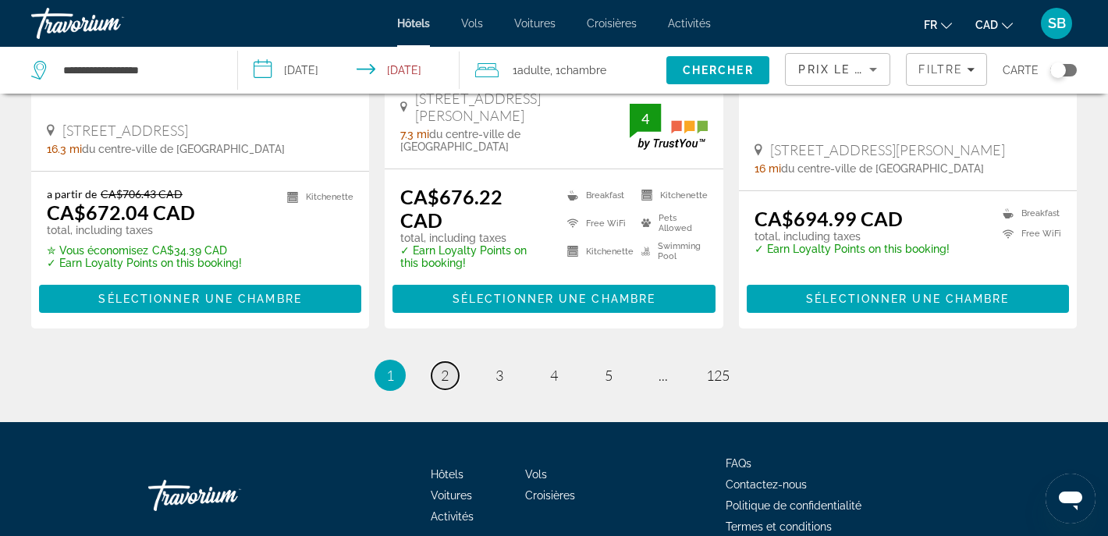
click at [445, 367] on span "2" at bounding box center [445, 375] width 8 height 17
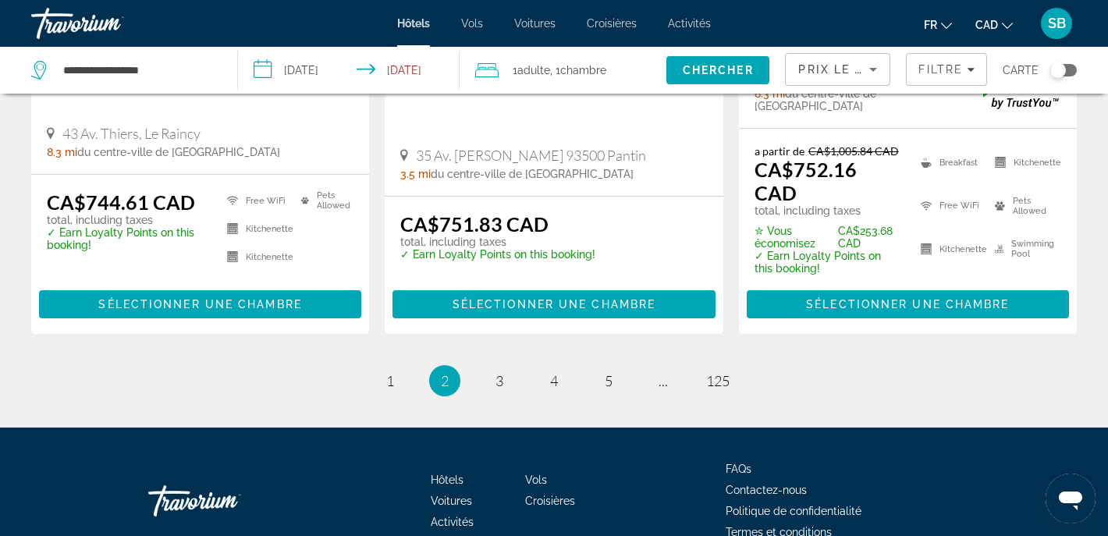
scroll to position [2335, 0]
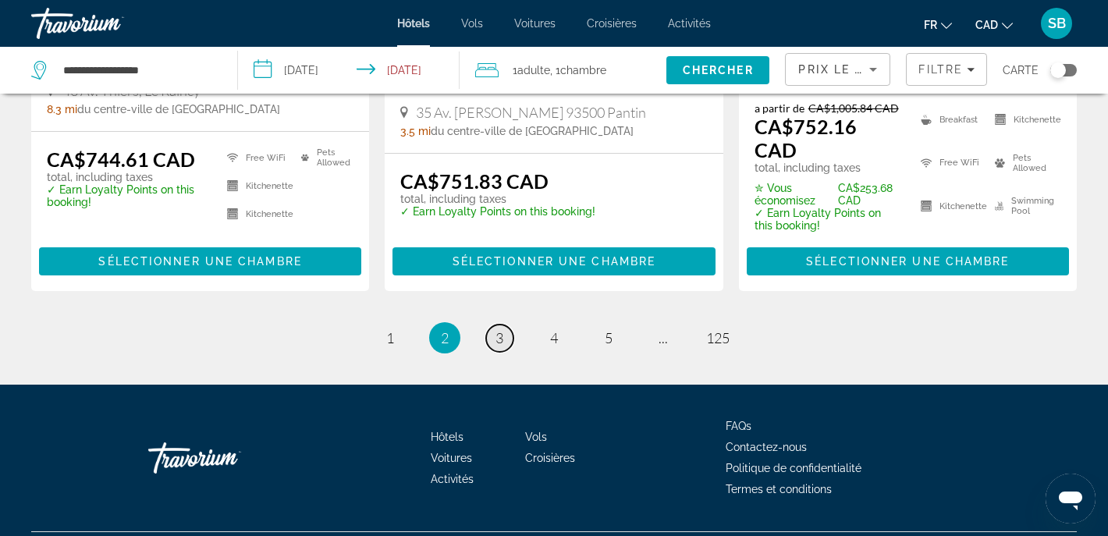
click at [498, 329] on span "3" at bounding box center [499, 337] width 8 height 17
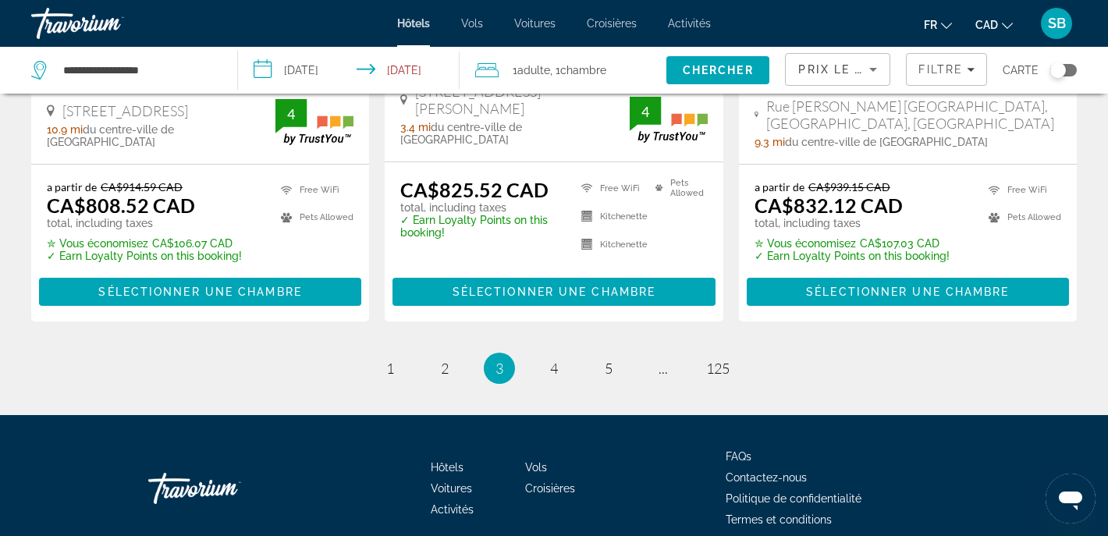
scroll to position [2292, 0]
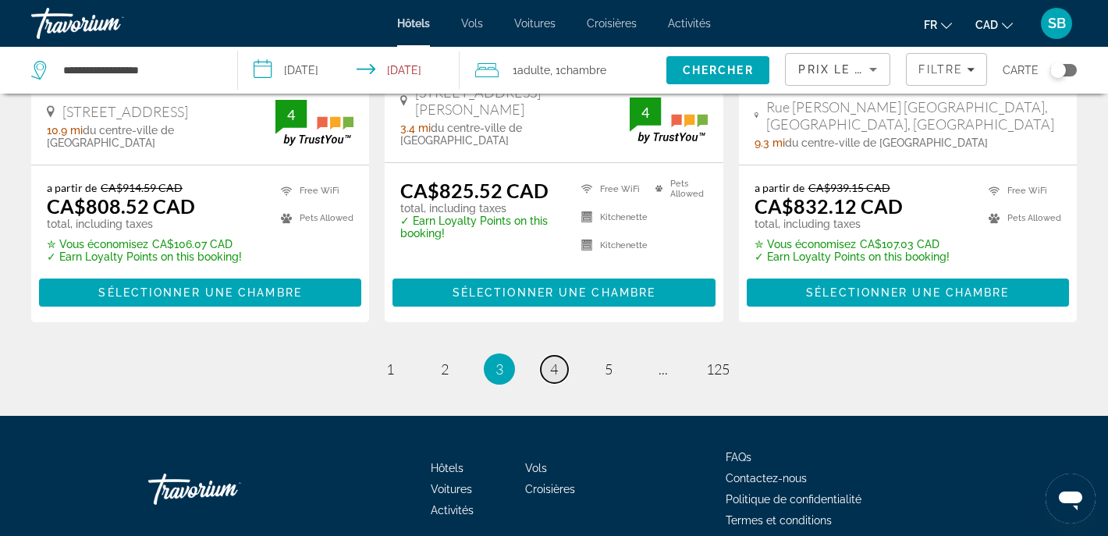
click at [556, 360] on span "4" at bounding box center [554, 368] width 8 height 17
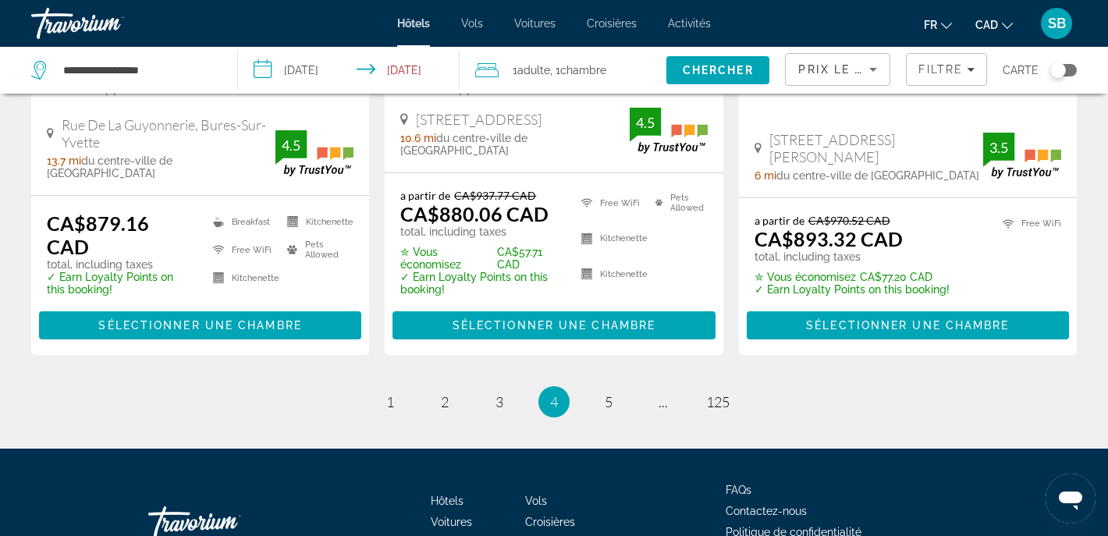
scroll to position [2318, 0]
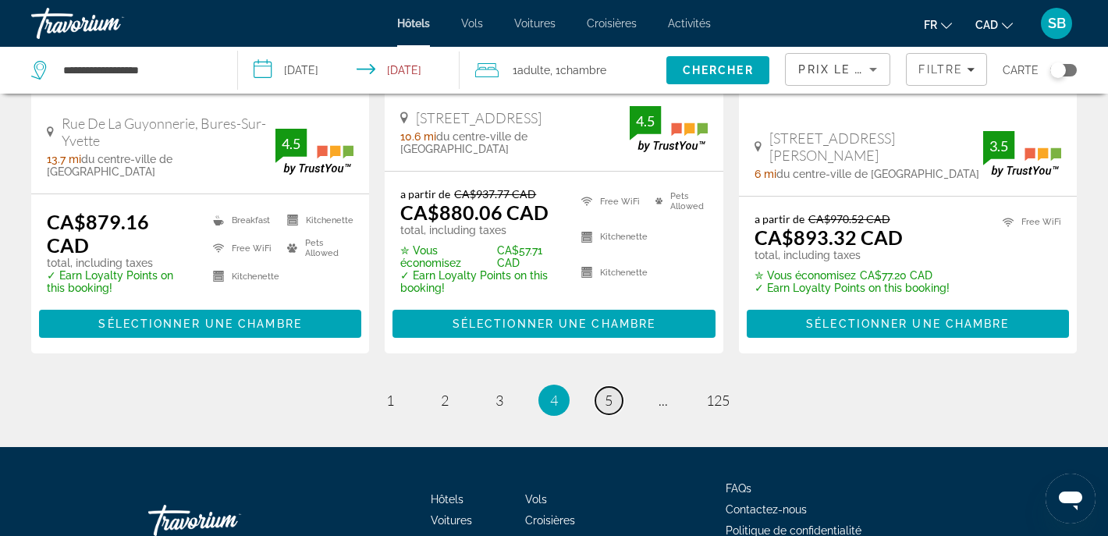
click at [612, 392] on span "5" at bounding box center [609, 400] width 8 height 17
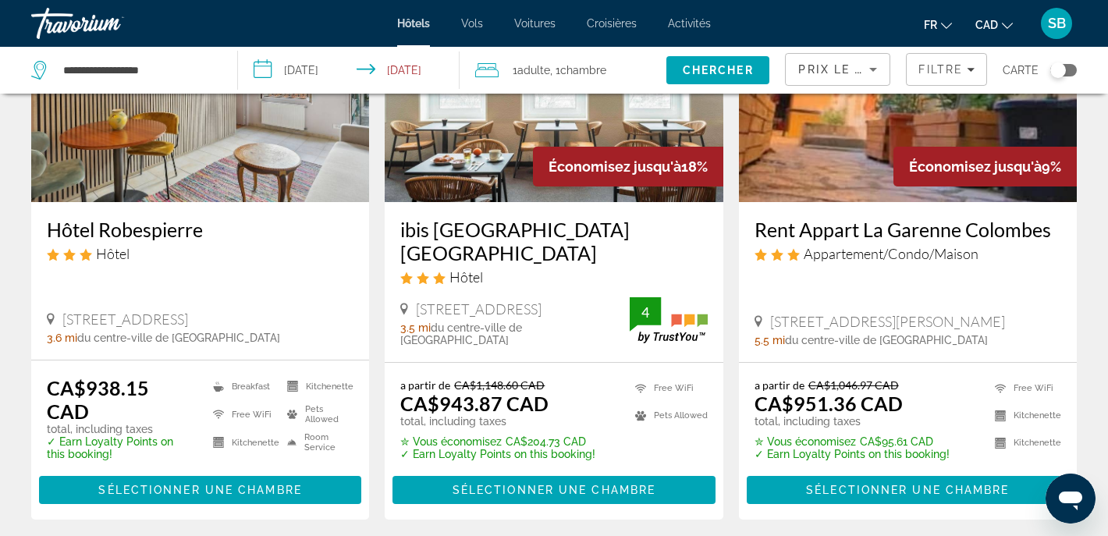
scroll to position [2088, 0]
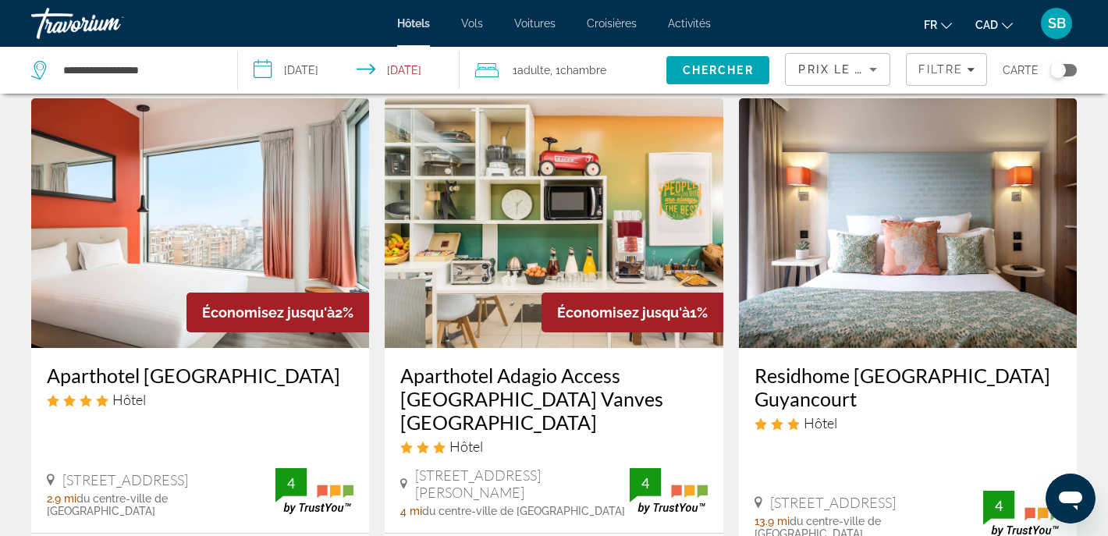
scroll to position [1229, 0]
click at [255, 238] on img "Main content" at bounding box center [200, 223] width 338 height 250
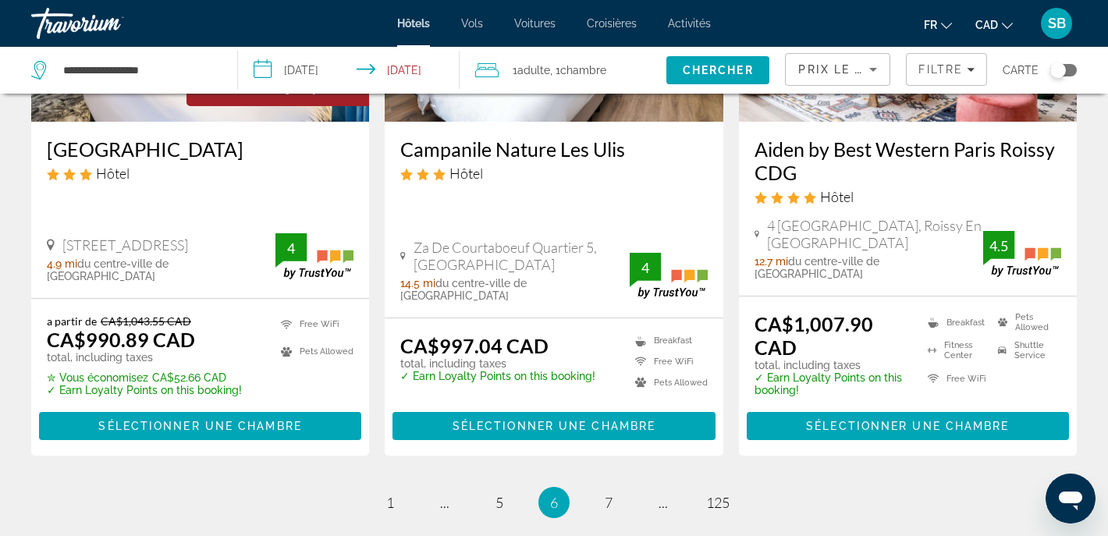
scroll to position [2105, 0]
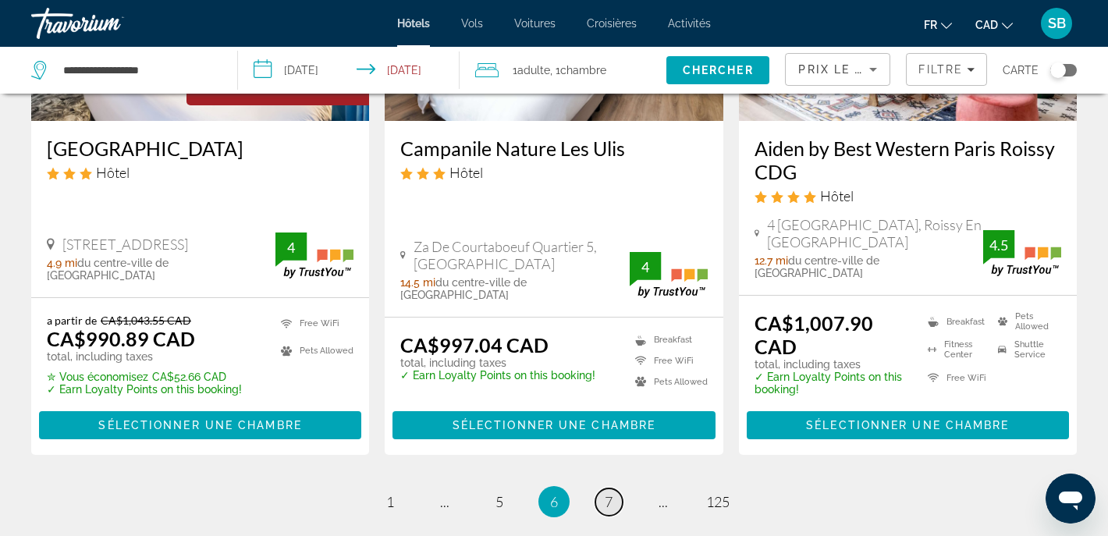
click at [608, 493] on span "7" at bounding box center [609, 501] width 8 height 17
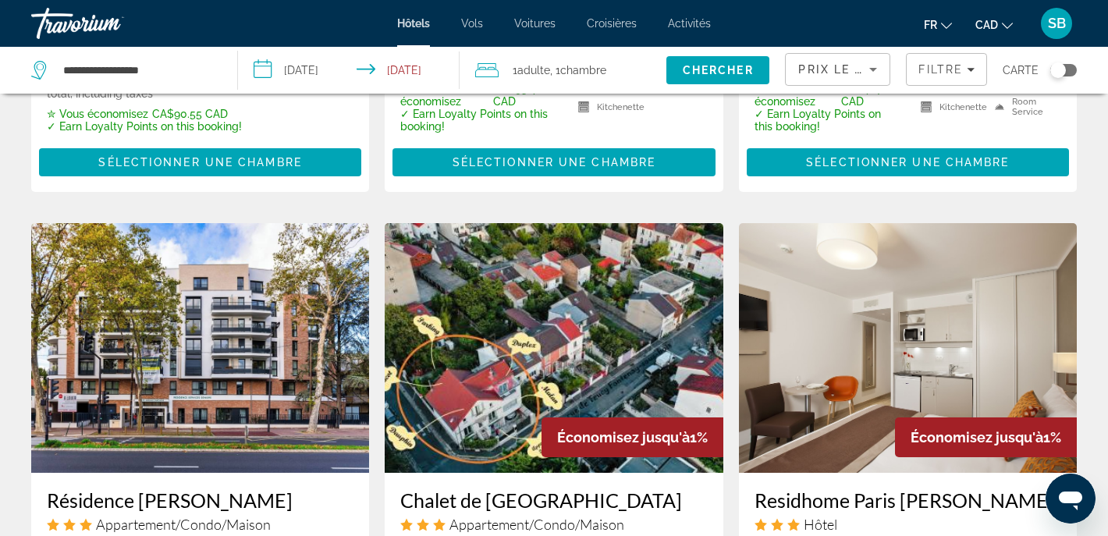
scroll to position [1925, 0]
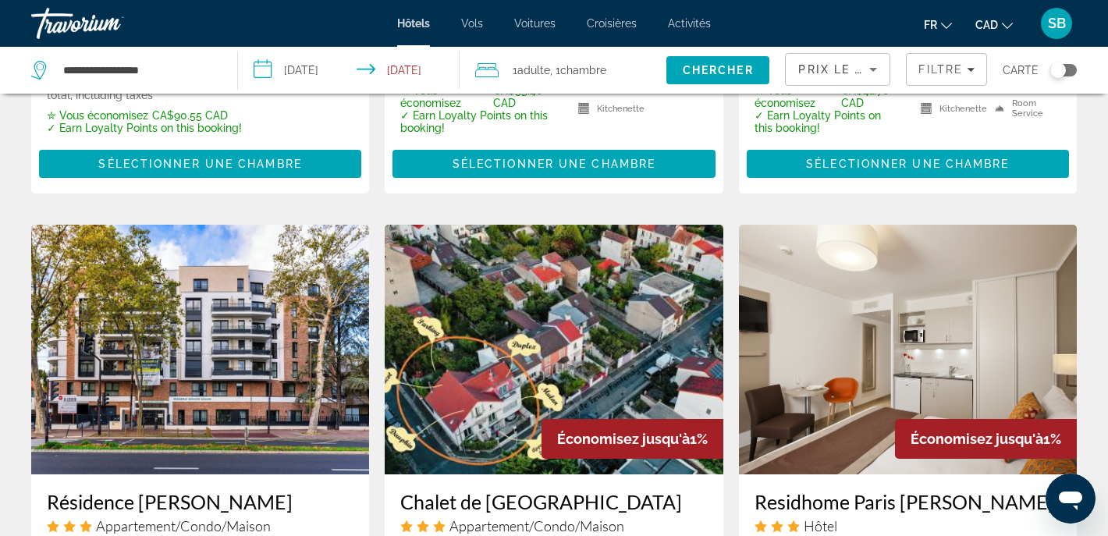
click at [859, 490] on h3 "Residhome Paris [PERSON_NAME]" at bounding box center [907, 501] width 307 height 23
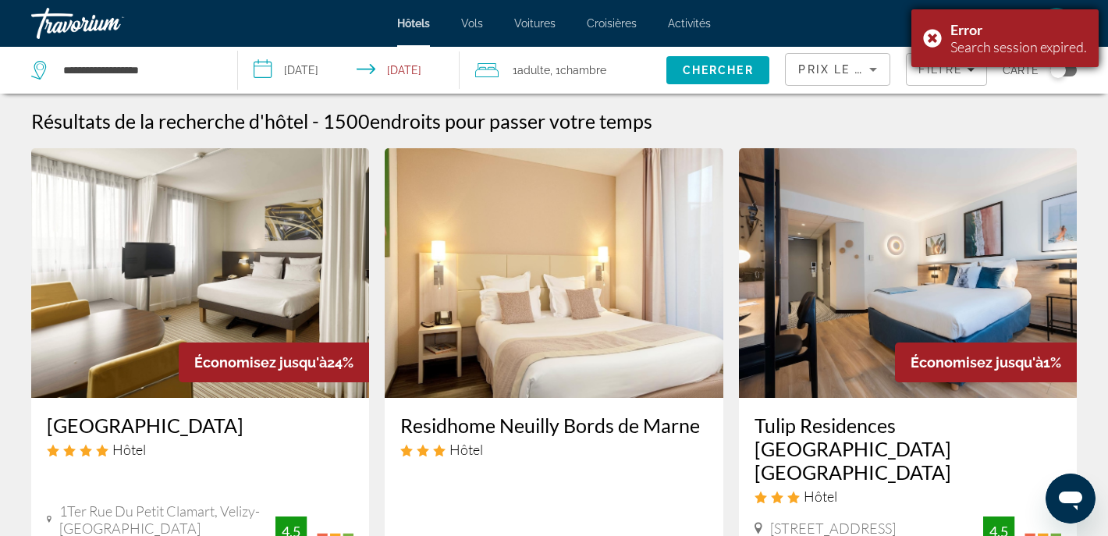
click at [929, 35] on div "Error Search session expired." at bounding box center [1004, 38] width 187 height 58
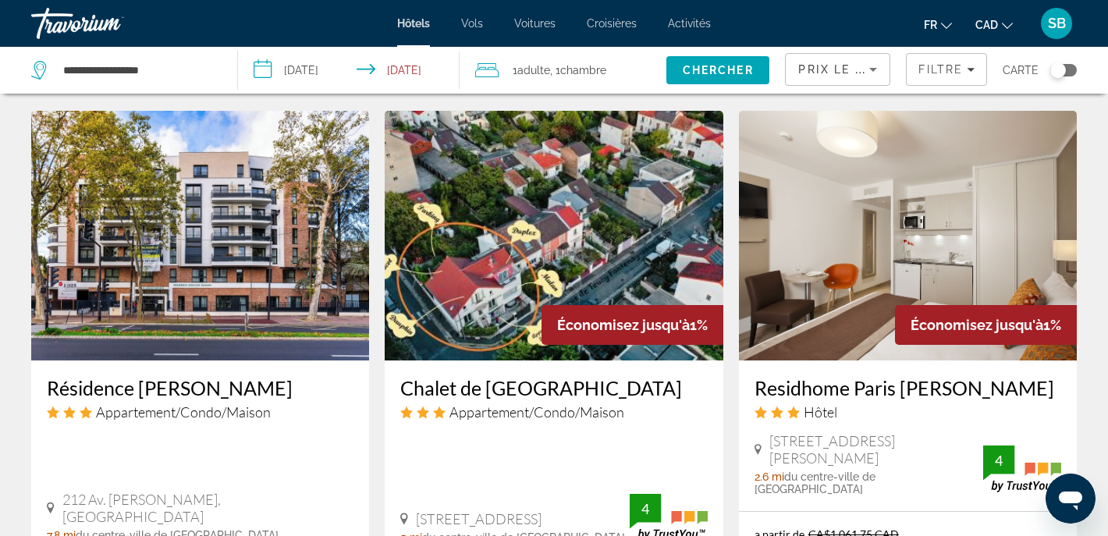
scroll to position [2042, 0]
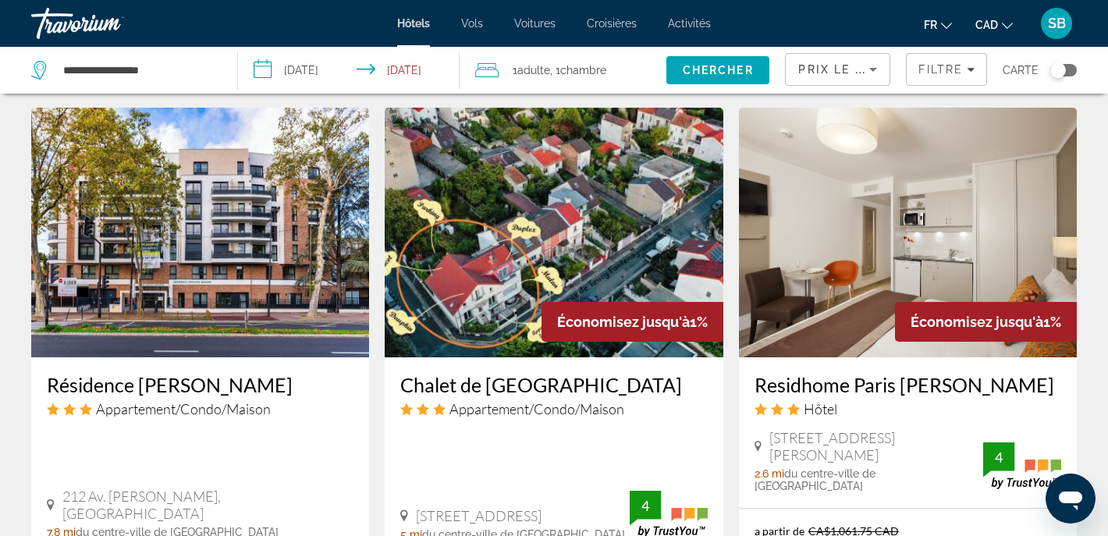
click at [808, 115] on img "Main content" at bounding box center [908, 233] width 338 height 250
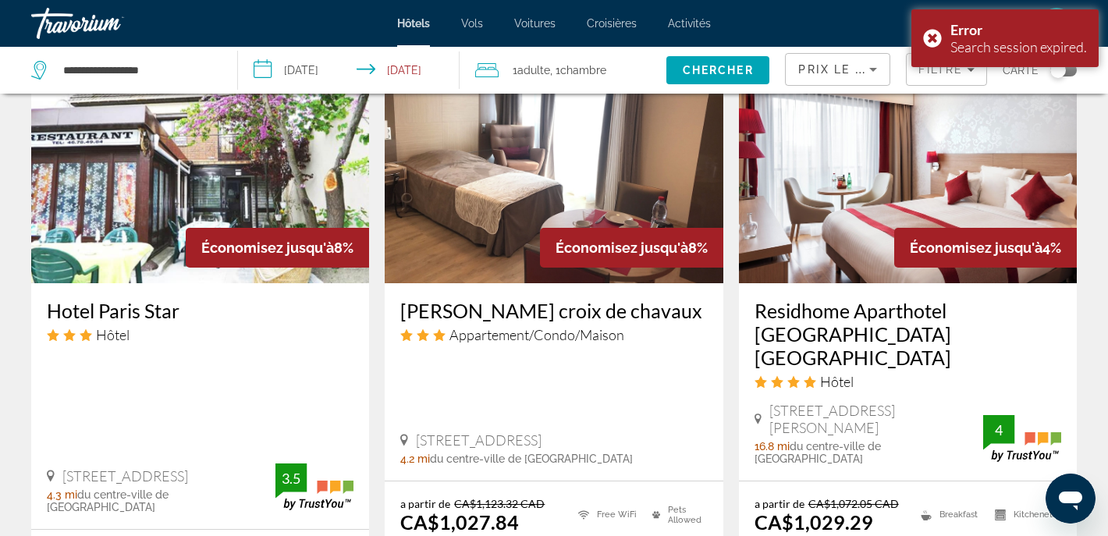
scroll to position [1301, 0]
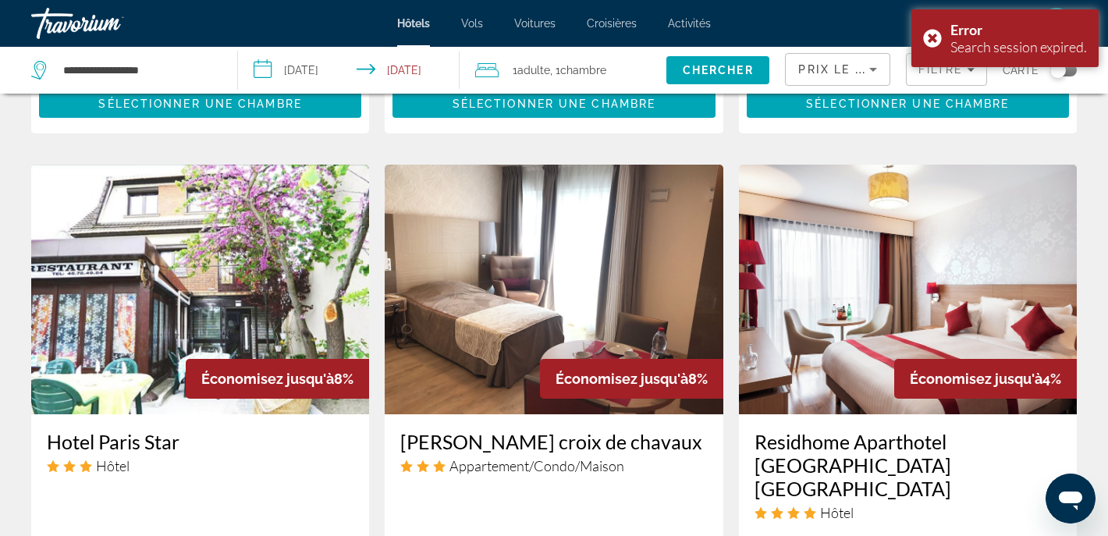
click at [853, 430] on h3 "Residhome Aparthotel [GEOGRAPHIC_DATA] [GEOGRAPHIC_DATA]" at bounding box center [907, 465] width 307 height 70
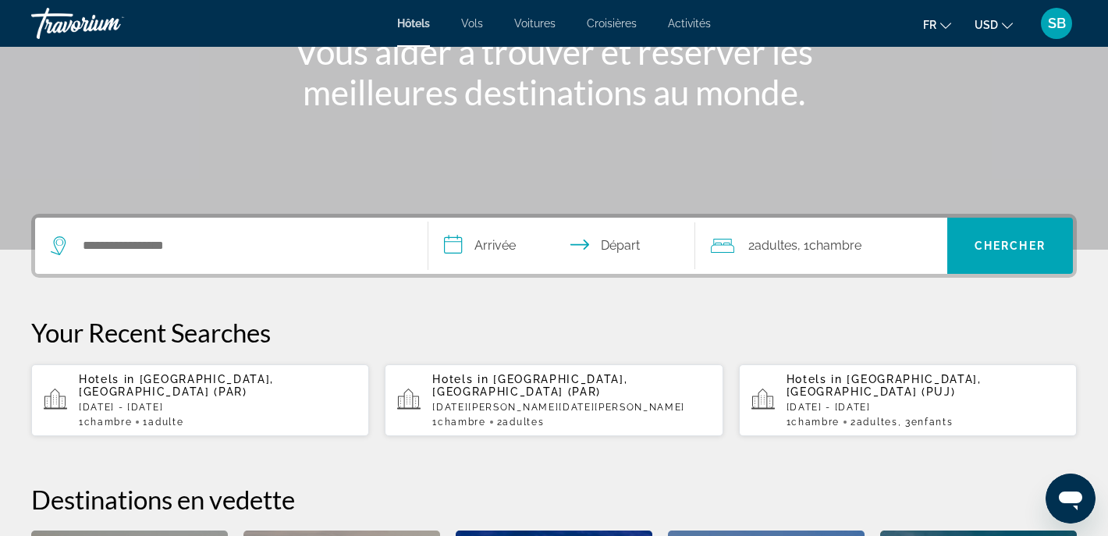
scroll to position [221, 0]
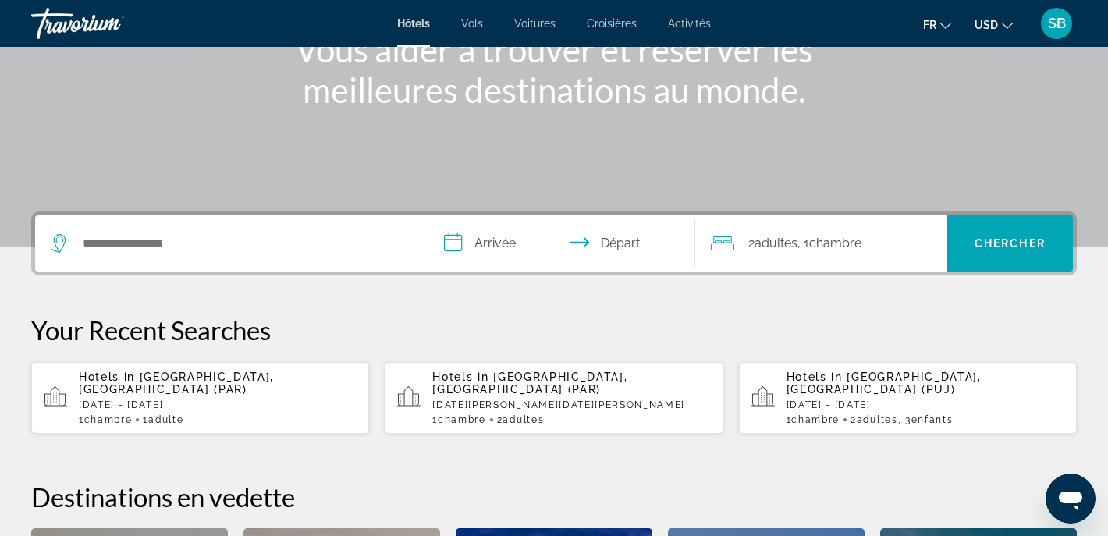
click at [188, 392] on div "Hotels in Paris, France (PAR) Sat, 22 Nov - Sun, 30 Nov 1 Chambre pièces 1 Adul…" at bounding box center [218, 398] width 278 height 55
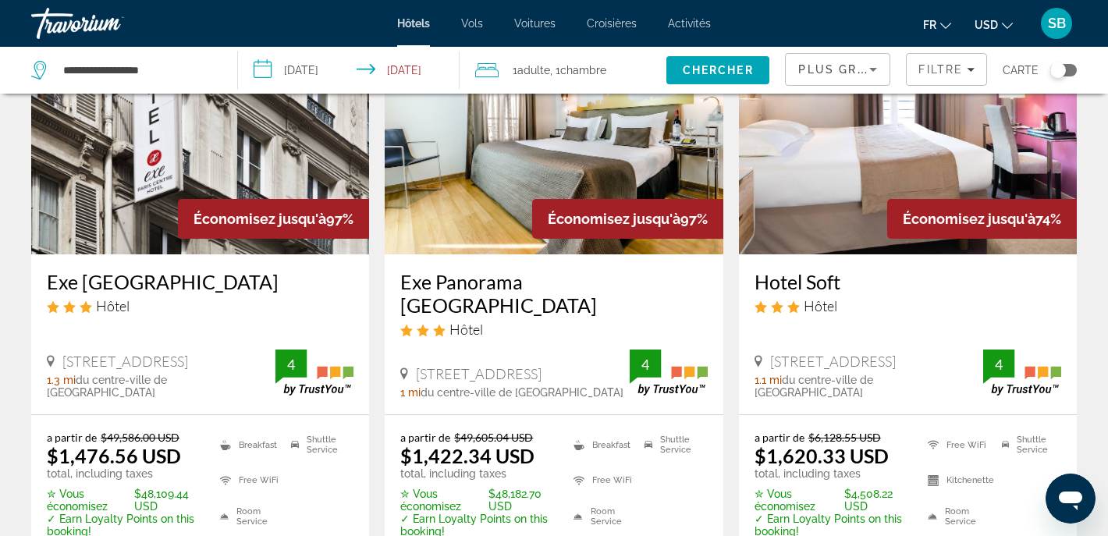
scroll to position [144, 0]
click at [523, 222] on img "Main content" at bounding box center [554, 129] width 338 height 250
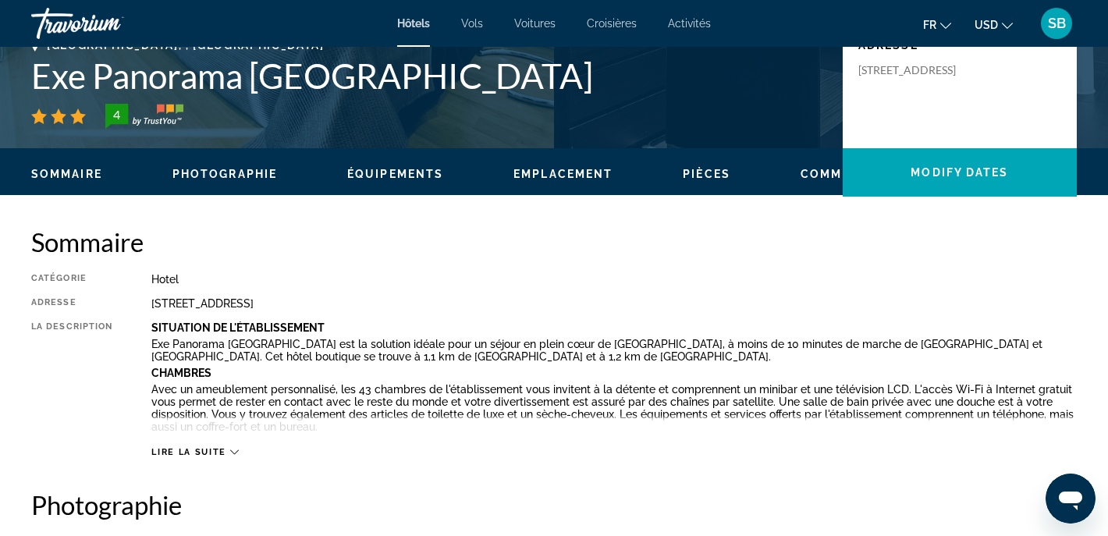
scroll to position [367, 0]
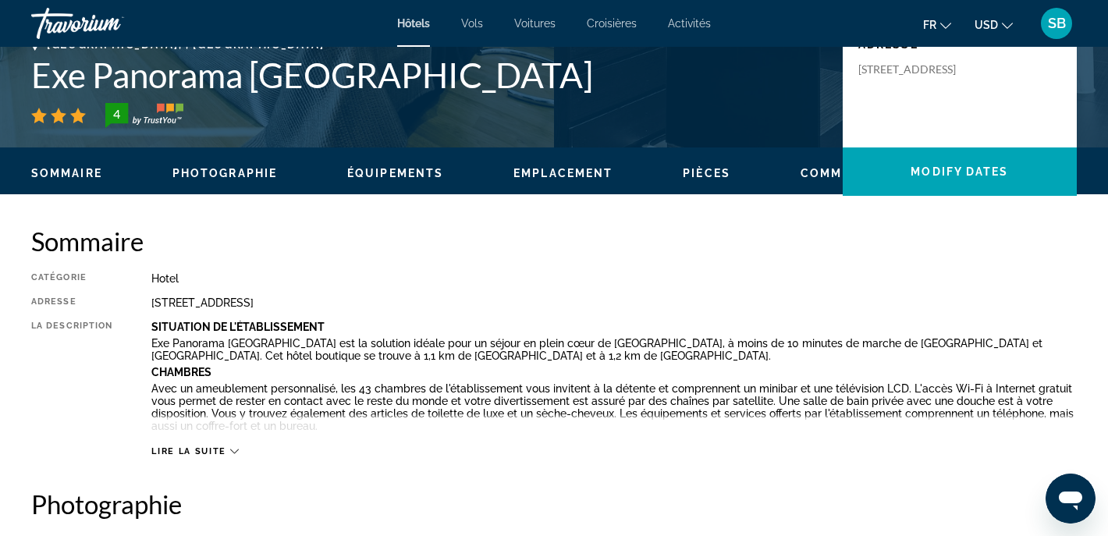
click at [207, 450] on span "Lire la suite" at bounding box center [188, 451] width 74 height 10
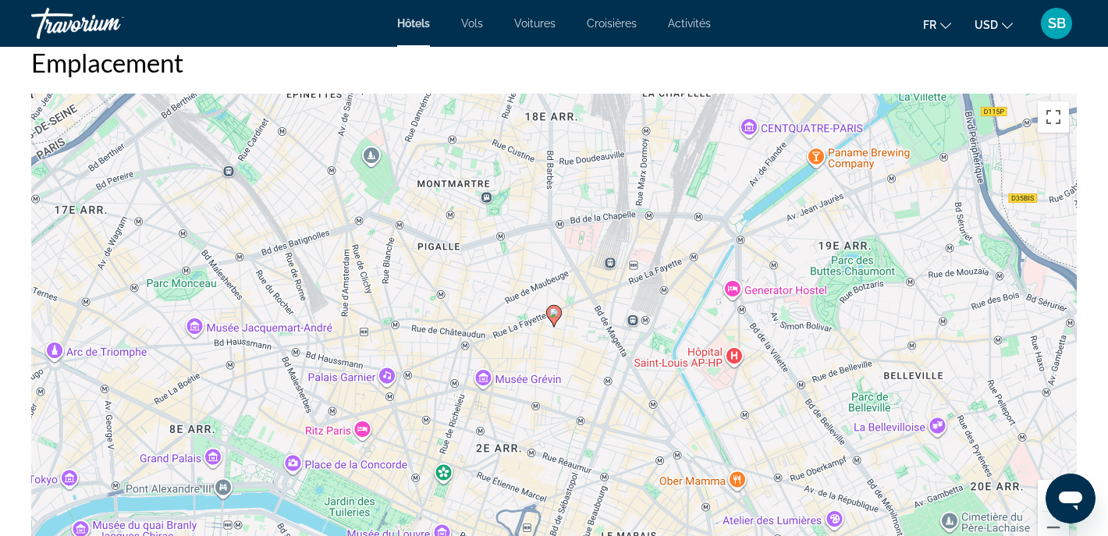
scroll to position [1555, 0]
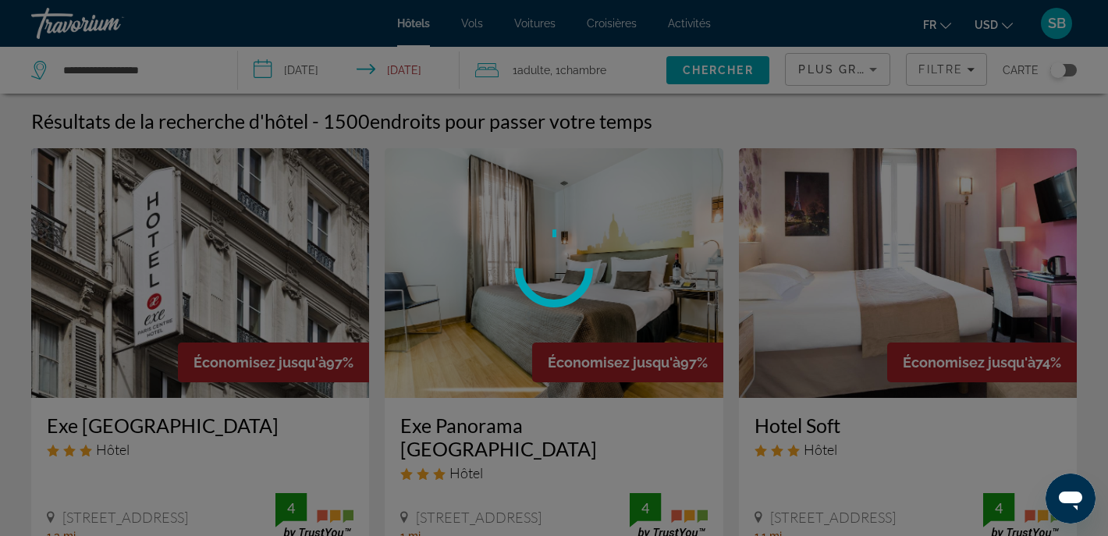
click at [999, 25] on div at bounding box center [554, 268] width 1108 height 536
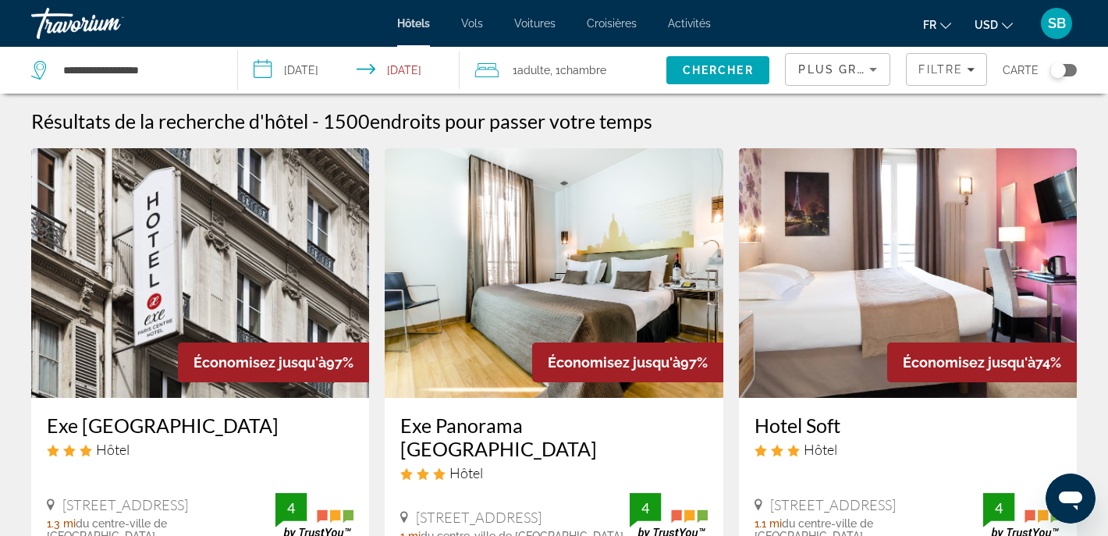
click at [1008, 27] on icon "Change currency" at bounding box center [1007, 26] width 11 height 6
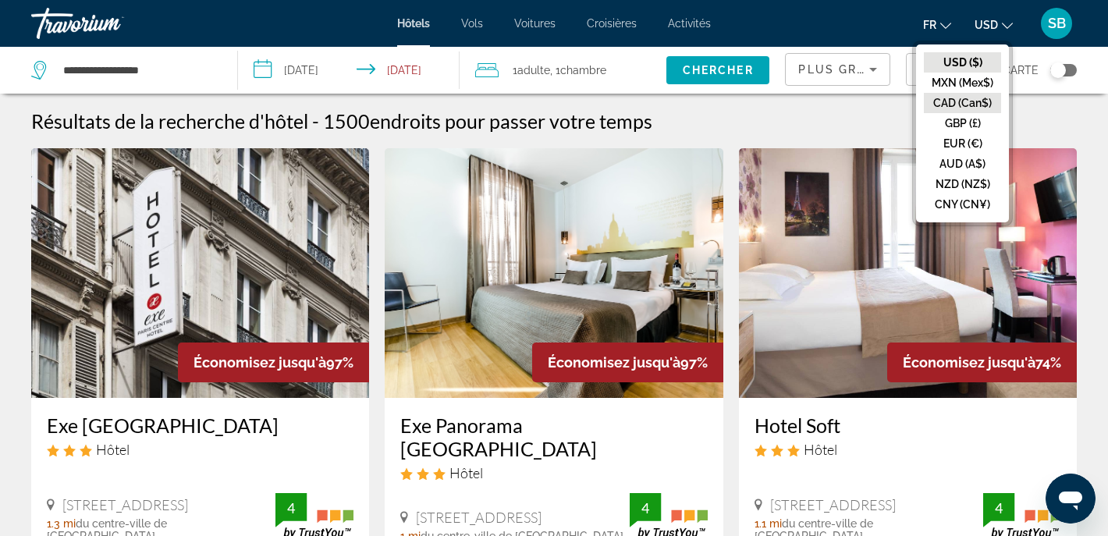
click at [960, 101] on button "CAD (Can$)" at bounding box center [962, 103] width 77 height 20
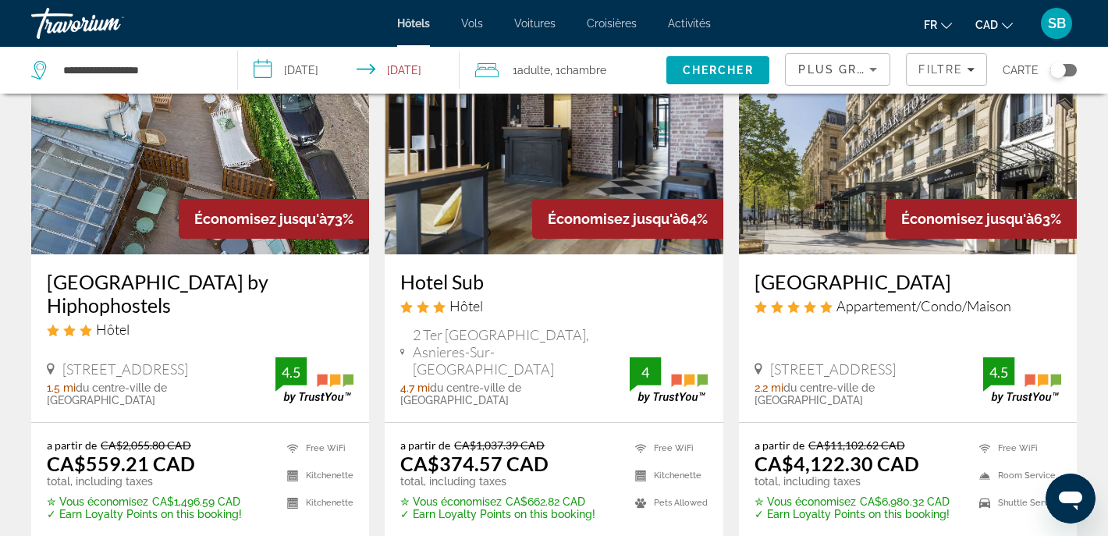
scroll to position [807, 0]
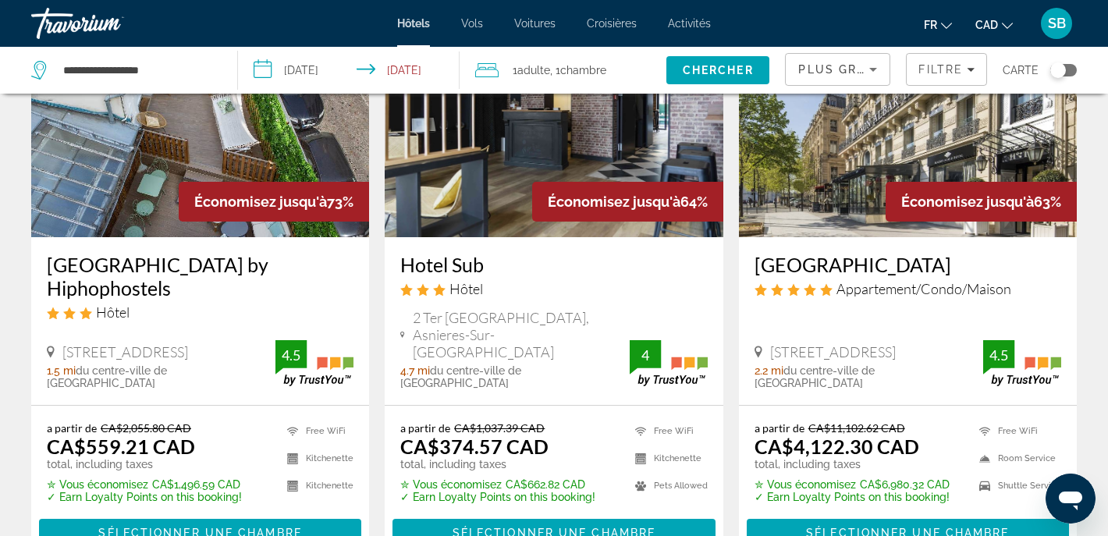
click at [208, 253] on h3 "[GEOGRAPHIC_DATA] by Hiphophostels" at bounding box center [200, 276] width 307 height 47
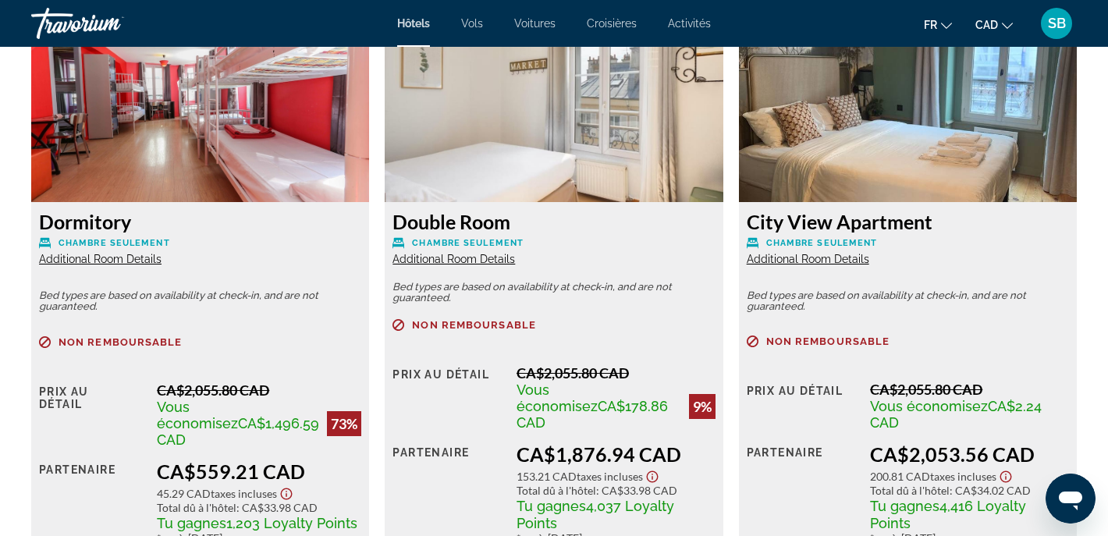
scroll to position [2119, 0]
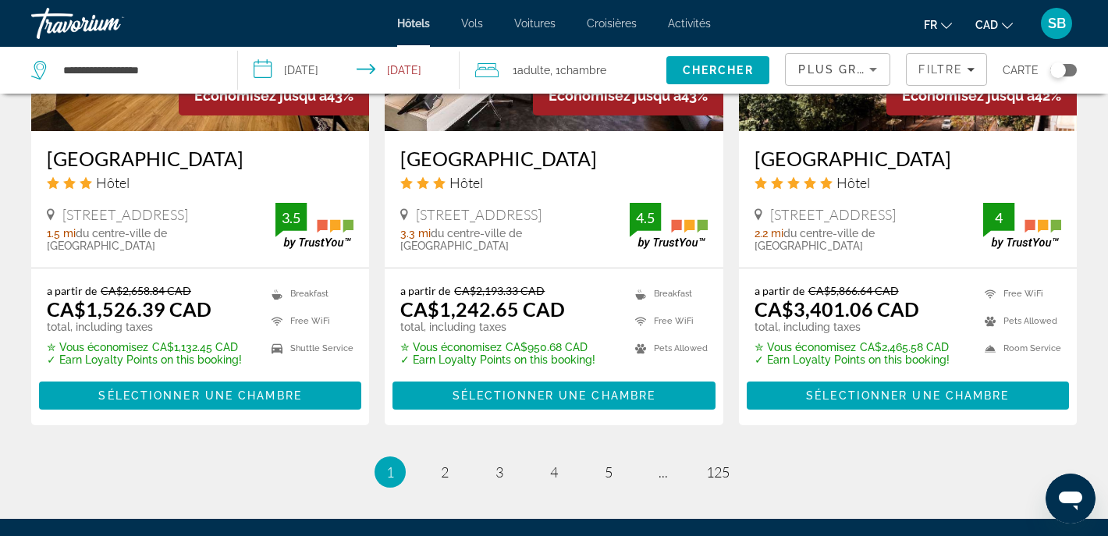
scroll to position [2183, 0]
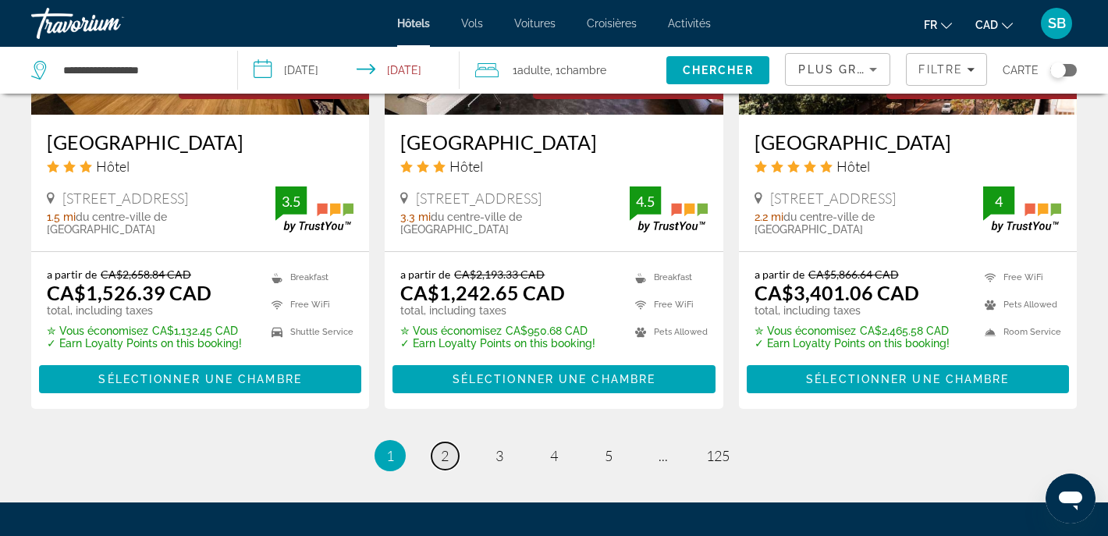
click at [443, 447] on span "2" at bounding box center [445, 455] width 8 height 17
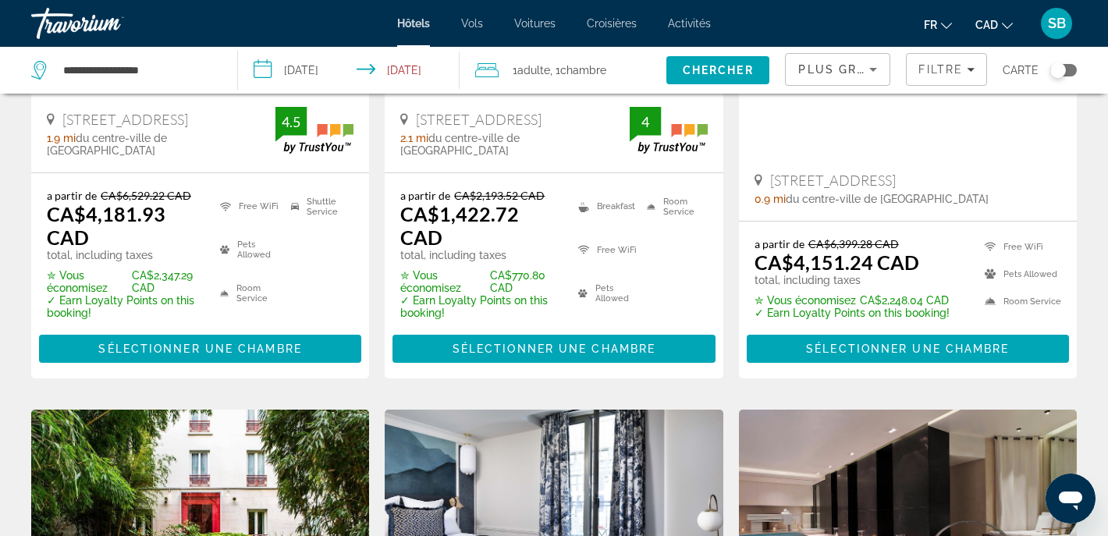
scroll to position [760, 0]
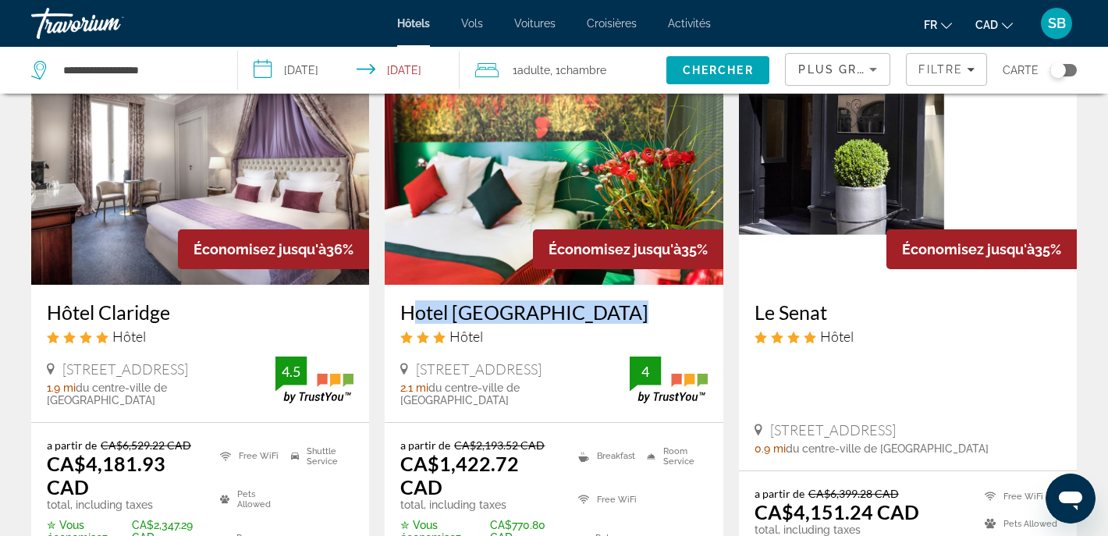
click at [513, 314] on h3 "Hotel [GEOGRAPHIC_DATA]" at bounding box center [553, 311] width 307 height 23
